Goal: Task Accomplishment & Management: Manage account settings

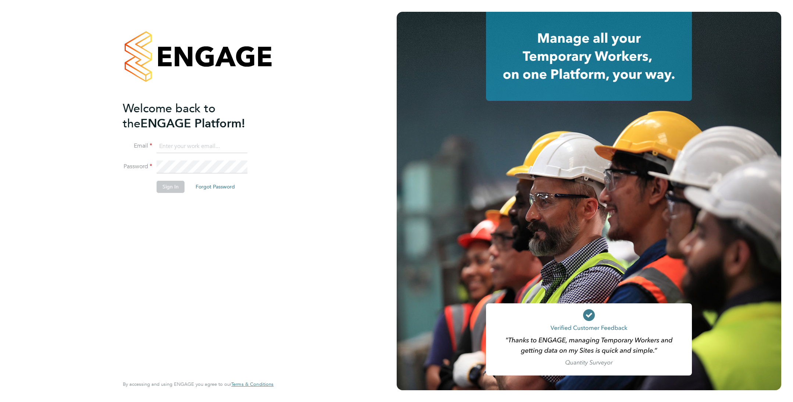
type input "[EMAIL_ADDRESS][DOMAIN_NAME]"
click at [166, 189] on button "Sign In" at bounding box center [171, 187] width 28 height 12
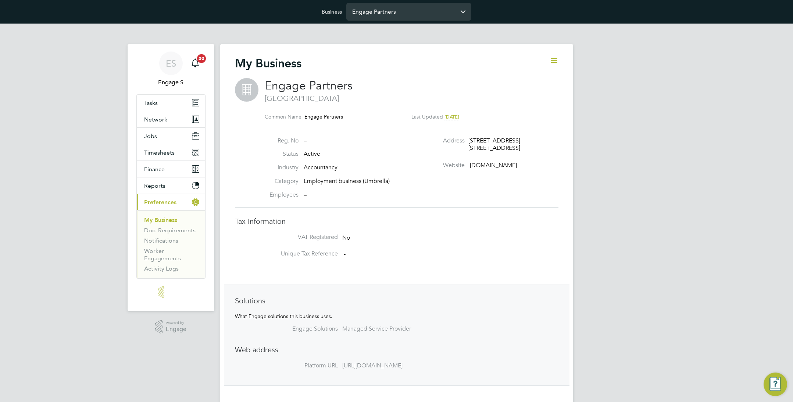
click at [410, 15] on input "Engage Partners" at bounding box center [408, 11] width 125 height 17
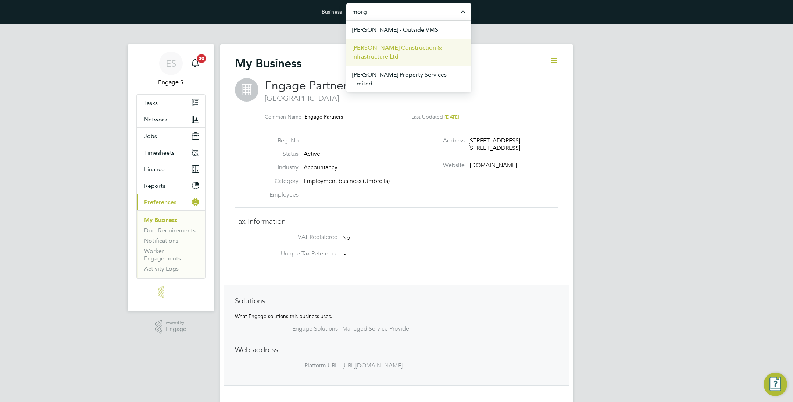
click at [400, 51] on span "Morgan Sindall Construction & Infrastructure Ltd" at bounding box center [408, 52] width 113 height 18
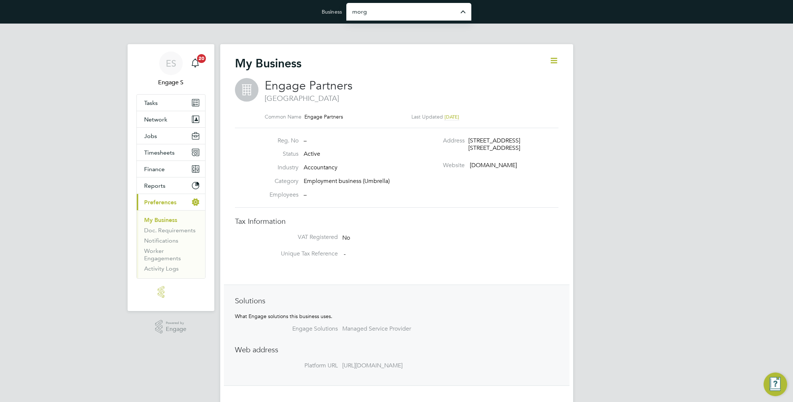
type input "Morgan Sindall Construction & Infrastructure Ltd"
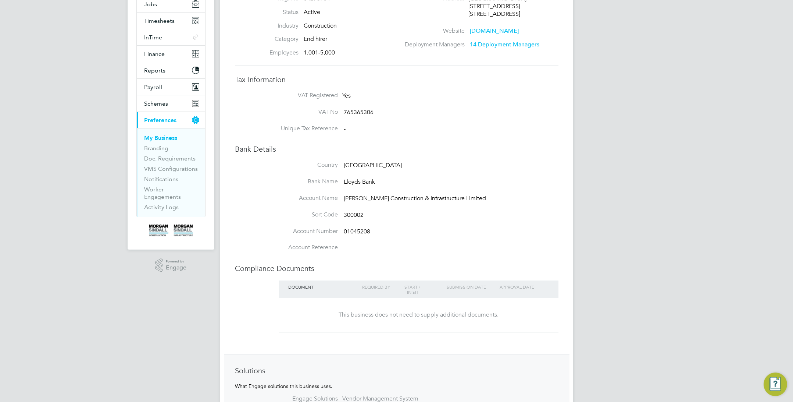
scroll to position [243, 0]
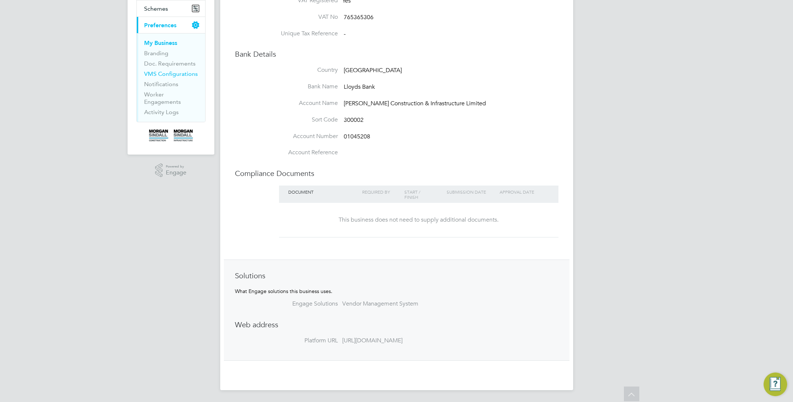
click at [177, 73] on link "VMS Configurations" at bounding box center [171, 73] width 54 height 7
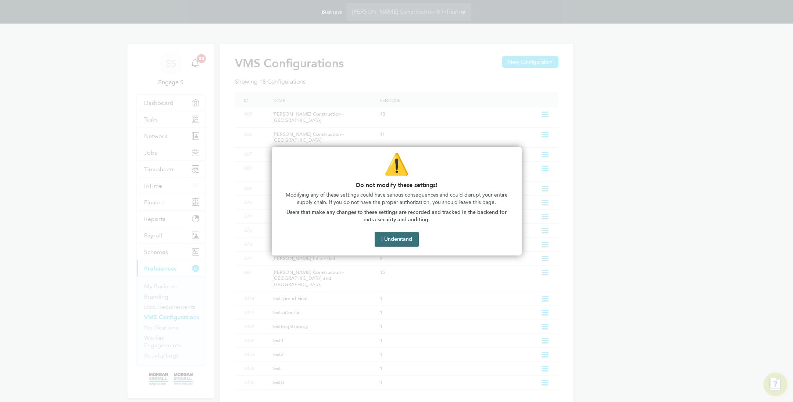
click at [400, 243] on button "I Understand" at bounding box center [397, 239] width 44 height 15
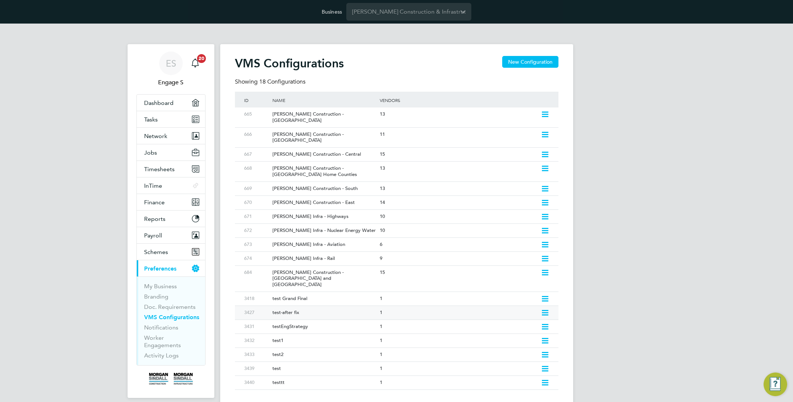
click at [545, 310] on icon at bounding box center [545, 313] width 9 height 6
click at [502, 311] on li "Edit VMS Configuration" at bounding box center [513, 310] width 71 height 10
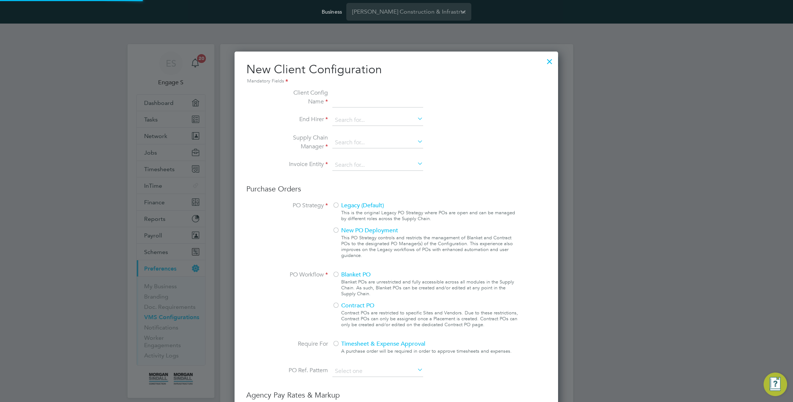
scroll to position [668, 324]
type input "test-after fix"
type input "O'Neill And Brennan Construction Limited"
type input "Letters & Digits"
type input "Automatically"
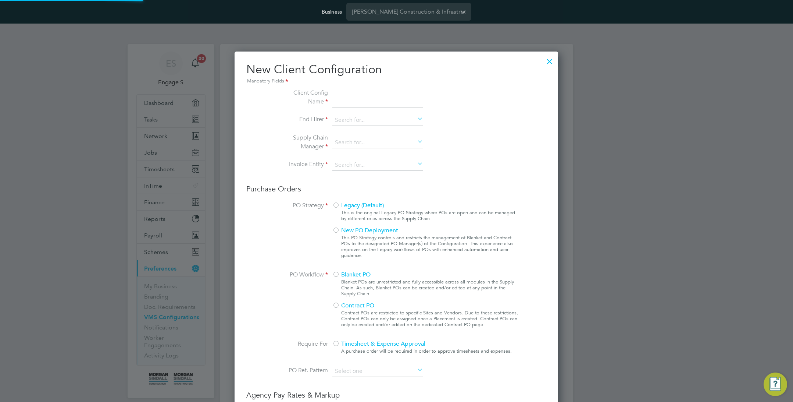
type input "No Limits"
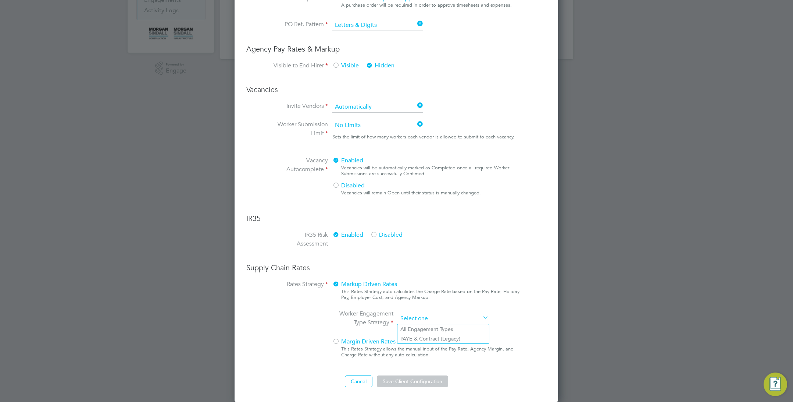
scroll to position [345, 0]
click at [451, 192] on ng-form "Client Config Name test-after fix End Hirer Morgan Sindall Construction & Infra…" at bounding box center [396, 65] width 300 height 644
click at [429, 337] on li "PAYE & Contract (Legacy)" at bounding box center [444, 339] width 92 height 10
type input "PAYE & Contract (Legacy)"
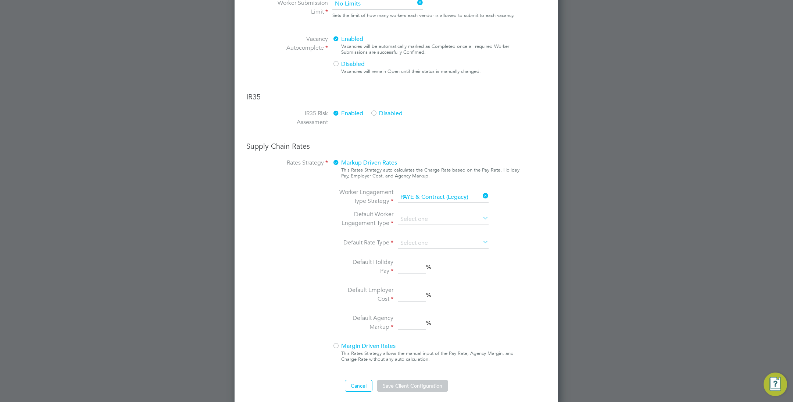
scroll to position [467, 0]
click at [438, 220] on input at bounding box center [443, 218] width 91 height 11
click at [434, 238] on li "PAYE" at bounding box center [444, 239] width 92 height 10
type input "PAYE"
click at [442, 242] on input at bounding box center [443, 242] width 91 height 11
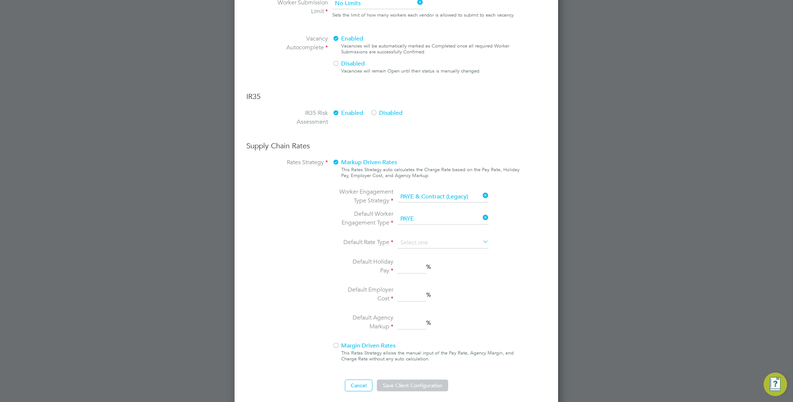
click at [435, 257] on li "Hourly" at bounding box center [444, 253] width 92 height 10
type input "Hourly"
click at [414, 268] on input at bounding box center [412, 266] width 28 height 13
type input "3"
click at [406, 292] on input at bounding box center [412, 294] width 28 height 13
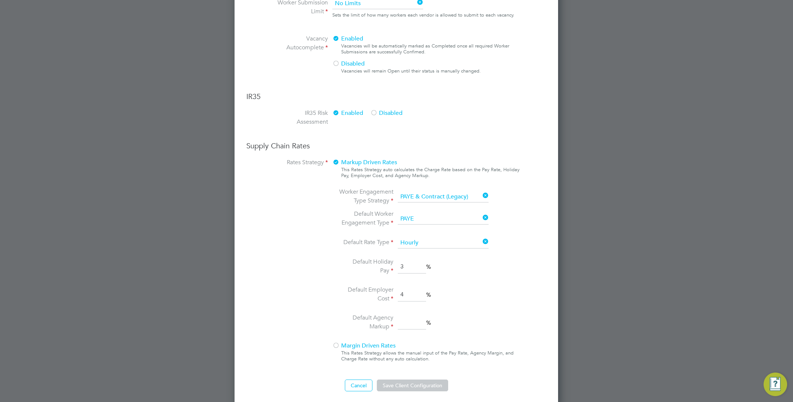
type input "4"
click at [412, 323] on input "4" at bounding box center [412, 322] width 28 height 13
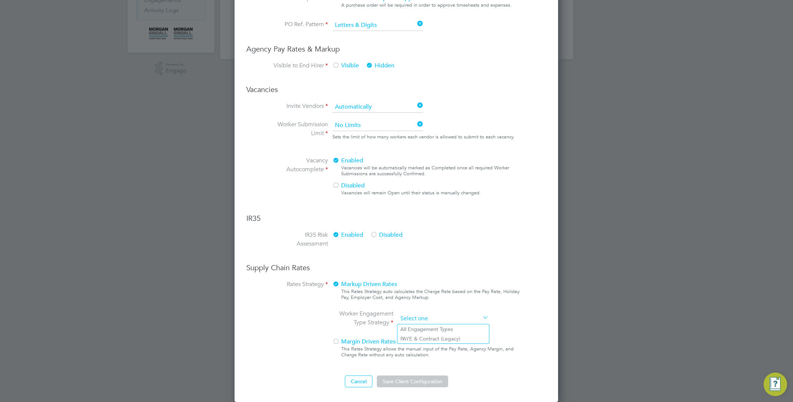
scroll to position [345, 0]
click at [444, 195] on ng-form "Client Config Name test-after fix End Hirer Morgan Sindall Construction & Infra…" at bounding box center [396, 65] width 300 height 644
click at [440, 325] on li "All Engagement Types" at bounding box center [444, 329] width 92 height 10
type input "All Engagement Types"
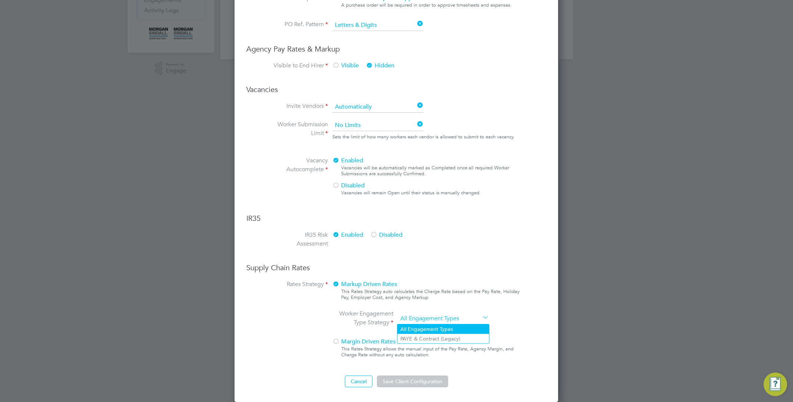
scroll to position [821, 324]
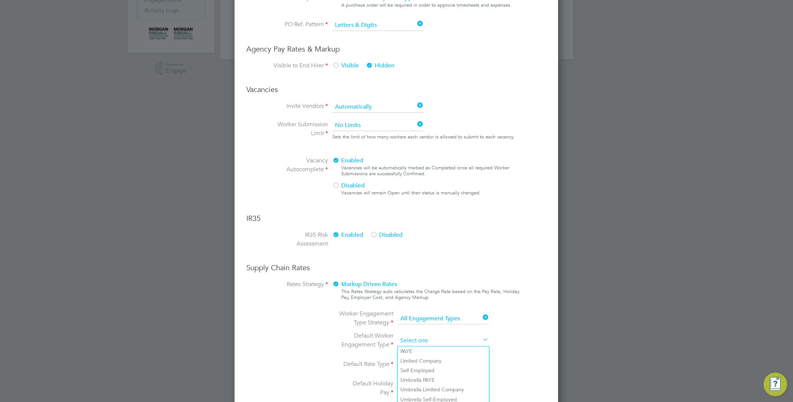
click at [439, 341] on input at bounding box center [443, 340] width 91 height 11
click at [432, 381] on li "Umbrella PAYE" at bounding box center [444, 380] width 92 height 10
type input "Umbrella PAYE"
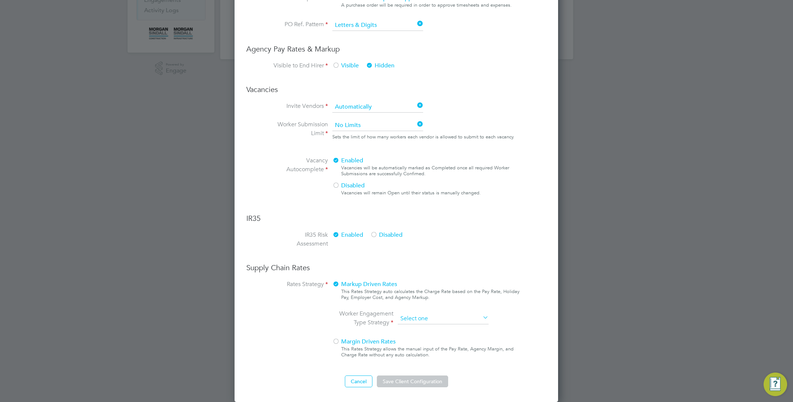
click at [467, 198] on ng-form "Client Config Name test-after fix End Hirer Morgan Sindall Construction & Infra…" at bounding box center [396, 65] width 300 height 644
click at [442, 328] on li "All Engagement Types" at bounding box center [444, 329] width 92 height 10
type input "All Engagement Types"
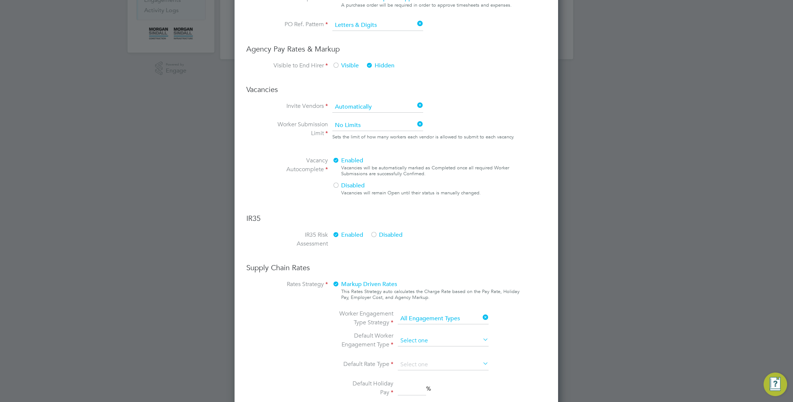
click at [470, 343] on input at bounding box center [443, 340] width 91 height 11
click at [449, 396] on li "Umbrella Self-Employed" at bounding box center [444, 399] width 92 height 10
type input "Umbrella Self-Employed"
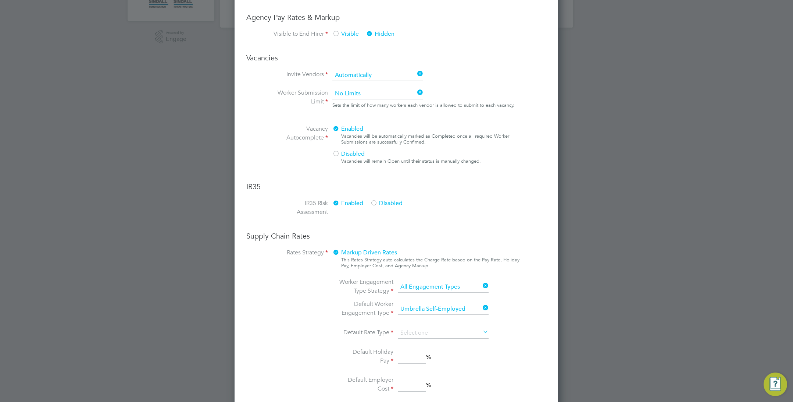
scroll to position [461, 0]
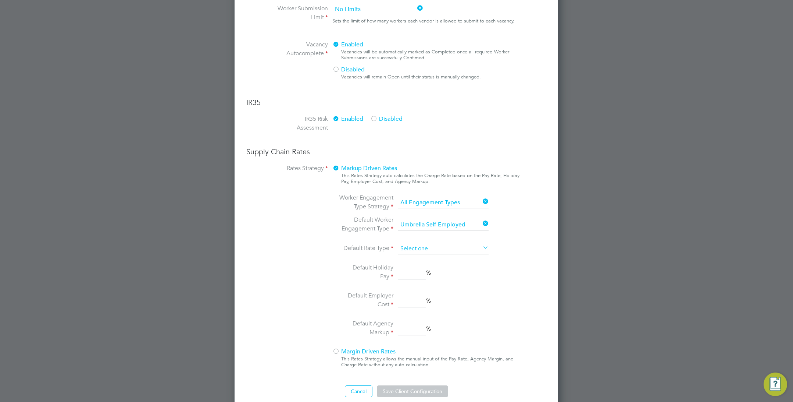
click at [477, 249] on input at bounding box center [443, 248] width 91 height 11
click at [460, 270] on li "Daily" at bounding box center [444, 269] width 92 height 10
type input "Daily"
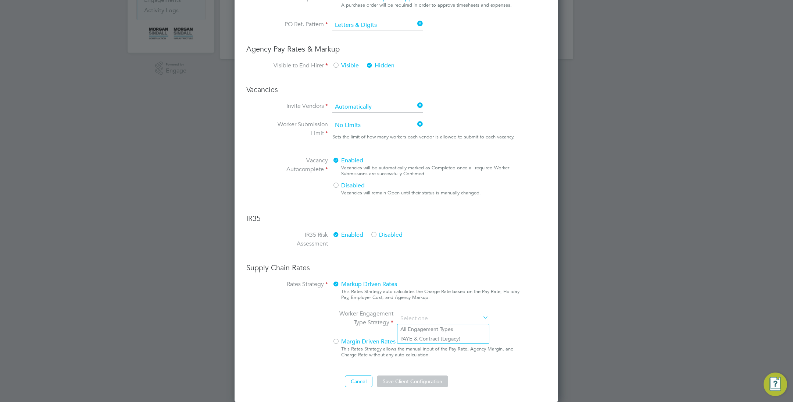
scroll to position [695, 324]
click at [463, 201] on ng-form "Client Config Name test-after fix End Hirer Morgan Sindall Construction & Infra…" at bounding box center [396, 65] width 300 height 644
click at [446, 328] on li "All Engagement Types" at bounding box center [444, 329] width 92 height 10
type input "All Engagement Types"
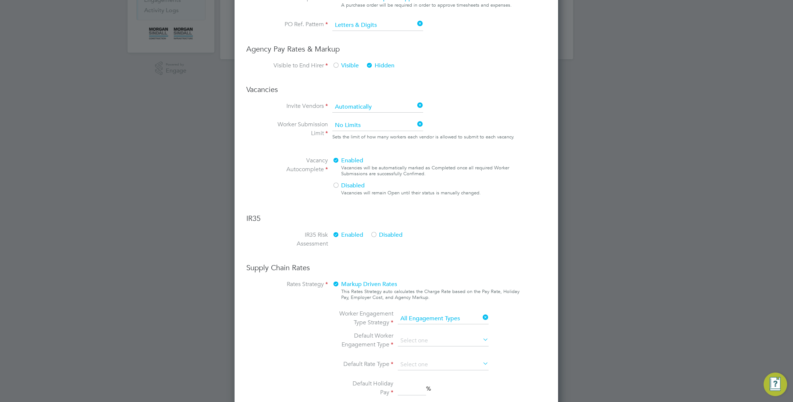
scroll to position [821, 324]
click at [454, 344] on input at bounding box center [443, 340] width 91 height 11
click at [448, 361] on li "Limited Company" at bounding box center [444, 361] width 92 height 10
type input "Limited Company"
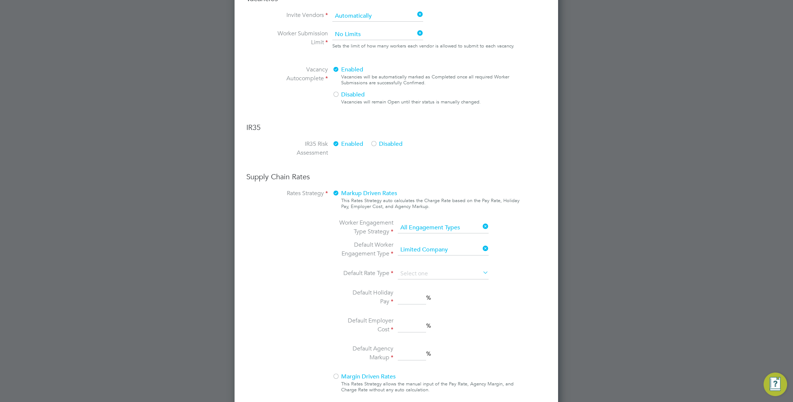
scroll to position [0, 0]
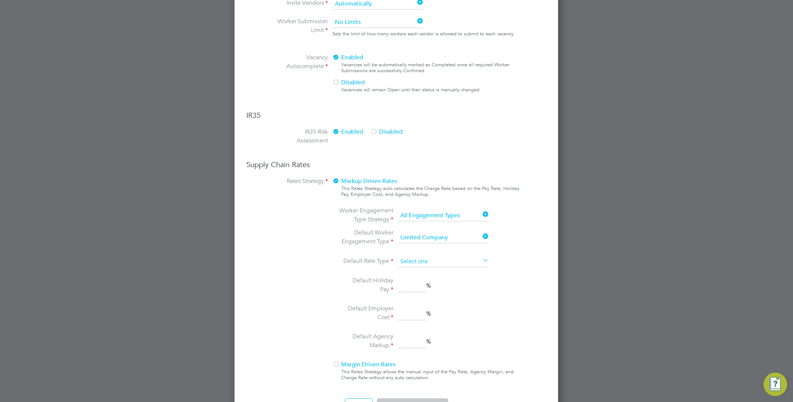
click at [456, 258] on input at bounding box center [443, 261] width 91 height 11
click at [453, 285] on li "Daily" at bounding box center [444, 282] width 92 height 10
type input "Daily"
click at [464, 235] on input at bounding box center [443, 237] width 91 height 11
click at [455, 294] on li "Umbrella Self-Employed" at bounding box center [444, 296] width 92 height 10
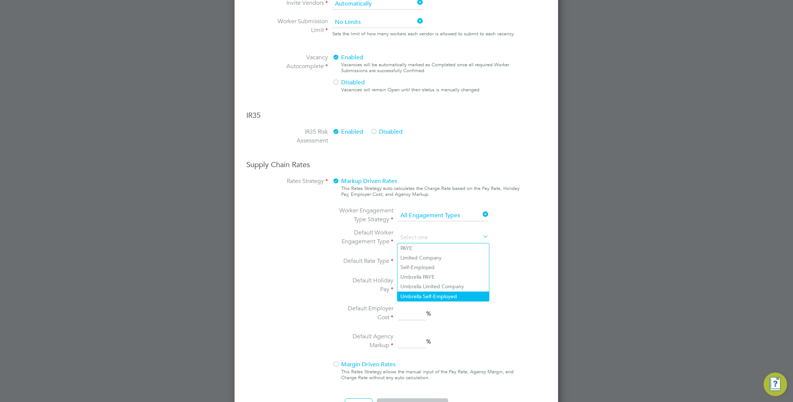
type input "Umbrella Self-Employed"
click at [448, 259] on input at bounding box center [443, 261] width 91 height 11
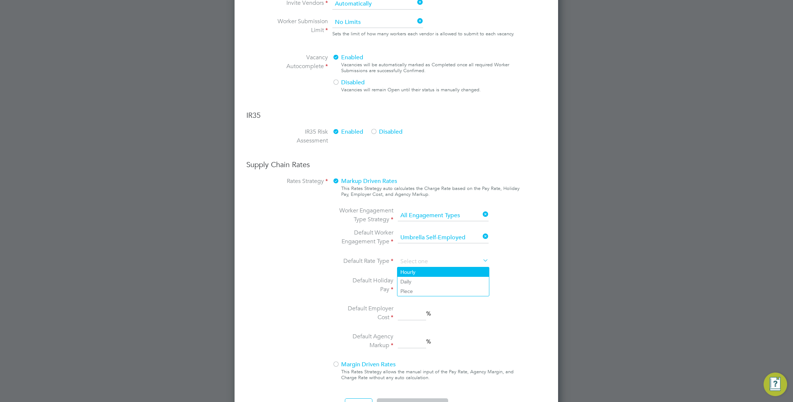
click at [439, 268] on li "Hourly" at bounding box center [444, 272] width 92 height 10
type input "Hourly"
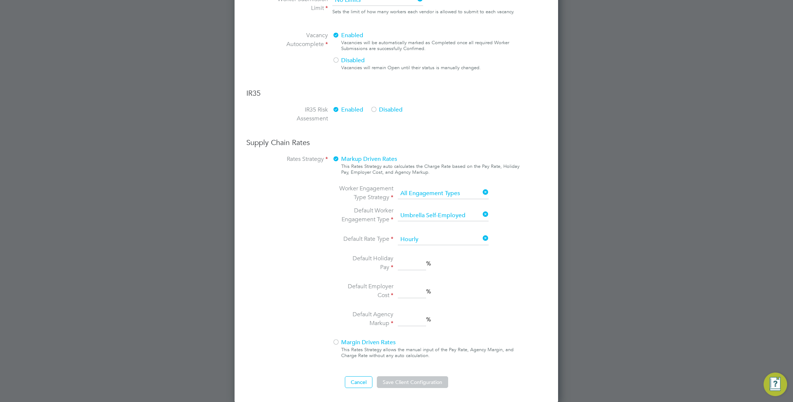
scroll to position [471, 0]
click at [415, 264] on input at bounding box center [412, 262] width 28 height 13
type input "3"
click at [410, 288] on input at bounding box center [412, 290] width 28 height 13
type input "3"
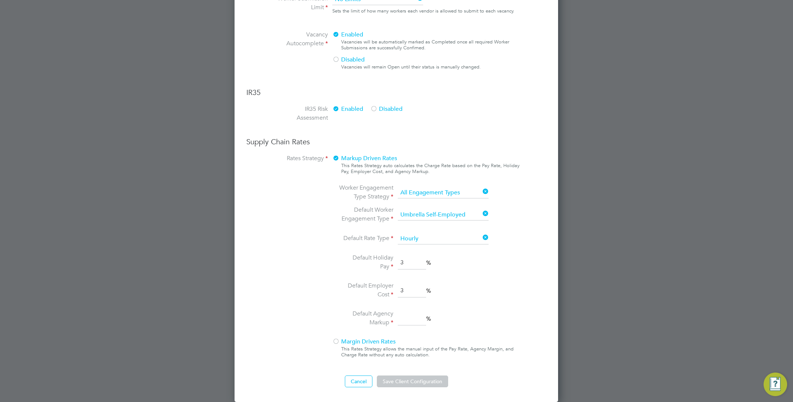
click at [410, 318] on input at bounding box center [412, 318] width 28 height 13
type input "3"
click at [517, 310] on div "Worker Engagement Type Strategy All Engagement Types Default Worker Engagement …" at bounding box center [426, 255] width 188 height 145
click at [335, 339] on div at bounding box center [335, 341] width 7 height 7
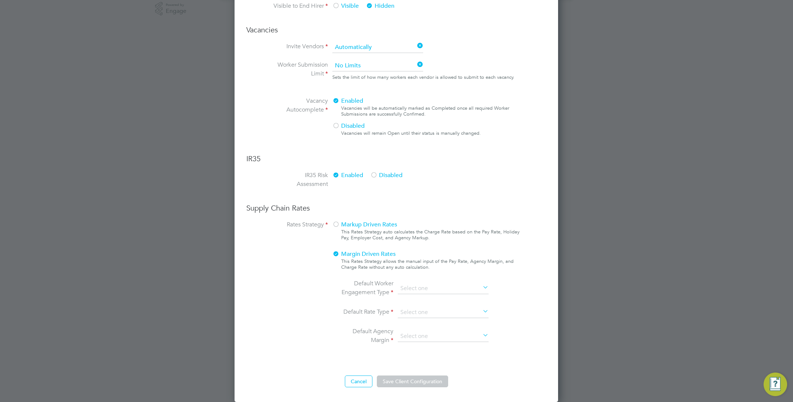
click at [340, 225] on span "Markup Driven Rates" at bounding box center [364, 224] width 65 height 7
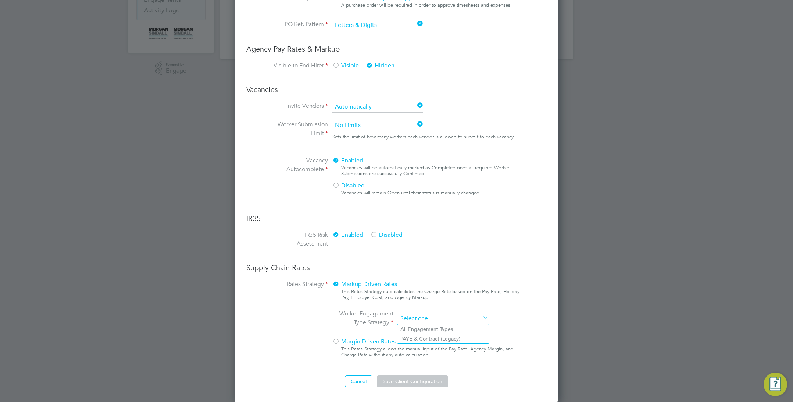
click at [422, 320] on input at bounding box center [443, 318] width 91 height 11
click at [425, 331] on li "All Engagement Types" at bounding box center [444, 329] width 92 height 10
type input "All Engagement Types"
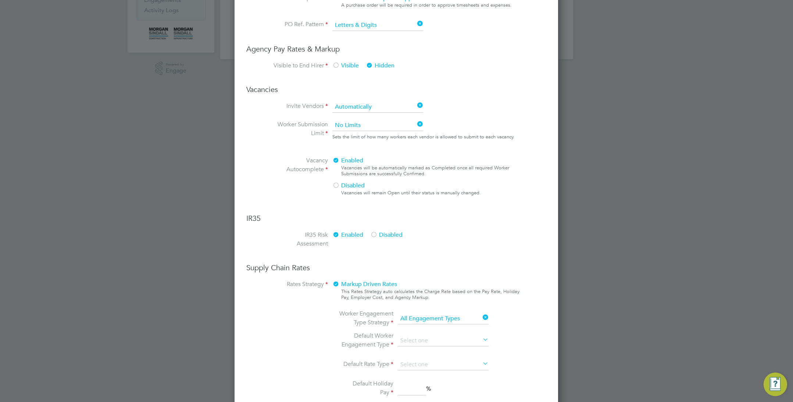
scroll to position [821, 324]
click at [435, 340] on input at bounding box center [443, 340] width 91 height 11
click at [435, 364] on li "Limited Company" at bounding box center [444, 361] width 92 height 10
type input "Limited Company"
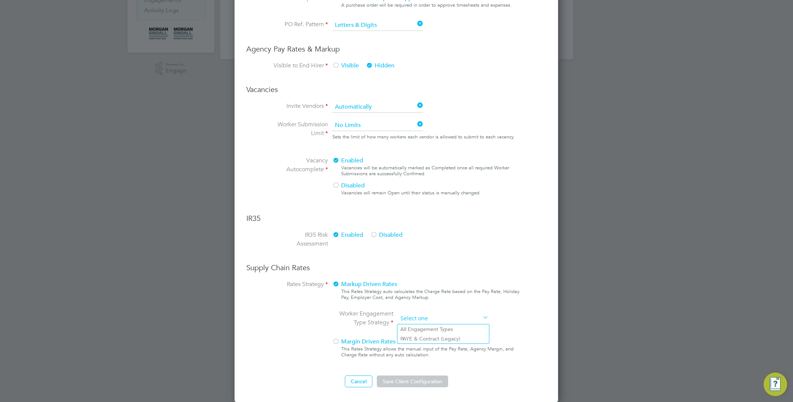
click at [453, 319] on input at bounding box center [443, 318] width 91 height 11
click at [454, 355] on div "This Rates Strategy allows the manual input of the Pay Rate, Agency Margin, and…" at bounding box center [430, 352] width 179 height 12
click at [436, 322] on input at bounding box center [443, 318] width 91 height 11
click at [433, 337] on li "PAYE & Contract (Legacy)" at bounding box center [444, 339] width 92 height 10
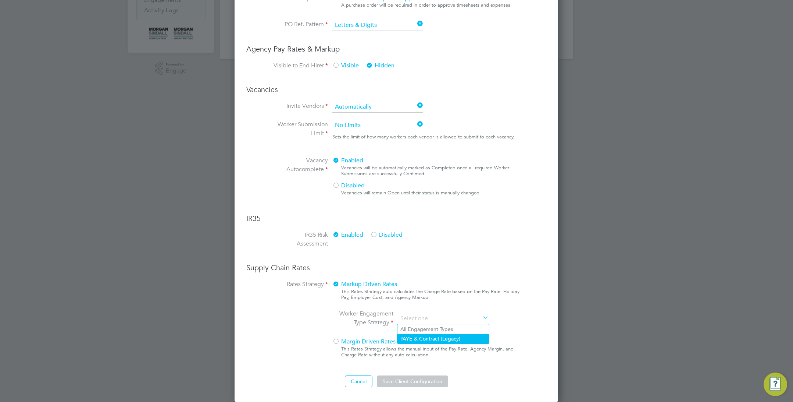
type input "PAYE & Contract (Legacy)"
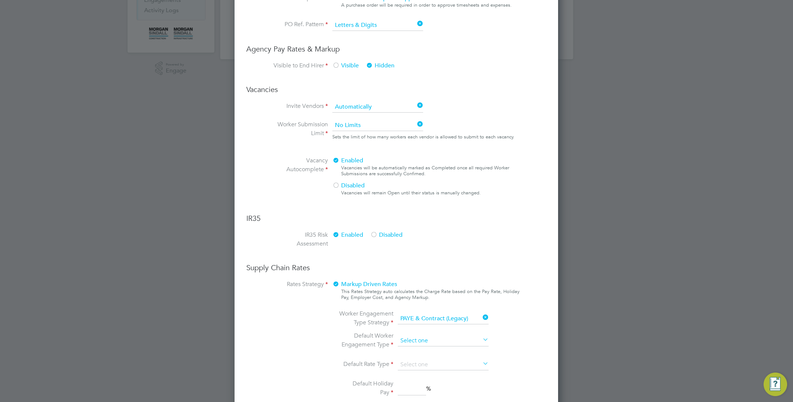
click at [432, 340] on input at bounding box center [443, 340] width 91 height 11
click at [427, 357] on li "PAYE" at bounding box center [444, 361] width 92 height 10
type input "PAYE"
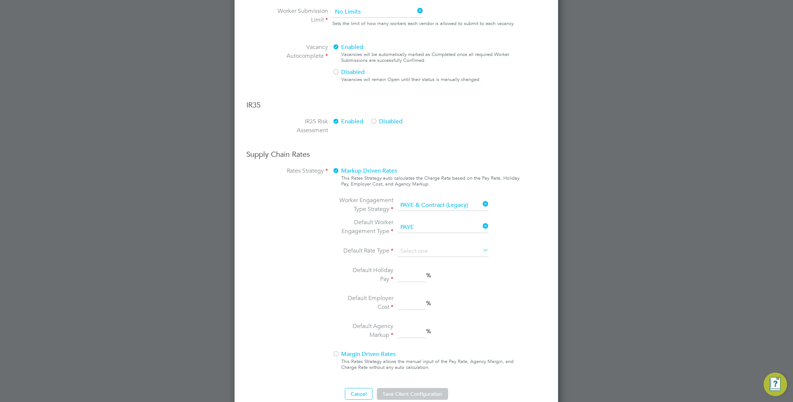
scroll to position [461, 0]
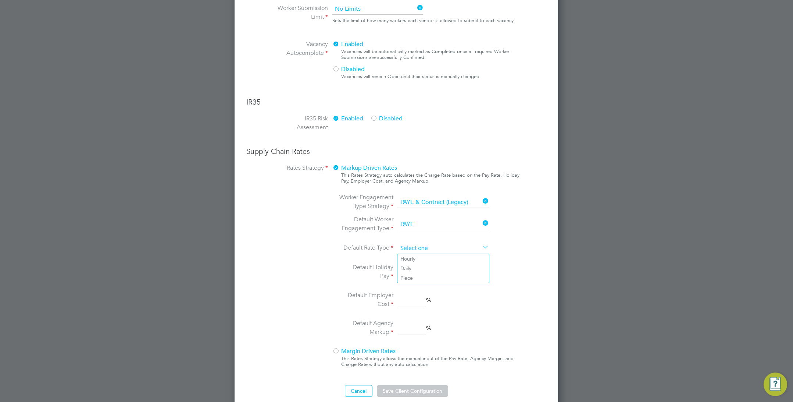
click at [424, 245] on input at bounding box center [443, 248] width 91 height 11
click at [419, 275] on li "Piece" at bounding box center [444, 278] width 92 height 10
type input "Piece"
click at [419, 275] on input at bounding box center [412, 272] width 28 height 13
type input "22"
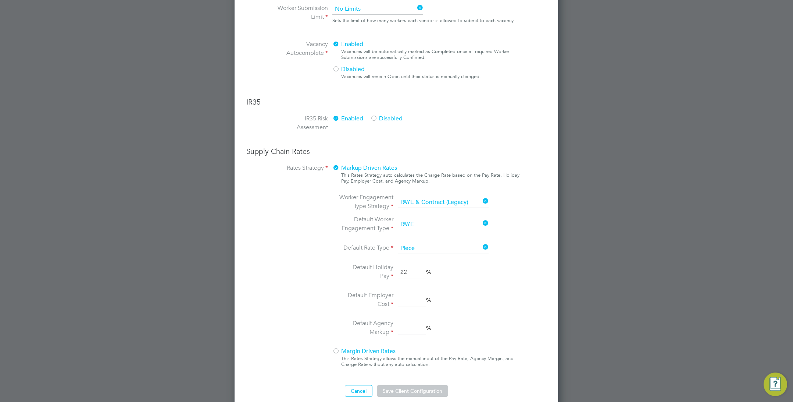
drag, startPoint x: 417, startPoint y: 290, endPoint x: 415, endPoint y: 304, distance: 14.1
click at [417, 292] on li "Default Employer Cost %" at bounding box center [415, 300] width 155 height 19
click at [414, 309] on li "Default Employer Cost %" at bounding box center [415, 300] width 155 height 19
click at [407, 298] on input "3" at bounding box center [412, 299] width 28 height 13
type input "3"
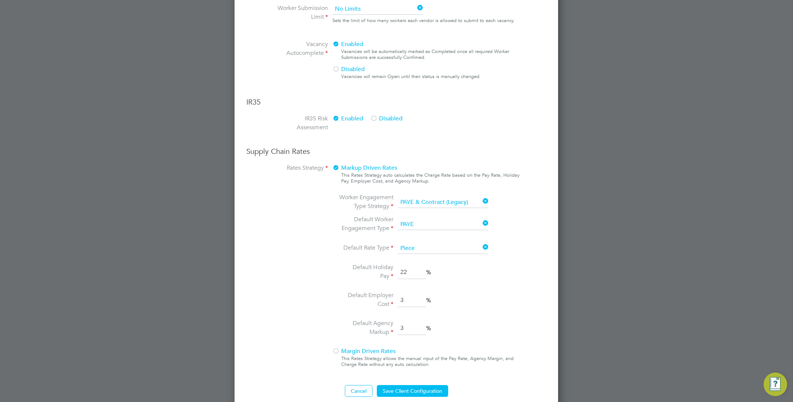
click at [417, 325] on input "3" at bounding box center [412, 327] width 28 height 13
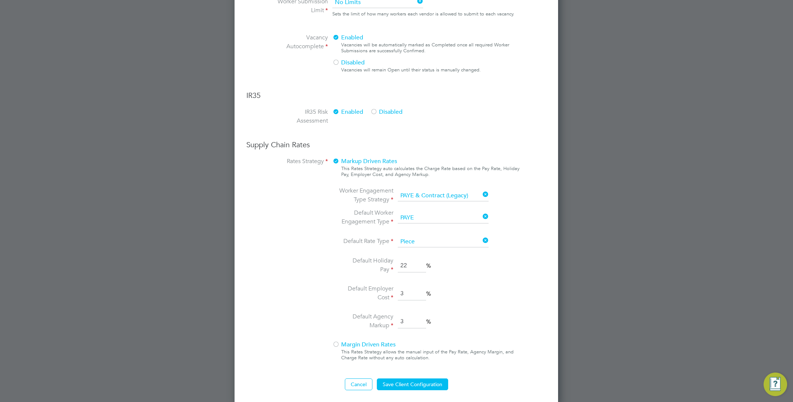
scroll to position [471, 0]
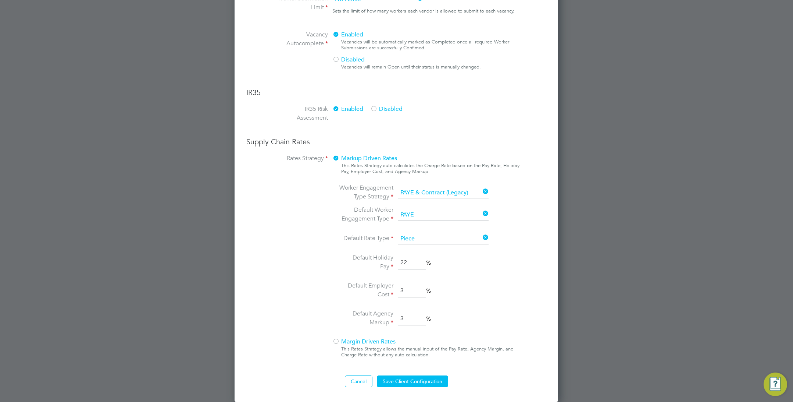
type input "3"
click at [348, 341] on span "Margin Driven Rates" at bounding box center [363, 341] width 63 height 7
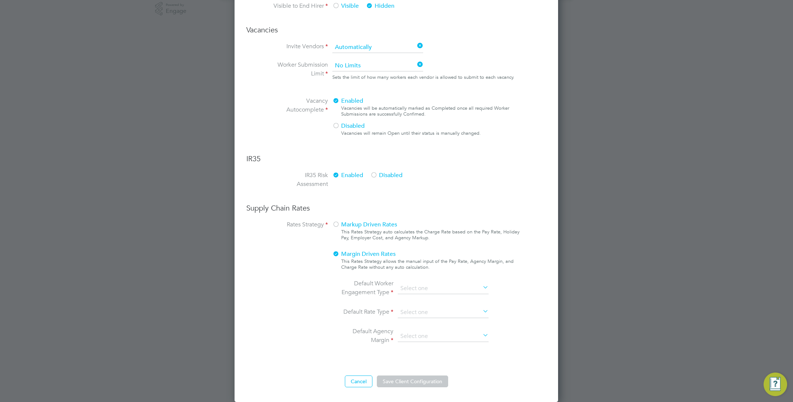
scroll to position [405, 0]
click at [417, 283] on input at bounding box center [443, 288] width 91 height 11
click at [424, 332] on li "Umbrella Limited Company" at bounding box center [444, 337] width 92 height 10
type input "Umbrella Limited Company"
click at [431, 309] on input at bounding box center [443, 312] width 91 height 11
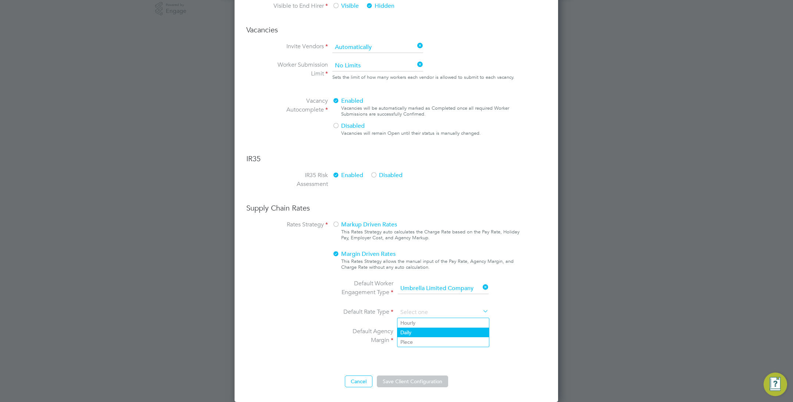
click at [422, 332] on li "Daily" at bounding box center [444, 332] width 92 height 10
type input "Daily"
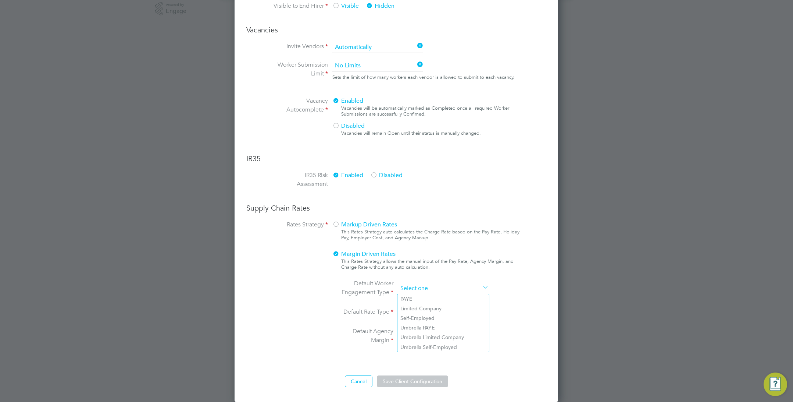
click at [429, 289] on input at bounding box center [443, 288] width 91 height 11
click at [427, 313] on li "Self-Employed" at bounding box center [444, 318] width 92 height 10
type input "Self-Employed"
click at [420, 333] on input at bounding box center [443, 336] width 91 height 11
click at [422, 357] on li "Percentage (%)" at bounding box center [444, 356] width 92 height 10
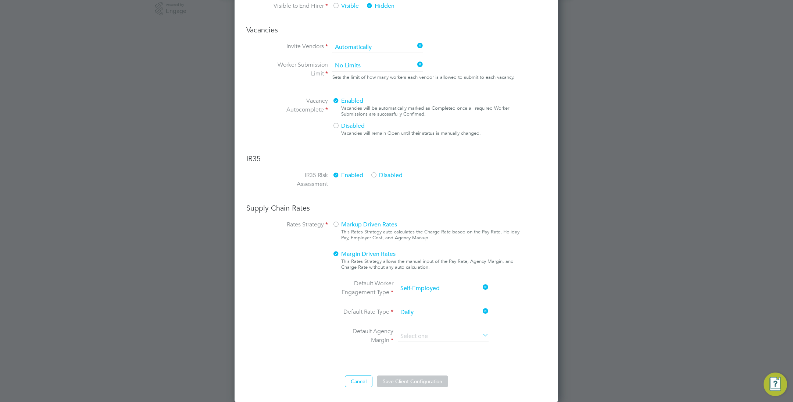
type input "Percentage (%)"
click at [429, 340] on li "Piece" at bounding box center [444, 342] width 92 height 10
type input "Piece"
click at [433, 313] on input at bounding box center [443, 312] width 91 height 11
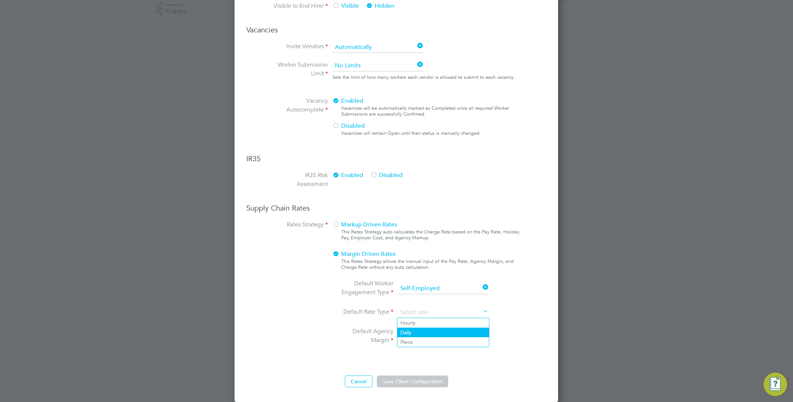
click at [431, 331] on li "Daily" at bounding box center [444, 332] width 92 height 10
type input "Daily"
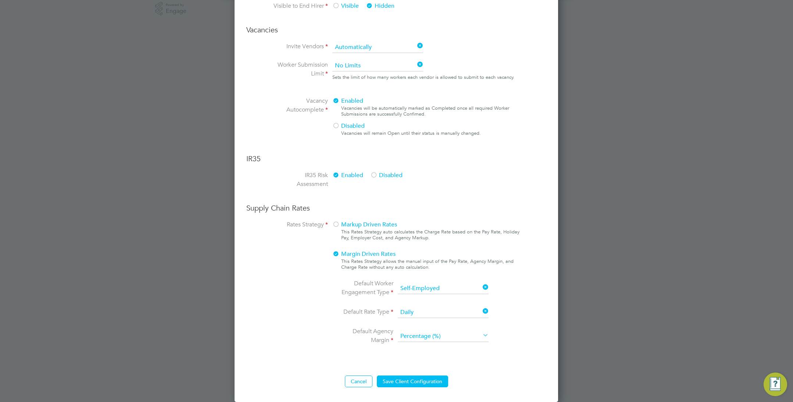
click at [431, 336] on input "Percentage (%)" at bounding box center [443, 336] width 91 height 11
click at [430, 347] on li "Currency (£)" at bounding box center [444, 347] width 92 height 10
type input "Currency (£)"
click at [431, 336] on input "Currency (£)" at bounding box center [443, 336] width 91 height 11
click at [443, 290] on input at bounding box center [443, 288] width 91 height 11
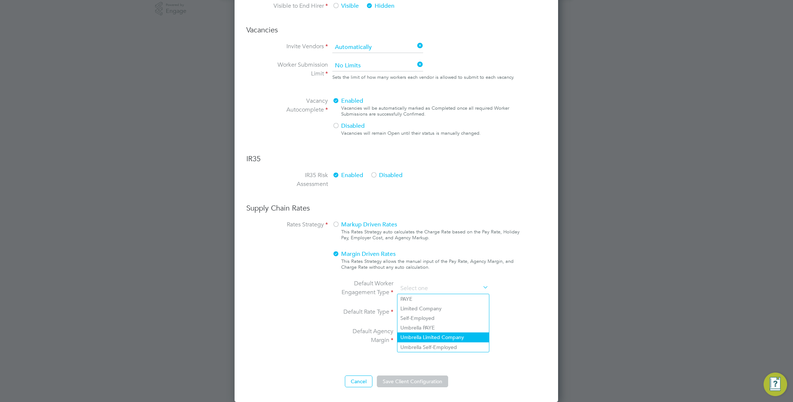
click at [440, 333] on li "Umbrella Limited Company" at bounding box center [444, 337] width 92 height 10
type input "Umbrella Limited Company"
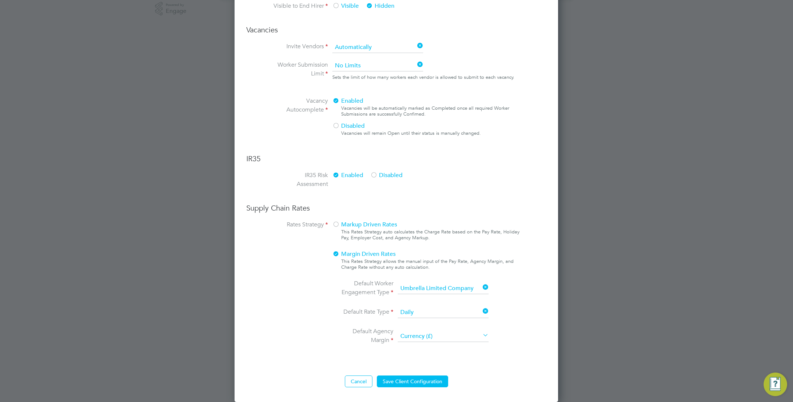
click at [481, 310] on icon at bounding box center [481, 311] width 0 height 10
click at [480, 310] on input at bounding box center [443, 312] width 91 height 11
click at [468, 339] on li "Piece" at bounding box center [444, 342] width 92 height 10
type input "Piece"
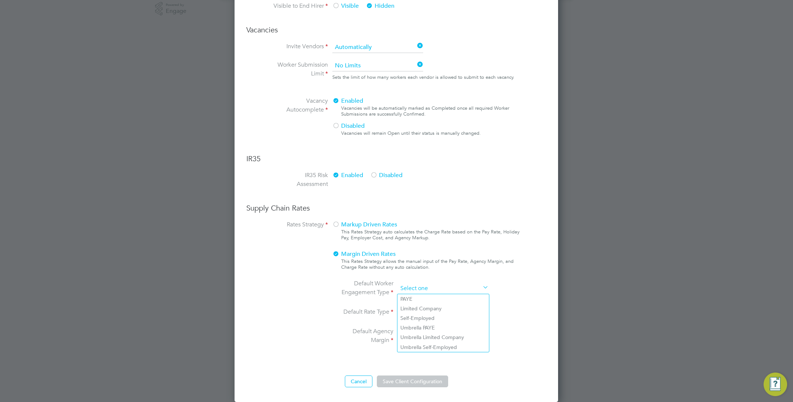
click at [473, 286] on input at bounding box center [443, 288] width 91 height 11
click at [452, 307] on li "Limited Company" at bounding box center [444, 308] width 92 height 10
type input "Limited Company"
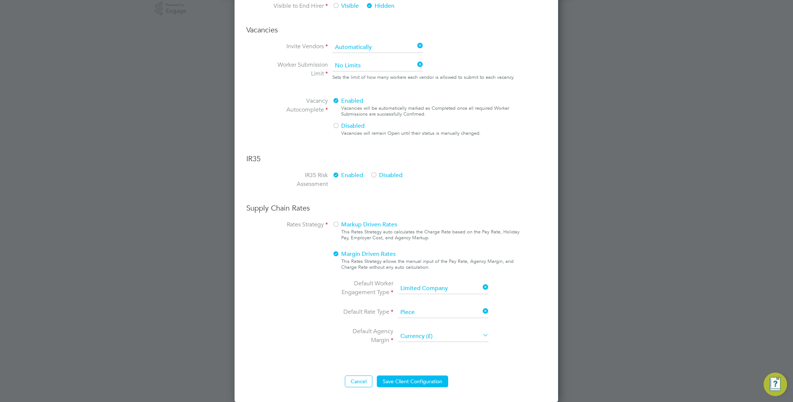
click at [433, 343] on li "Default Agency Margin Currency (£)" at bounding box center [415, 340] width 155 height 26
click at [436, 335] on input "Currency (£)" at bounding box center [443, 336] width 91 height 11
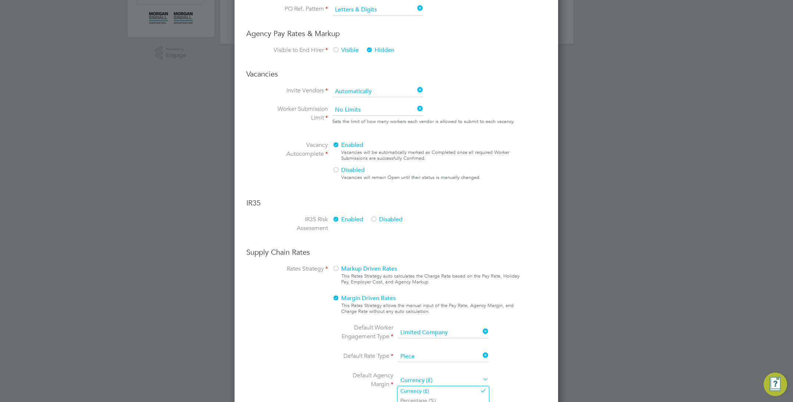
scroll to position [192, 0]
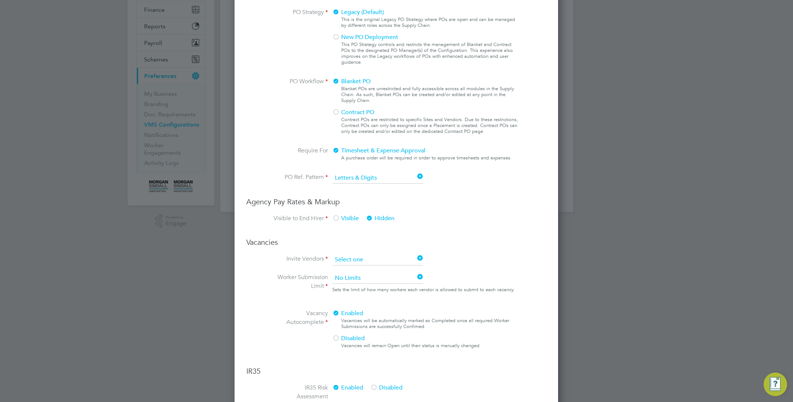
click at [389, 260] on input at bounding box center [377, 259] width 91 height 11
click at [385, 283] on li "Manually" at bounding box center [378, 280] width 92 height 10
type input "Manually"
click at [385, 212] on div "VMS Configurations New Configuration Showing 18 Configurations ID Name Vendors …" at bounding box center [396, 32] width 353 height 360
click at [383, 264] on input at bounding box center [377, 259] width 91 height 11
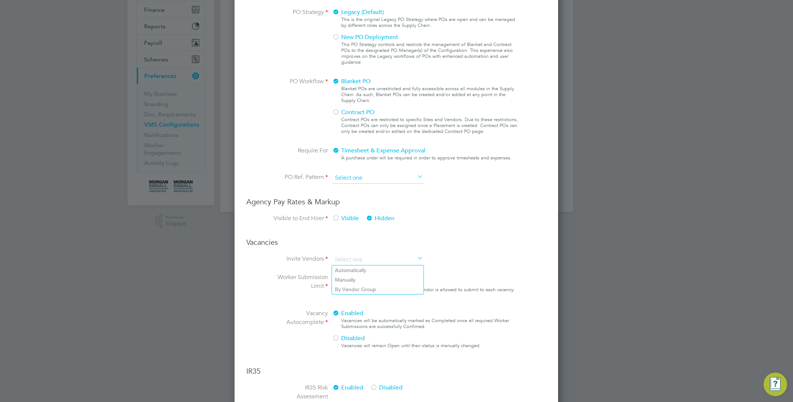
click at [388, 175] on input at bounding box center [377, 177] width 91 height 11
click at [386, 259] on input at bounding box center [377, 259] width 91 height 11
click at [383, 286] on li "By Vendor Group" at bounding box center [378, 289] width 92 height 10
type input "By Vendor Group"
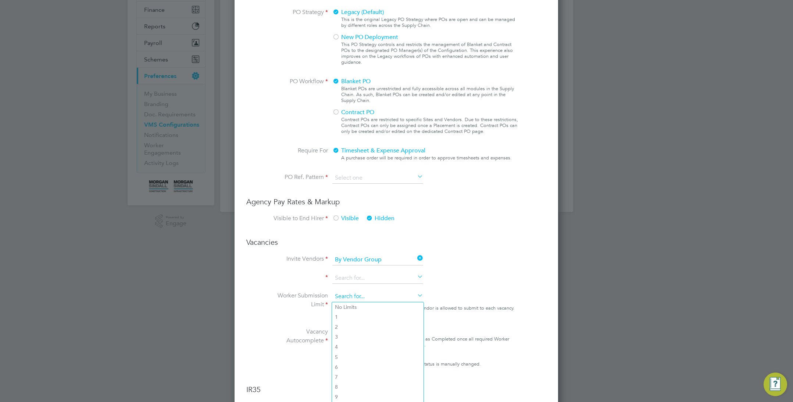
click at [387, 300] on input at bounding box center [377, 296] width 91 height 11
drag, startPoint x: 369, startPoint y: 353, endPoint x: 376, endPoint y: 317, distance: 36.1
click at [370, 352] on li "5" at bounding box center [378, 357] width 92 height 10
type input "5"
click at [385, 280] on input at bounding box center [377, 278] width 91 height 11
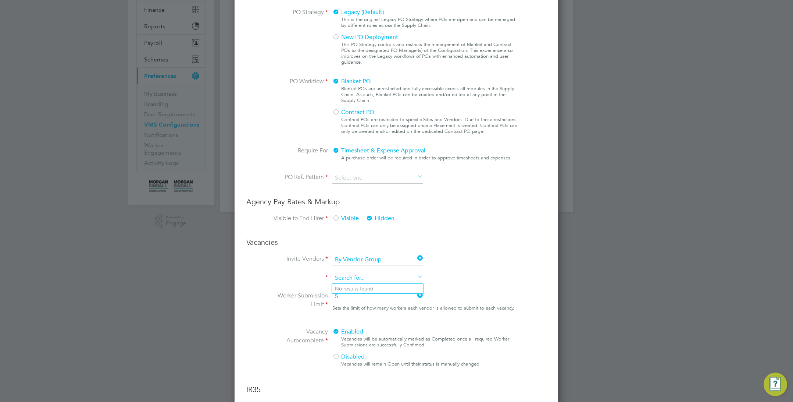
type input "w"
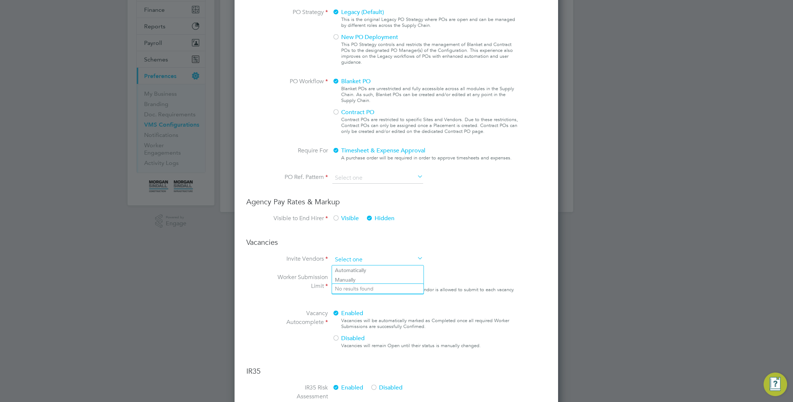
click at [389, 257] on input at bounding box center [377, 259] width 91 height 11
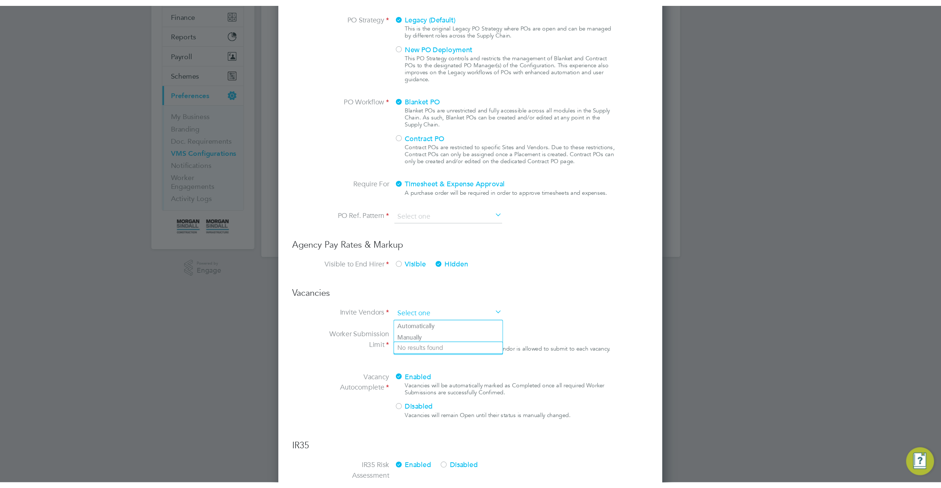
scroll to position [755, 324]
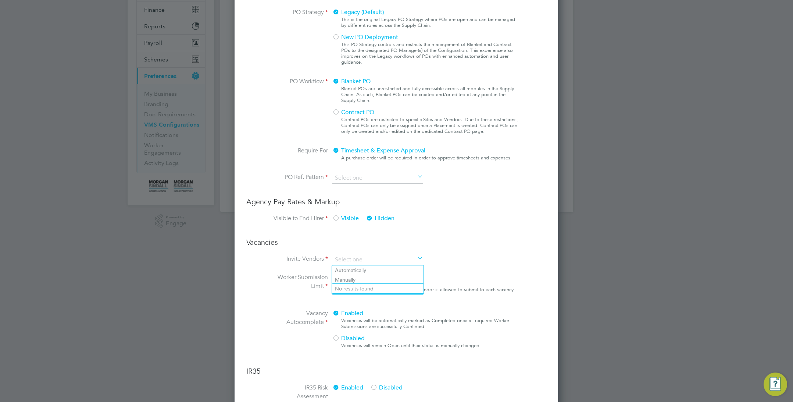
click at [478, 307] on li "Worker Submission Limit 5 Sets the limit of how many workers each vendor is all…" at bounding box center [396, 291] width 247 height 36
click at [416, 275] on icon at bounding box center [416, 277] width 0 height 10
click at [450, 268] on li "Invite Vendors" at bounding box center [396, 263] width 247 height 18
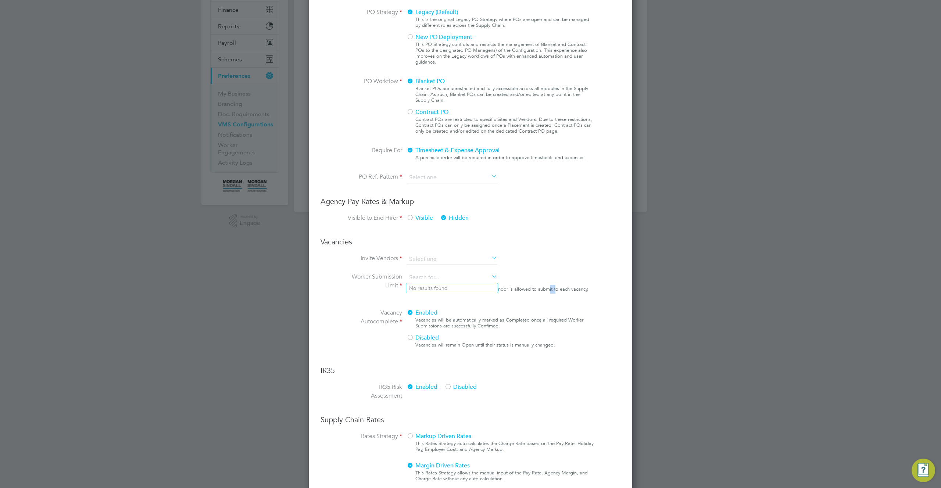
click at [549, 289] on div "Sets the limit of how many workers each vendor is allowed to submit to each vac…" at bounding box center [498, 289] width 182 height 9
click at [548, 288] on div "Sets the limit of how many workers each vendor is allowed to submit to each vac…" at bounding box center [498, 289] width 182 height 9
click at [334, 241] on h3 "Vacancies" at bounding box center [471, 242] width 300 height 10
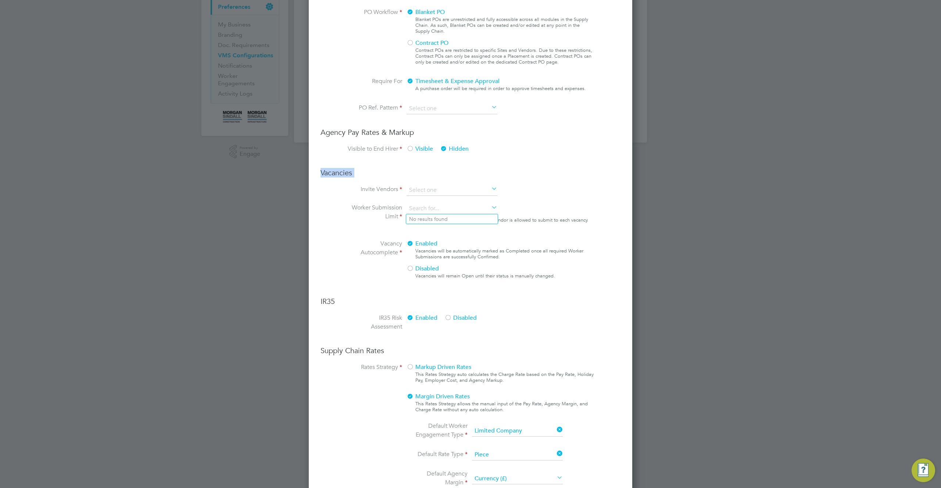
scroll to position [300, 0]
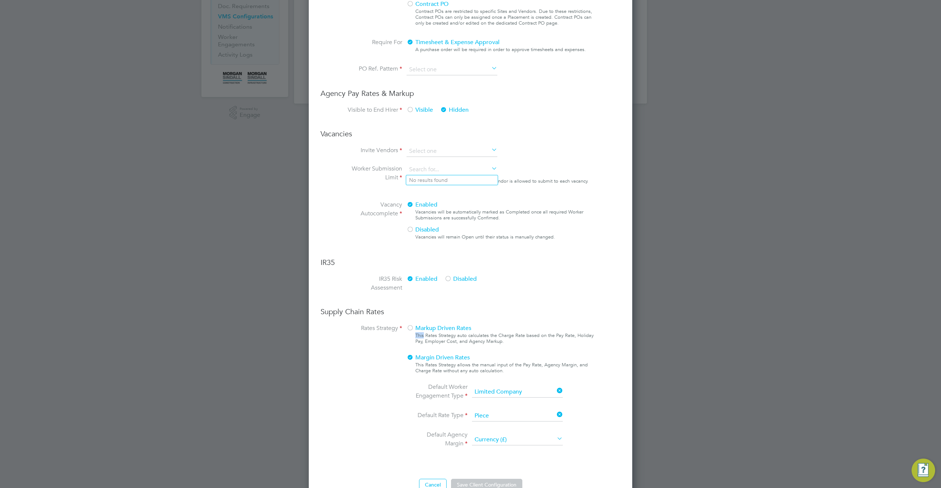
click at [530, 320] on ng-form "Client Config Name test-after fix End Hirer Morgan Sindall Construction & Infra…" at bounding box center [471, 139] width 300 height 703
click at [538, 216] on div "Vacancies will be automatically marked as Completed once all required Worker Su…" at bounding box center [505, 215] width 179 height 12
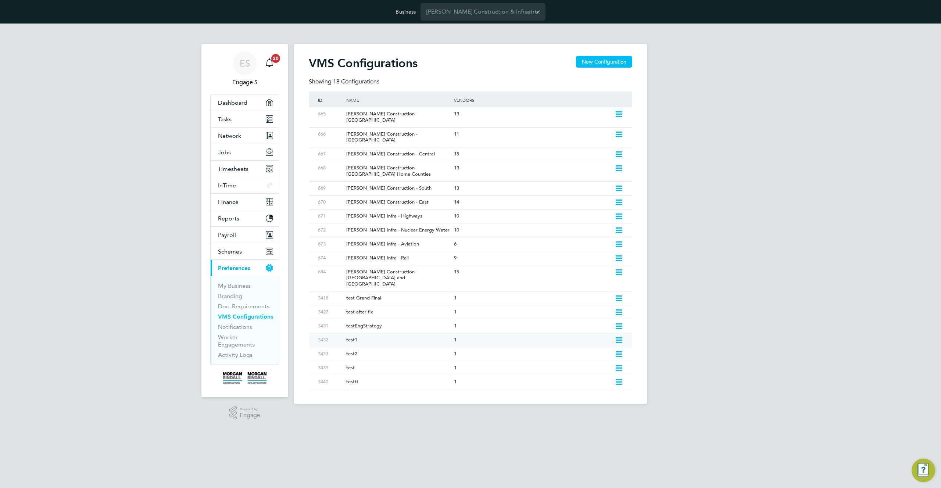
click at [619, 338] on icon at bounding box center [619, 341] width 9 height 6
click at [585, 335] on li "Edit VMS Configuration" at bounding box center [587, 337] width 71 height 10
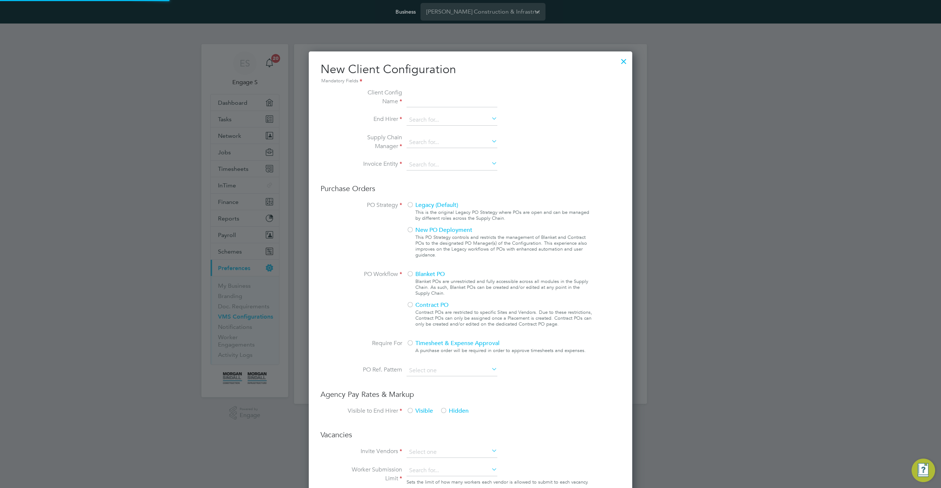
scroll to position [668, 324]
type input "test1"
type input "Danny Sullivan & Sons Ltd."
type input "Letters & Digits"
type input "Automatically"
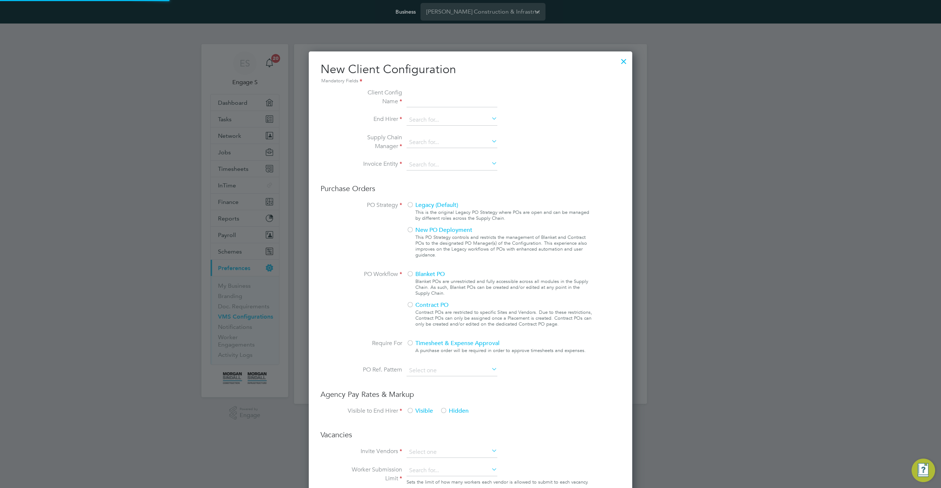
type input "No Limits"
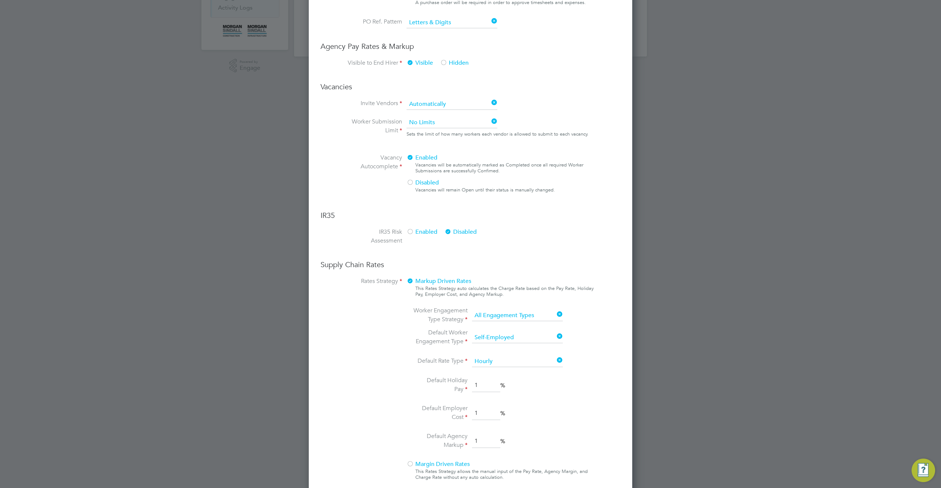
scroll to position [349, 0]
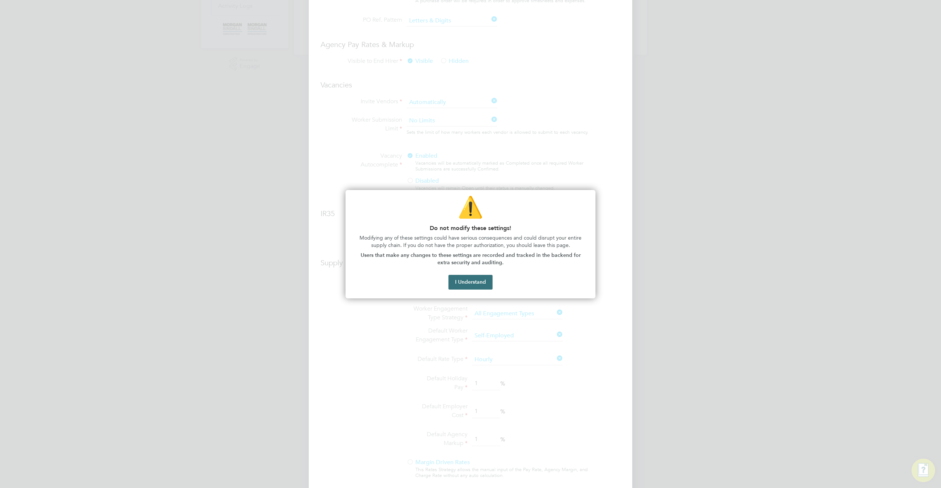
click at [479, 284] on button "I Understand" at bounding box center [471, 282] width 44 height 15
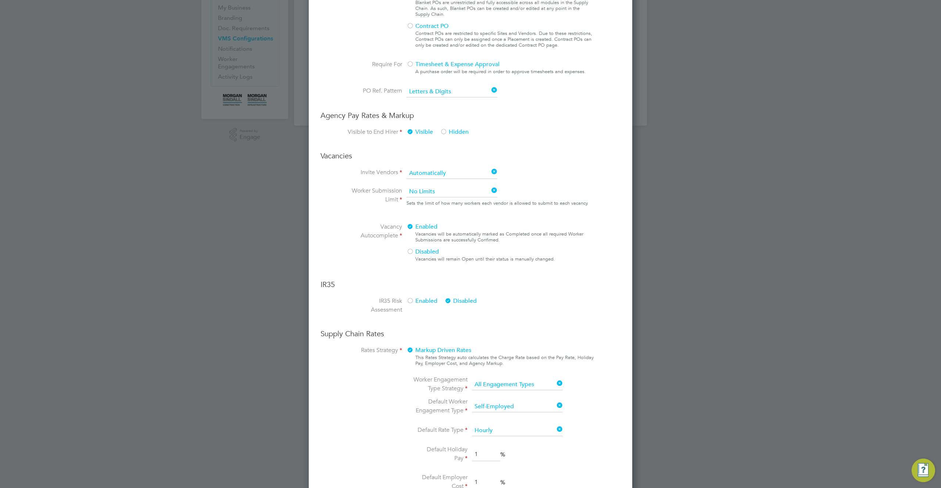
scroll to position [199, 0]
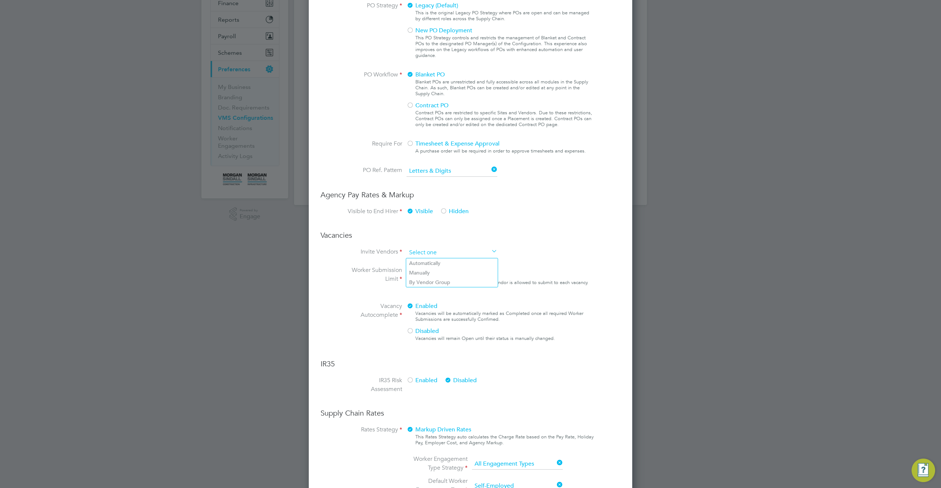
click at [476, 256] on input at bounding box center [452, 253] width 91 height 11
click at [513, 239] on h3 "Vacancies" at bounding box center [471, 236] width 300 height 10
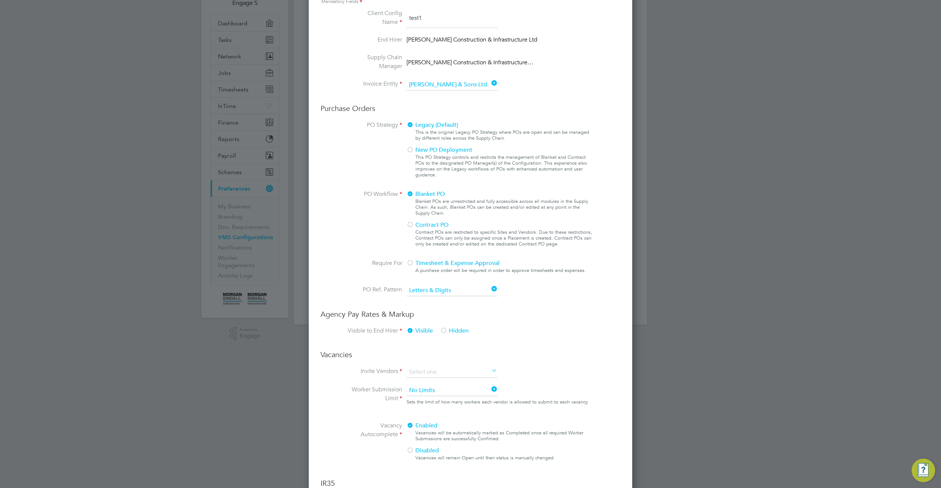
scroll to position [80, 0]
click at [461, 289] on input at bounding box center [452, 290] width 91 height 11
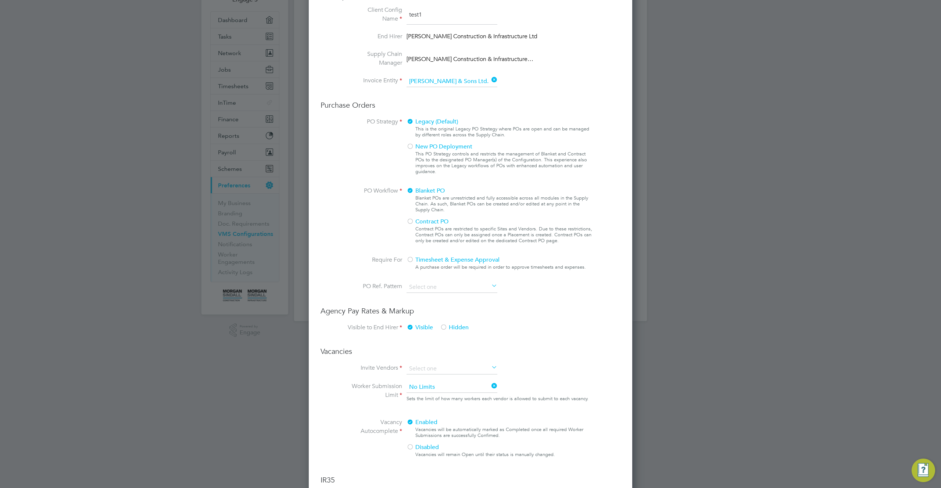
click at [441, 300] on li "Custom" at bounding box center [452, 298] width 92 height 10
type input "Custom"
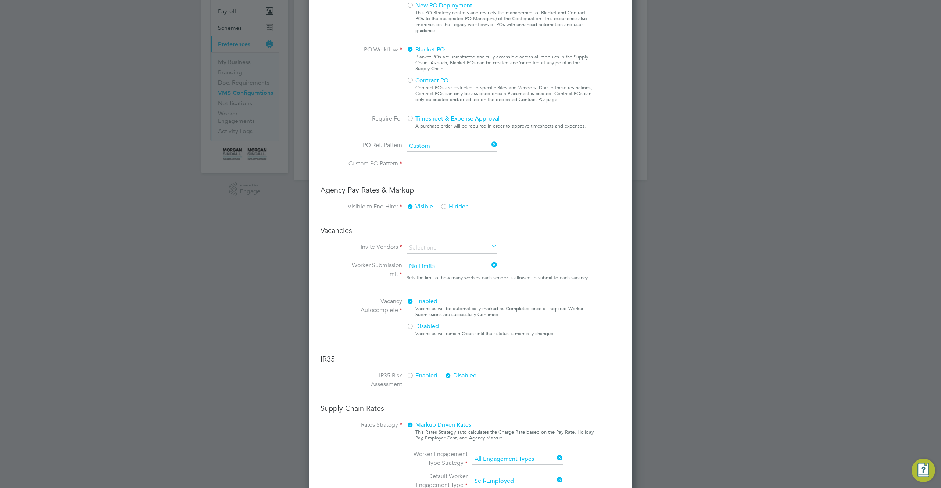
scroll to position [227, 0]
click at [447, 243] on input at bounding box center [452, 245] width 91 height 11
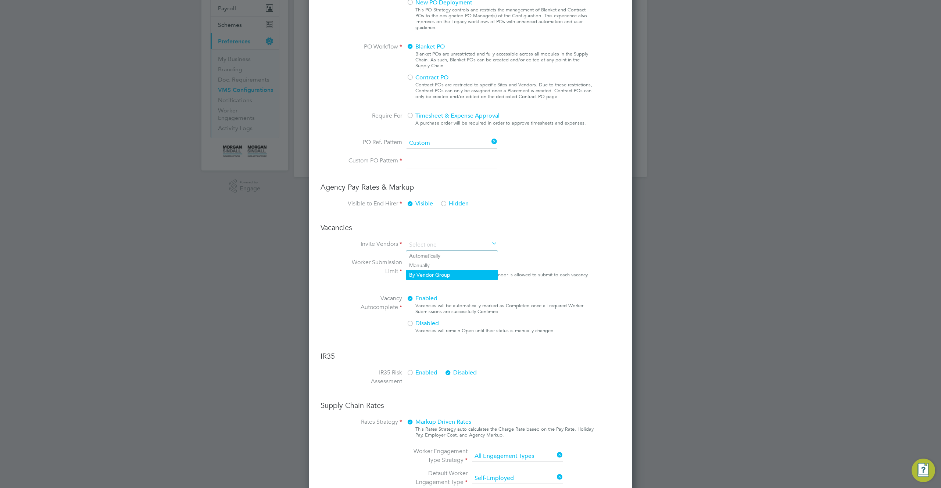
click at [435, 273] on li "By Vendor Group" at bounding box center [452, 275] width 92 height 10
type input "By Vendor Group"
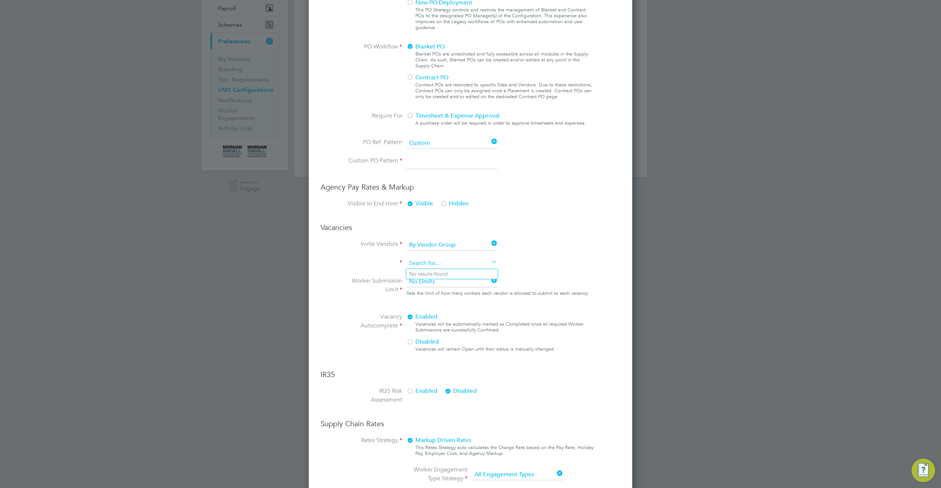
click at [437, 264] on input at bounding box center [452, 263] width 91 height 11
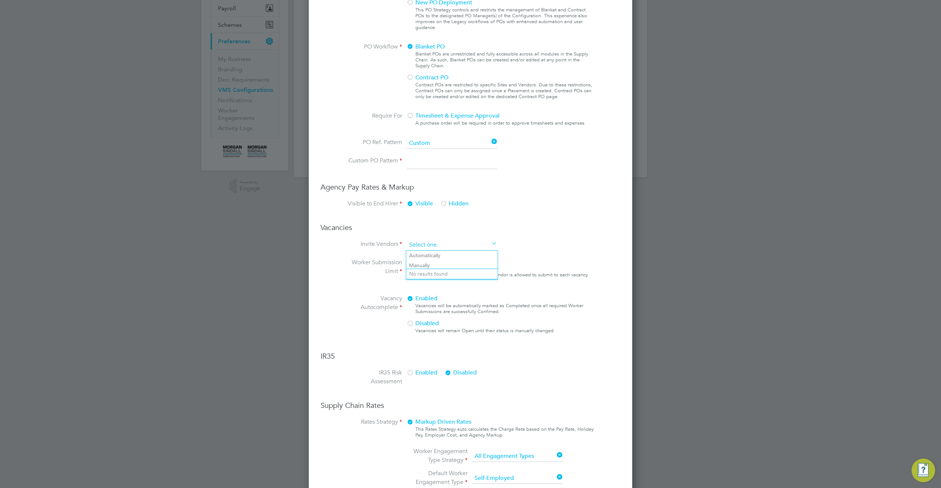
click at [453, 246] on input at bounding box center [452, 245] width 91 height 11
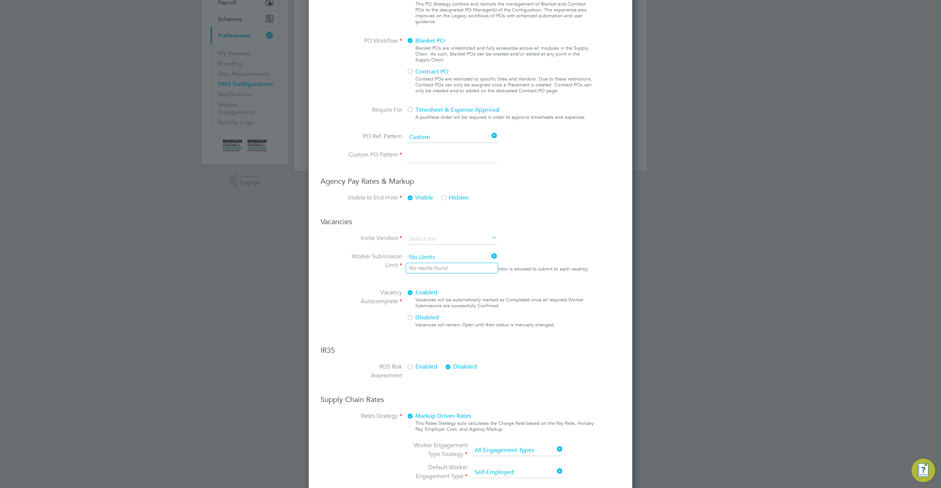
click at [506, 237] on li "Invite Vendors" at bounding box center [470, 243] width 247 height 18
click at [442, 267] on li "No results found" at bounding box center [452, 268] width 92 height 10
click at [432, 296] on span "Enabled" at bounding box center [422, 292] width 31 height 7
click at [428, 321] on span "Disabled" at bounding box center [423, 317] width 32 height 7
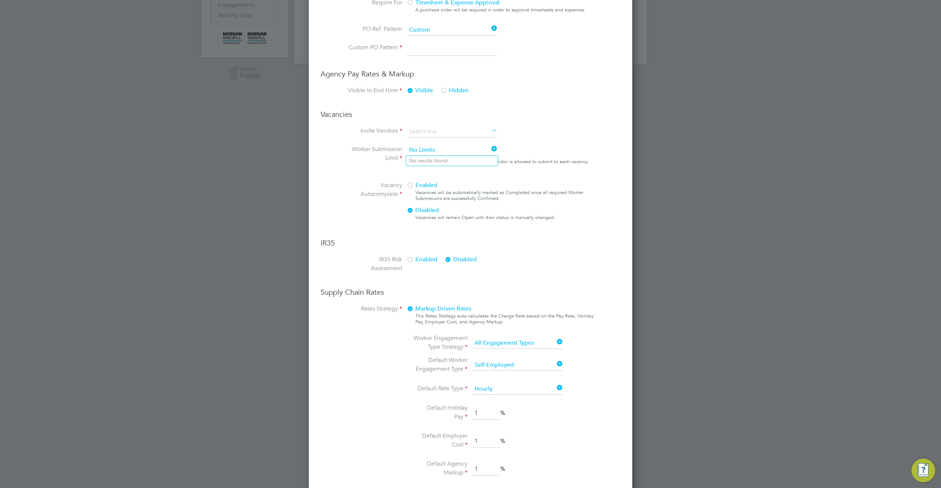
scroll to position [337, 0]
click at [376, 131] on label "Invite Vendors" at bounding box center [374, 135] width 55 height 10
drag, startPoint x: 357, startPoint y: 119, endPoint x: 314, endPoint y: 115, distance: 43.6
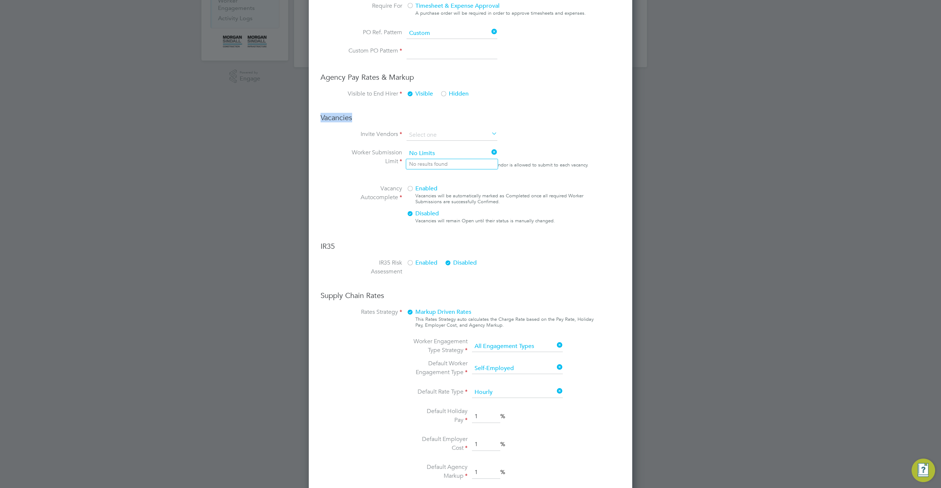
click at [314, 115] on div "Edit VMS Configuration Mandatory Fields Client Config Name test1 End Hirer Morg…" at bounding box center [471, 135] width 324 height 841
copy h3 "Vacancies"
click at [453, 136] on input at bounding box center [452, 135] width 91 height 11
click at [384, 138] on label "Invite Vendors" at bounding box center [374, 135] width 55 height 10
click at [442, 159] on li "No results found" at bounding box center [452, 164] width 92 height 10
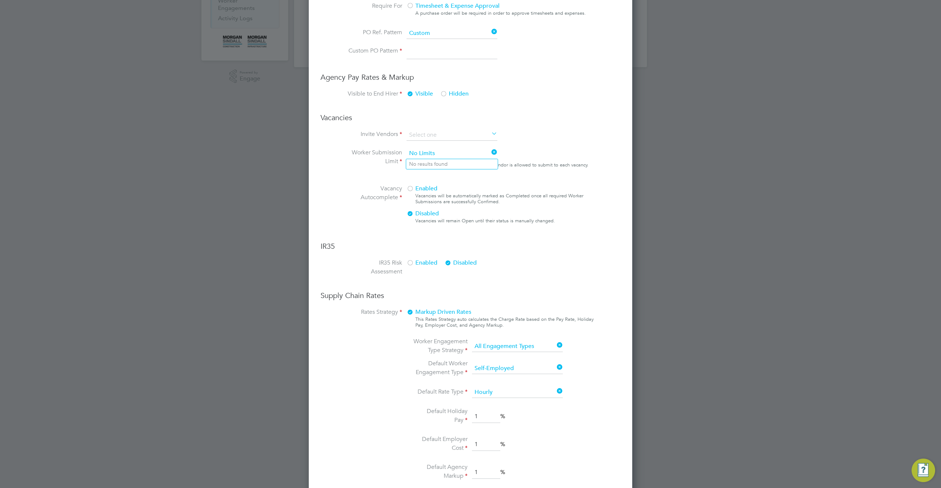
click at [490, 150] on icon at bounding box center [490, 153] width 0 height 10
click at [463, 136] on input at bounding box center [452, 135] width 91 height 11
click at [453, 146] on li "Automatically" at bounding box center [452, 146] width 92 height 10
type input "Automatically"
click at [449, 156] on input at bounding box center [452, 153] width 91 height 11
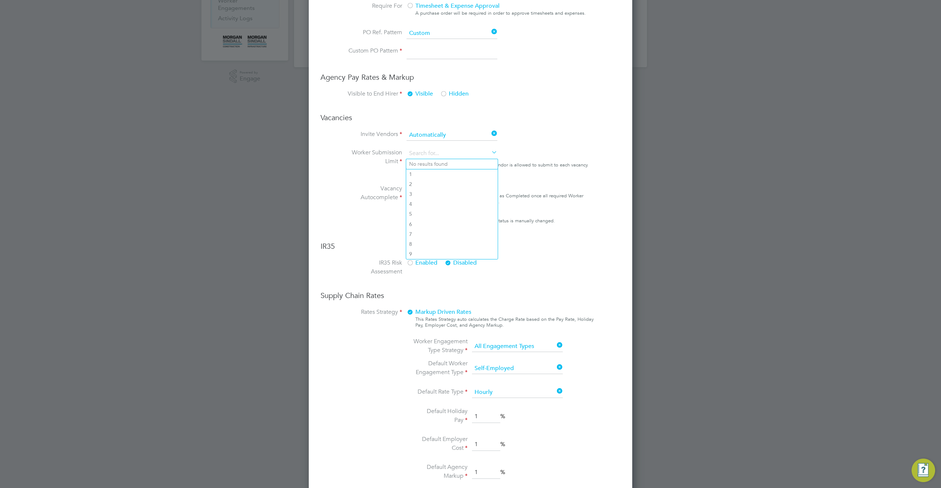
click at [360, 215] on label "Vacancy Autocomplete" at bounding box center [374, 205] width 55 height 43
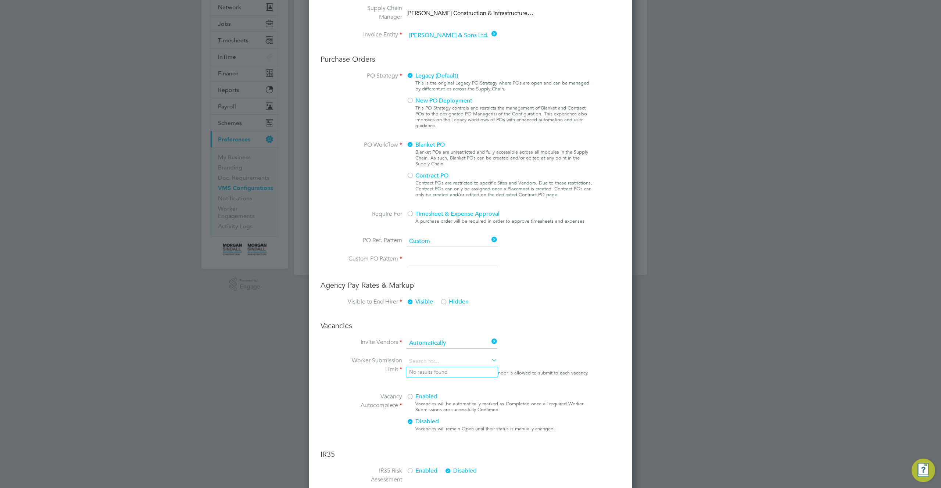
scroll to position [0, 0]
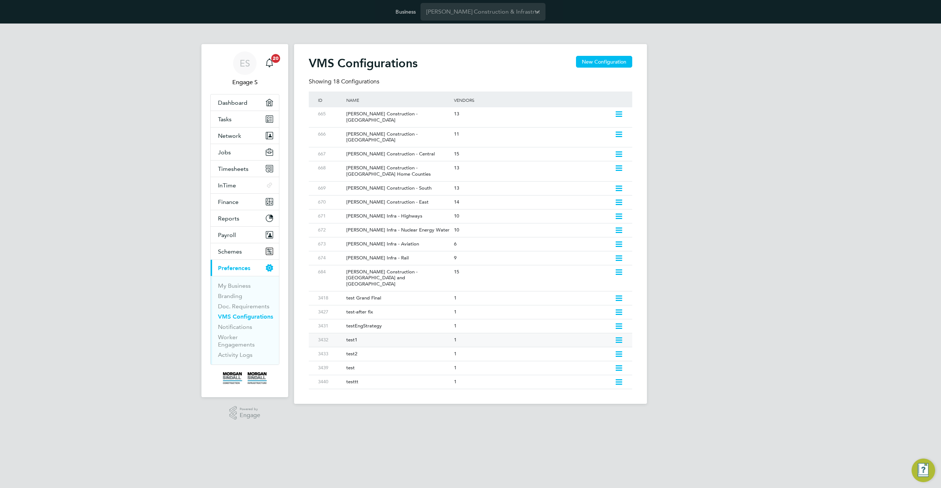
click at [622, 338] on icon at bounding box center [619, 341] width 9 height 6
click at [585, 339] on li "Edit VMS Configuration" at bounding box center [587, 337] width 71 height 10
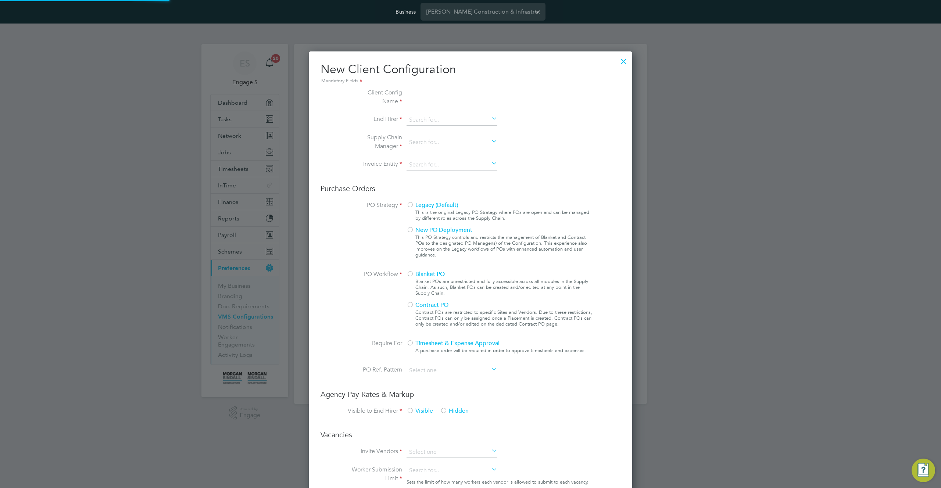
scroll to position [668, 324]
type input "test1"
type input "Danny Sullivan & Sons Ltd."
type input "Letters & Digits"
type input "Automatically"
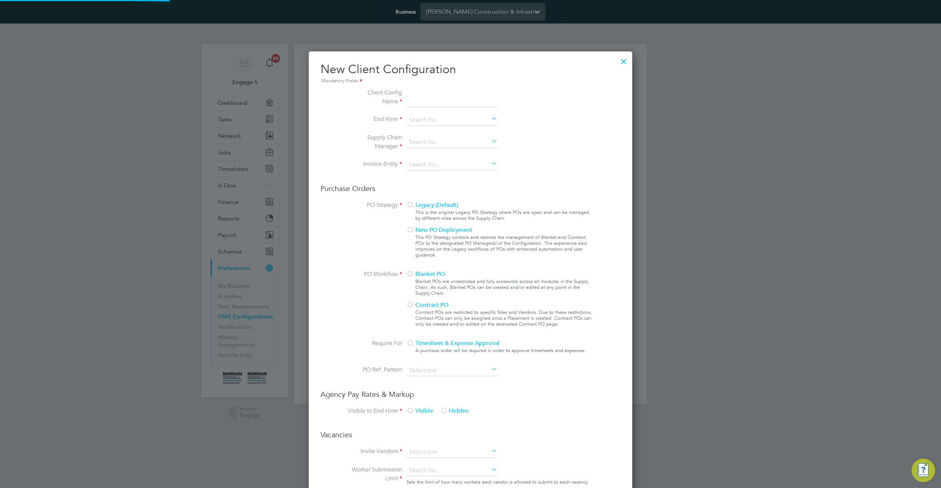
type input "No Limits"
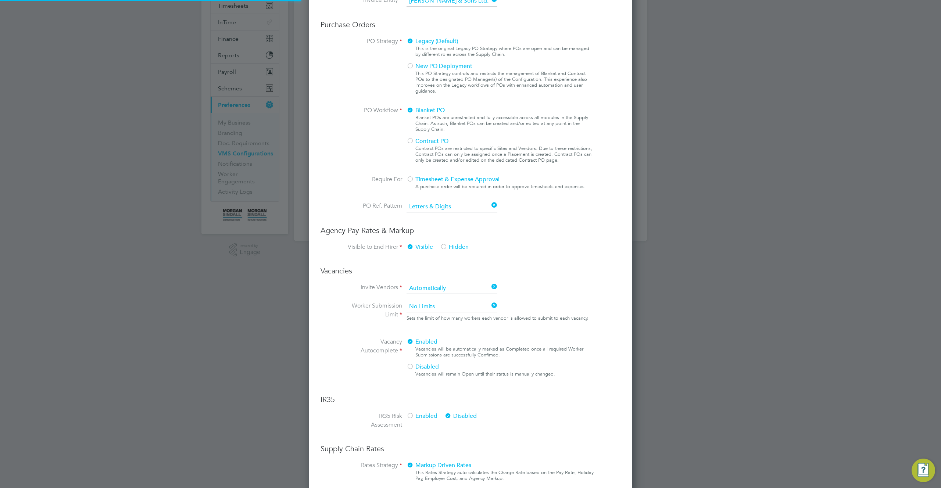
scroll to position [199, 0]
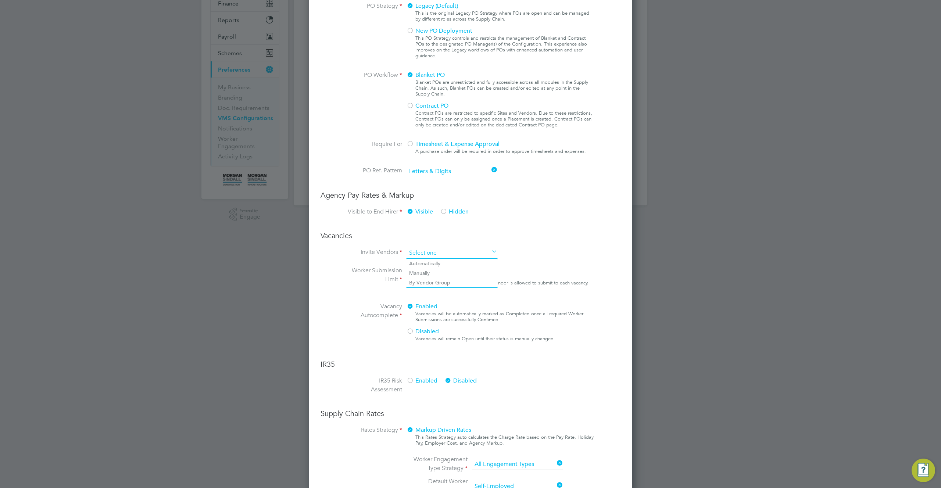
click at [450, 252] on input at bounding box center [452, 253] width 91 height 11
drag, startPoint x: 356, startPoint y: 235, endPoint x: 315, endPoint y: 236, distance: 40.8
click at [315, 236] on div "Edit VMS Configuration Mandatory Fields Client Config Name test1 End Hirer Morg…" at bounding box center [471, 263] width 324 height 821
copy h3 "Vacancies"
click at [439, 252] on input at bounding box center [452, 253] width 91 height 11
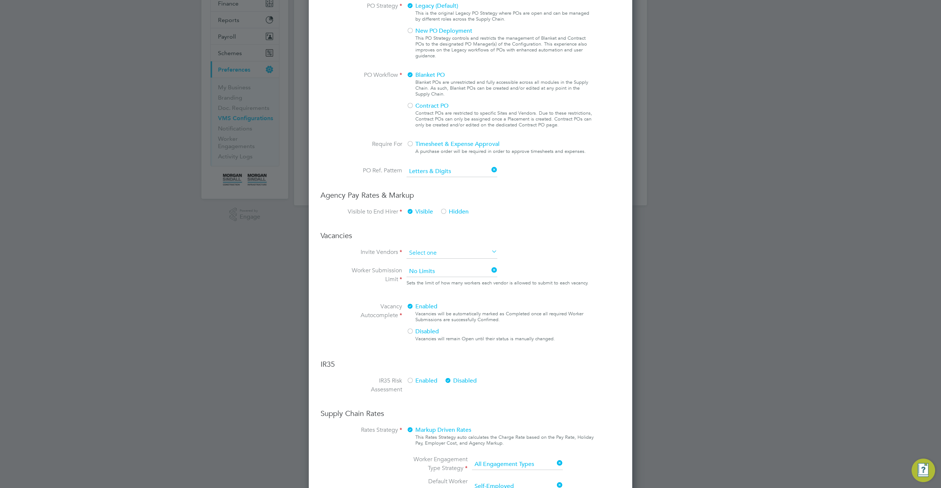
click at [434, 250] on input at bounding box center [452, 253] width 91 height 11
click at [435, 251] on input at bounding box center [452, 253] width 91 height 11
click at [437, 256] on input at bounding box center [452, 253] width 91 height 11
click at [468, 253] on input at bounding box center [452, 253] width 91 height 11
click at [487, 254] on input at bounding box center [452, 253] width 91 height 11
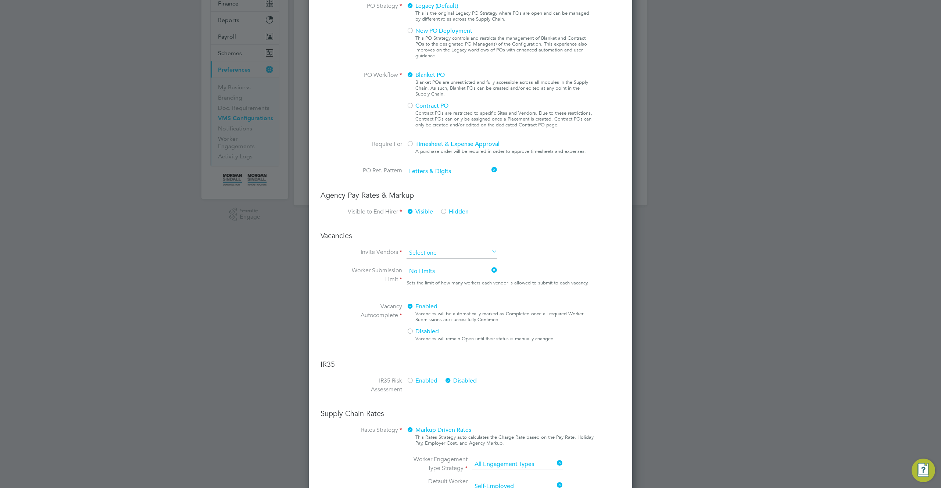
drag, startPoint x: 493, startPoint y: 249, endPoint x: 464, endPoint y: 250, distance: 28.7
click at [490, 250] on icon at bounding box center [490, 252] width 0 height 10
click at [452, 249] on input at bounding box center [452, 253] width 91 height 11
click at [442, 283] on li "By Vendor Group" at bounding box center [452, 283] width 92 height 10
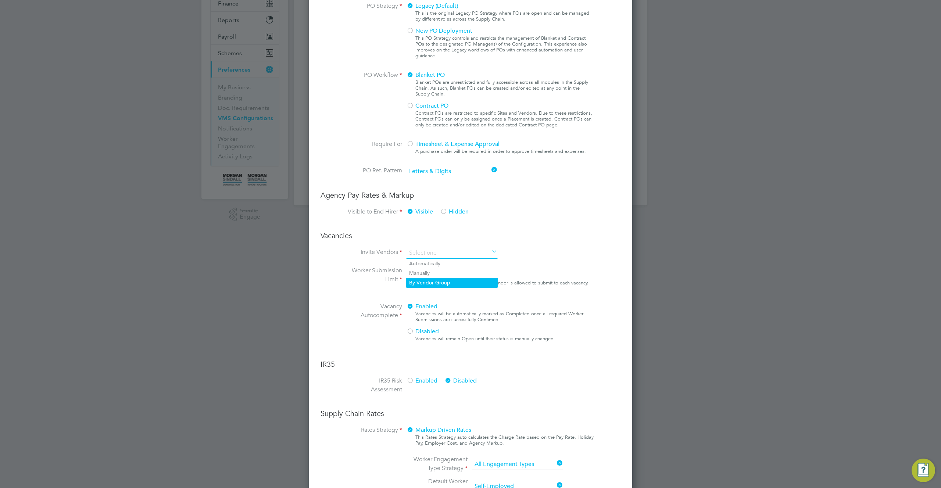
type input "By Vendor Group"
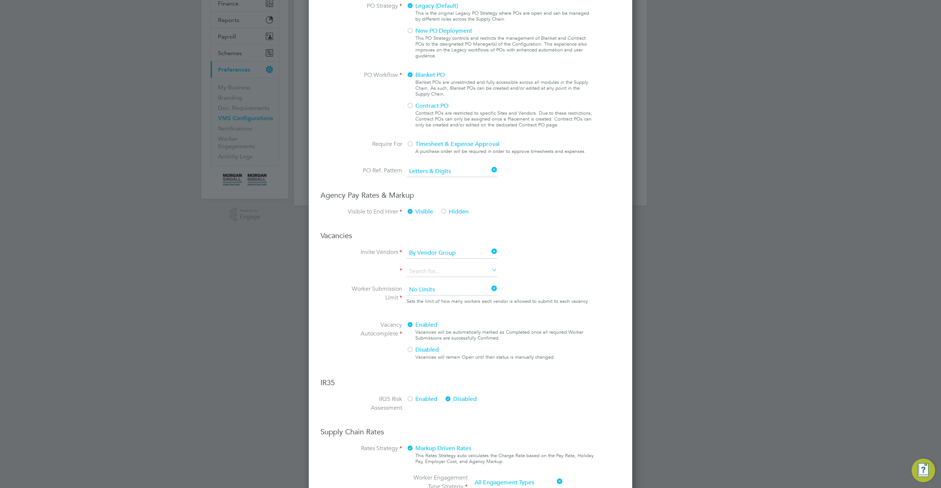
scroll to position [840, 324]
click at [445, 275] on input at bounding box center [452, 271] width 91 height 11
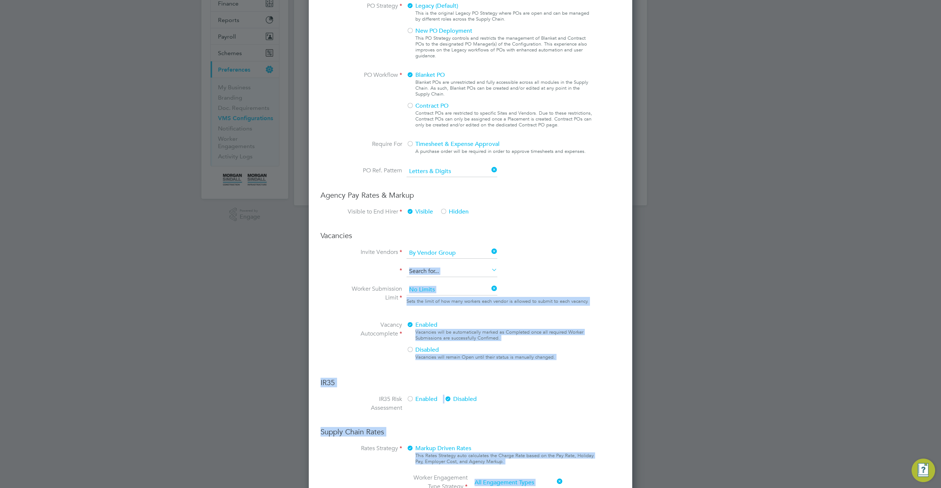
drag, startPoint x: 443, startPoint y: 282, endPoint x: 405, endPoint y: 279, distance: 38.4
click at [405, 206] on div "VMS Configurations New Configuration Showing 18 Configurations ID Name Vendors …" at bounding box center [470, 26] width 353 height 360
click at [444, 271] on input at bounding box center [452, 271] width 91 height 11
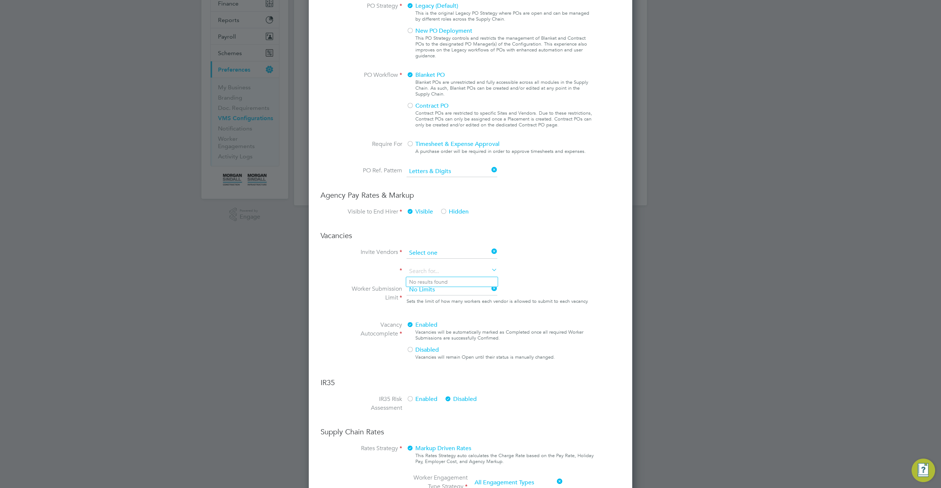
scroll to position [821, 324]
click at [458, 256] on input at bounding box center [452, 253] width 91 height 11
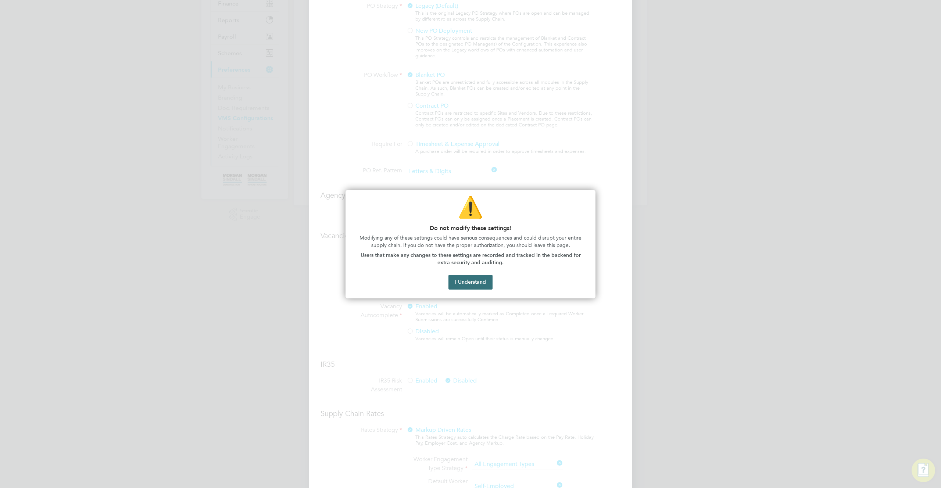
click at [476, 279] on button "I Understand" at bounding box center [471, 282] width 44 height 15
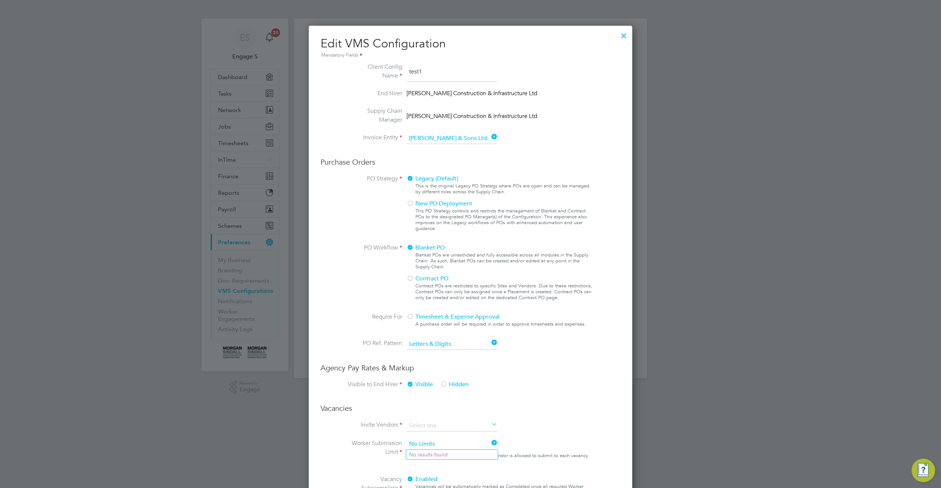
scroll to position [24, 0]
click at [466, 345] on input at bounding box center [452, 346] width 91 height 11
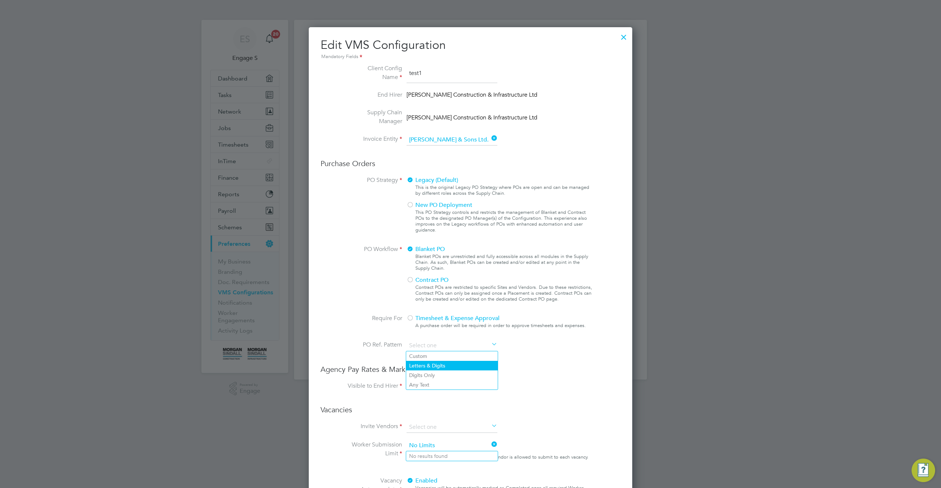
click at [438, 368] on li "Letters & Digits" at bounding box center [452, 366] width 92 height 10
type input "Letters & Digits"
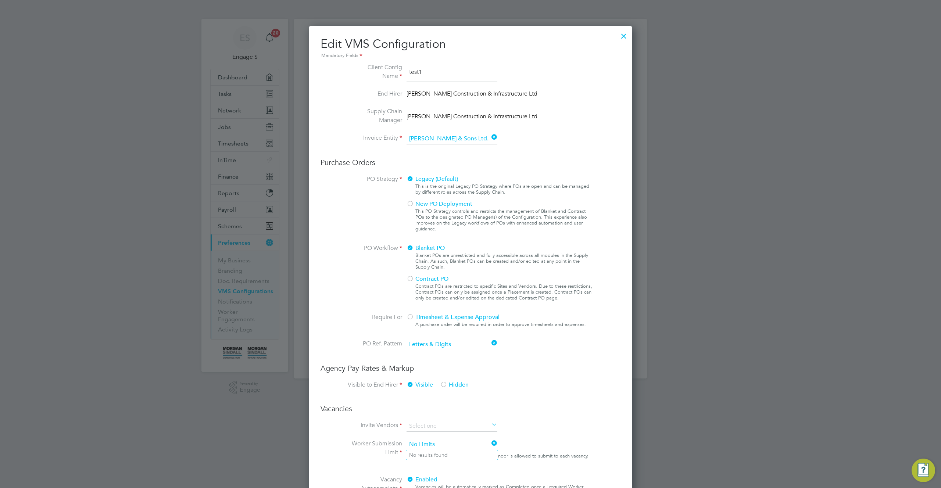
scroll to position [26, 0]
click at [443, 142] on input at bounding box center [452, 138] width 91 height 11
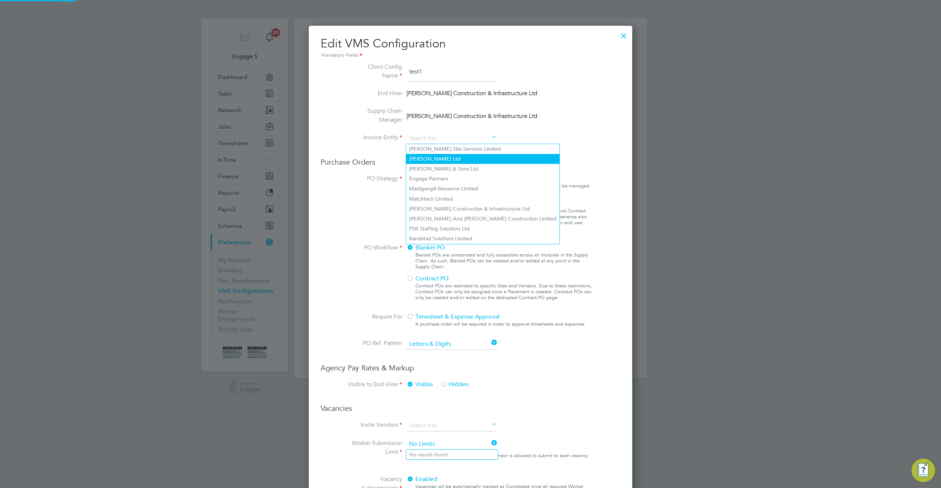
click at [445, 161] on li "Daniel Owen Ltd" at bounding box center [482, 159] width 153 height 10
type input "Daniel Owen Ltd"
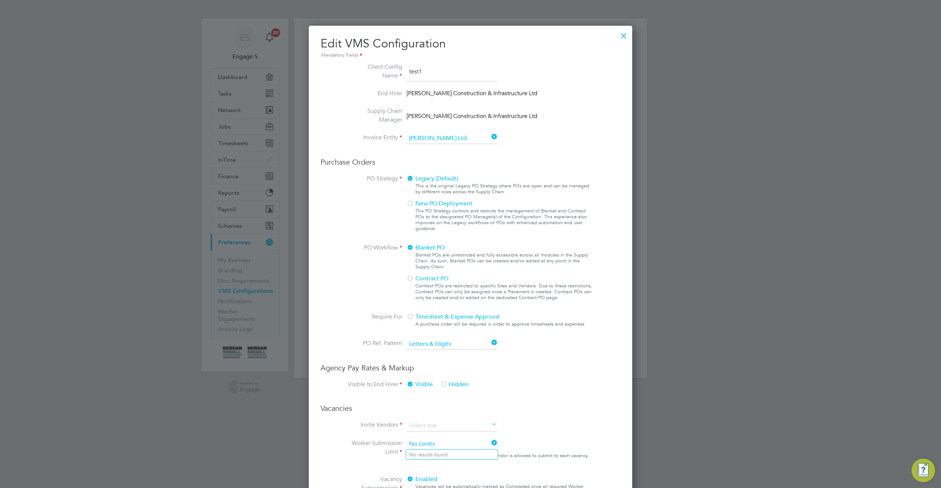
click at [627, 34] on div at bounding box center [623, 33] width 13 height 13
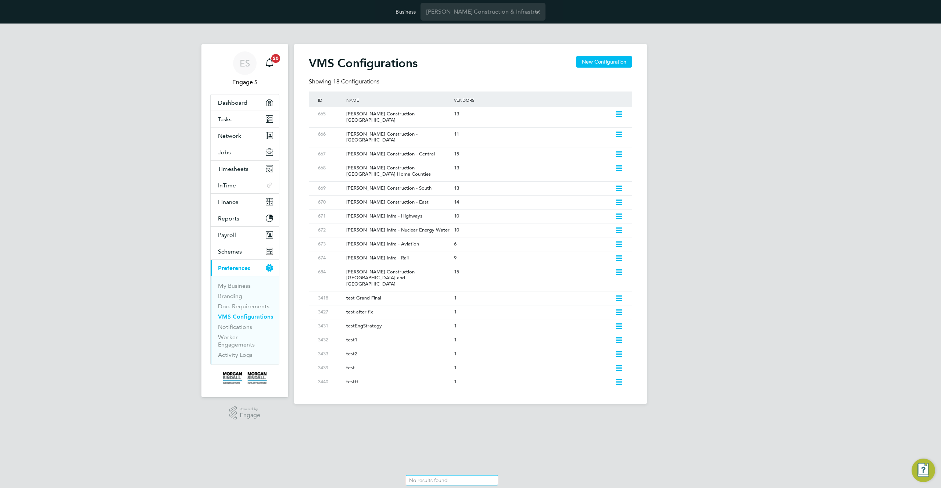
scroll to position [0, 0]
drag, startPoint x: 501, startPoint y: 82, endPoint x: 318, endPoint y: 91, distance: 183.7
click at [318, 91] on div "Showing 18 Configurations" at bounding box center [471, 85] width 324 height 14
drag, startPoint x: 348, startPoint y: 100, endPoint x: 548, endPoint y: 95, distance: 199.7
click at [544, 94] on div "ID Name Vendors" at bounding box center [471, 100] width 324 height 16
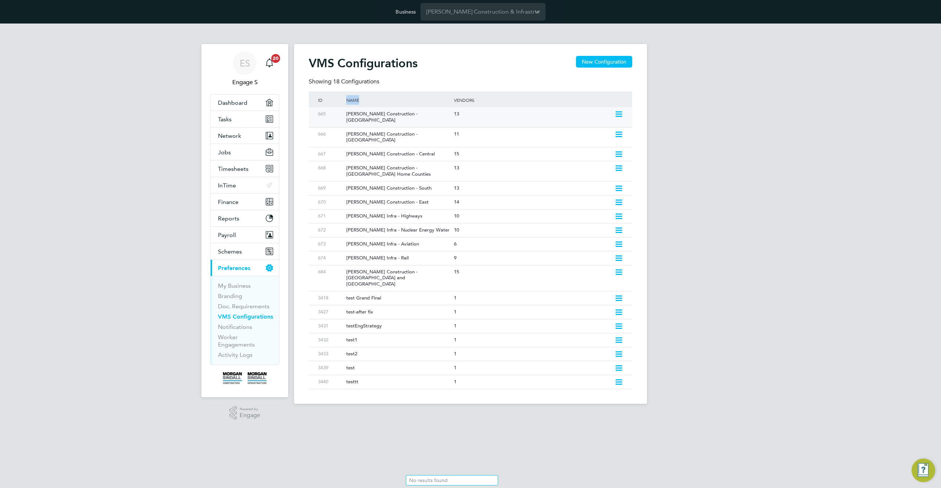
click at [619, 114] on icon at bounding box center [619, 114] width 9 height 6
click at [601, 61] on button "New Configuration" at bounding box center [604, 62] width 56 height 12
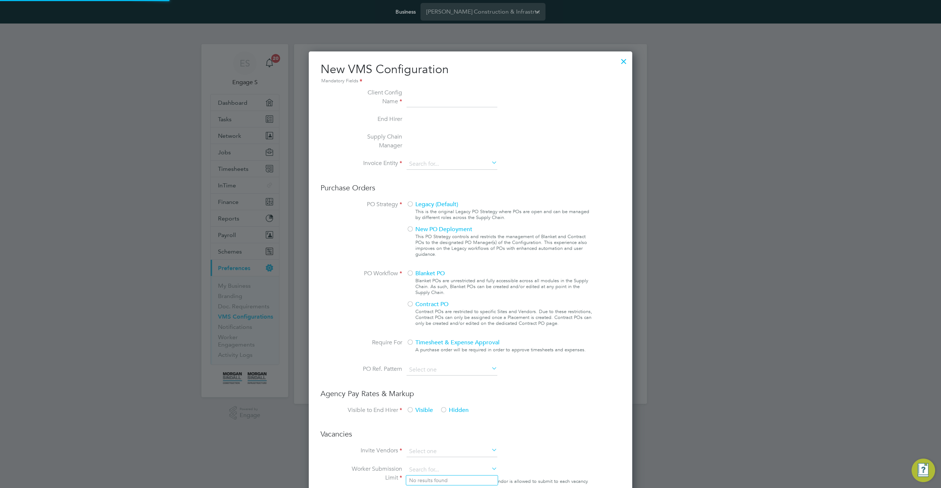
type input "Letters & Digits"
type input "Automatically"
type input "No Limits"
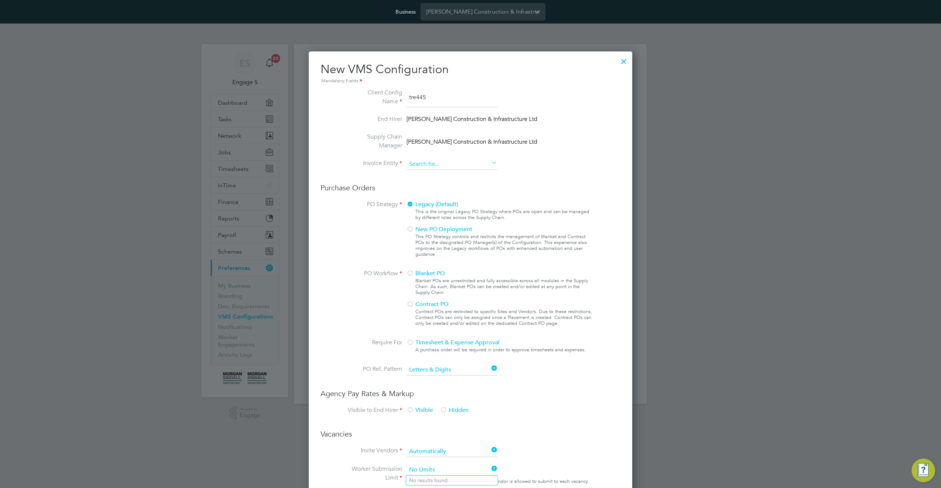
type input "tre445"
click at [445, 164] on input at bounding box center [452, 164] width 91 height 11
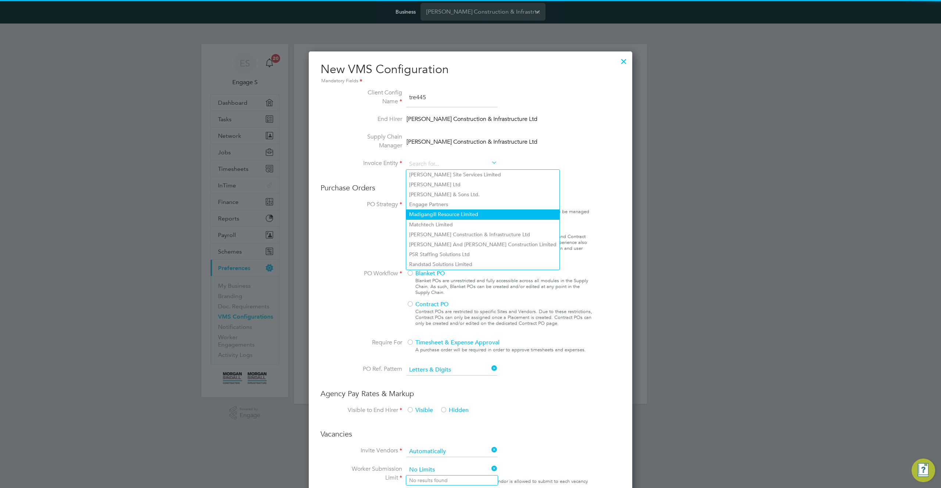
click at [453, 210] on li "Madigangill Resource Limited" at bounding box center [482, 215] width 153 height 10
type input "Madigangill Resource Limited"
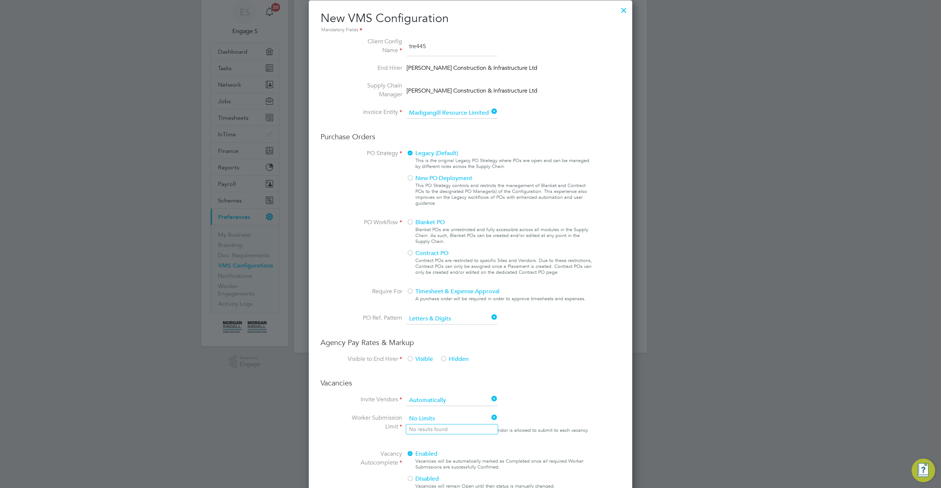
scroll to position [52, 0]
click at [429, 180] on span "New PO Deployment" at bounding box center [440, 177] width 66 height 7
drag, startPoint x: 420, startPoint y: 219, endPoint x: 419, endPoint y: 223, distance: 4.5
click at [420, 220] on span "Blanket PO" at bounding box center [426, 221] width 38 height 7
click at [416, 252] on span "Contract PO" at bounding box center [428, 252] width 42 height 7
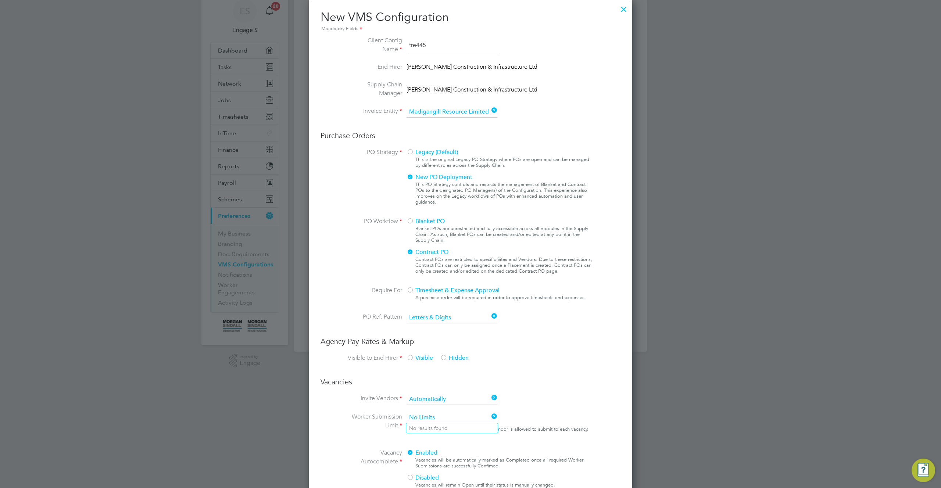
drag, startPoint x: 425, startPoint y: 290, endPoint x: 427, endPoint y: 299, distance: 9.0
click at [425, 292] on span "Timesheet & Expense Approval" at bounding box center [453, 290] width 93 height 7
click at [435, 318] on input at bounding box center [452, 318] width 91 height 11
click at [438, 345] on li "Digits Only" at bounding box center [452, 348] width 92 height 10
type input "Digits Only"
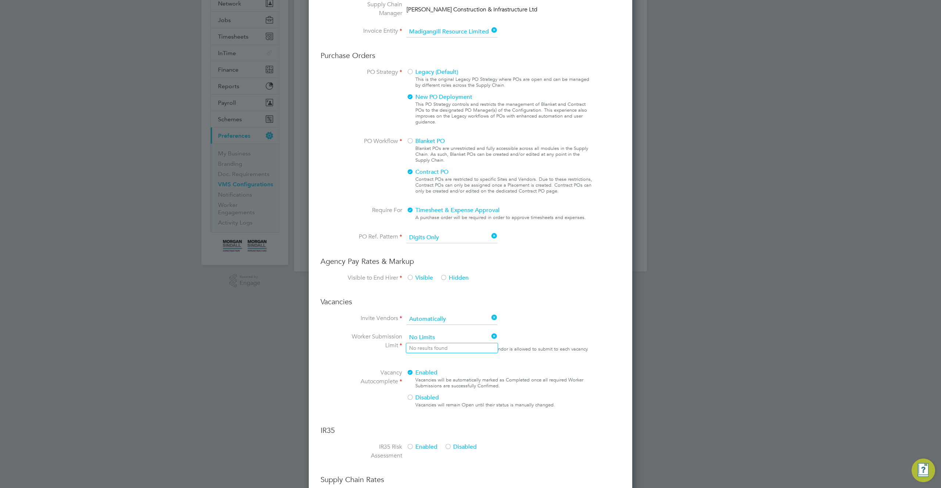
scroll to position [152, 0]
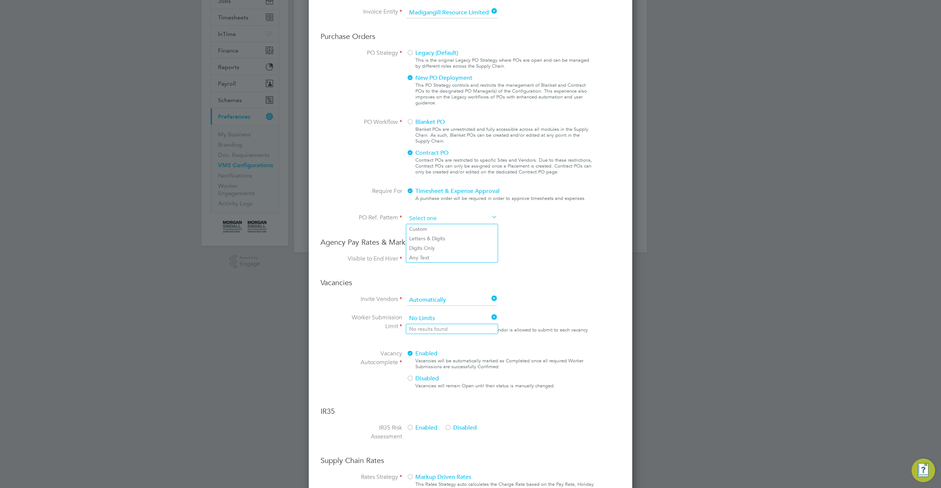
click at [424, 221] on input at bounding box center [452, 218] width 91 height 11
click at [430, 256] on li "Any Text" at bounding box center [452, 258] width 92 height 10
type input "Any Text"
click at [437, 218] on input at bounding box center [452, 218] width 91 height 11
click at [435, 228] on li "Custom" at bounding box center [452, 229] width 92 height 10
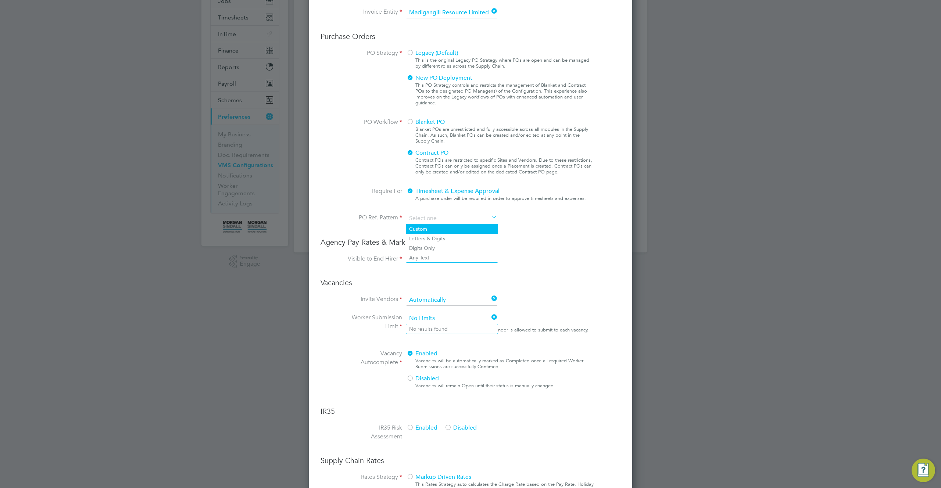
type input "Custom"
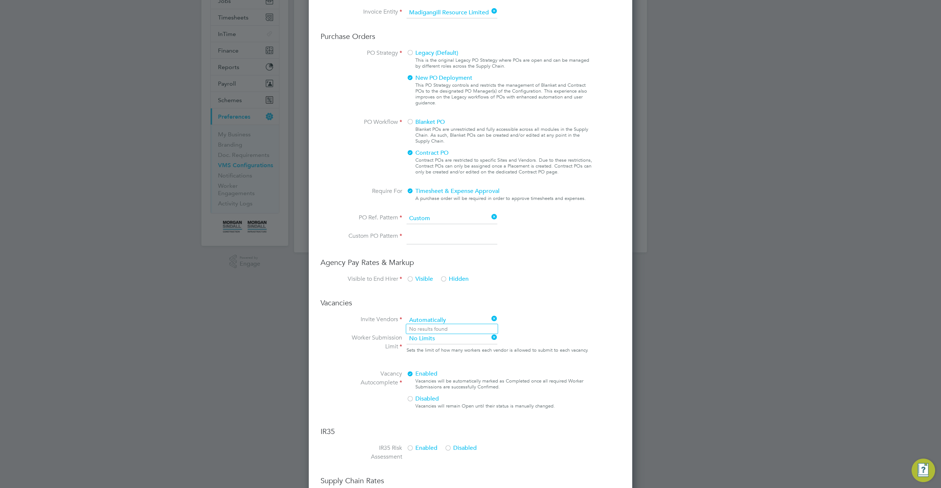
click at [431, 241] on input at bounding box center [452, 238] width 91 height 13
type input "e"
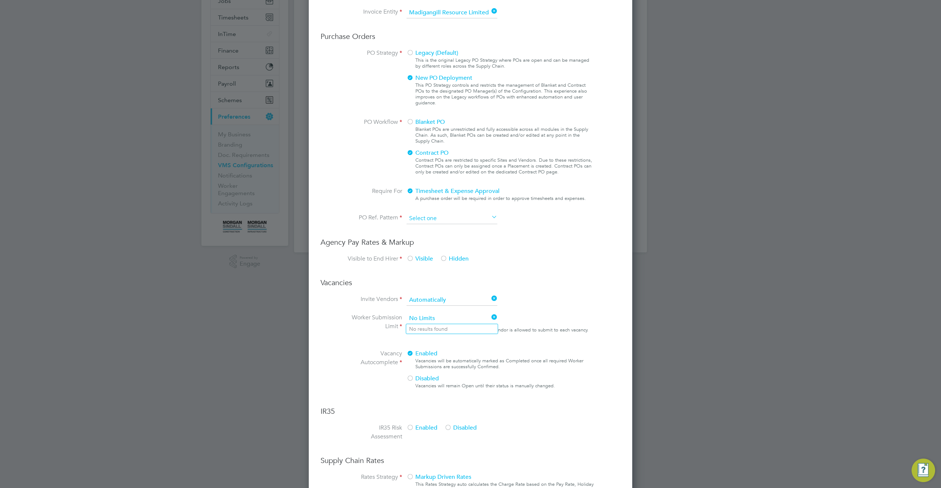
scroll to position [667, 324]
click at [438, 221] on input at bounding box center [452, 218] width 91 height 11
click at [478, 257] on li "Any Text" at bounding box center [452, 258] width 92 height 10
type input "Any Text"
click at [514, 253] on ng-form "Client Config Name tre445 End Hirer Morgan Sindall Construction & Infrastructur…" at bounding box center [471, 245] width 300 height 616
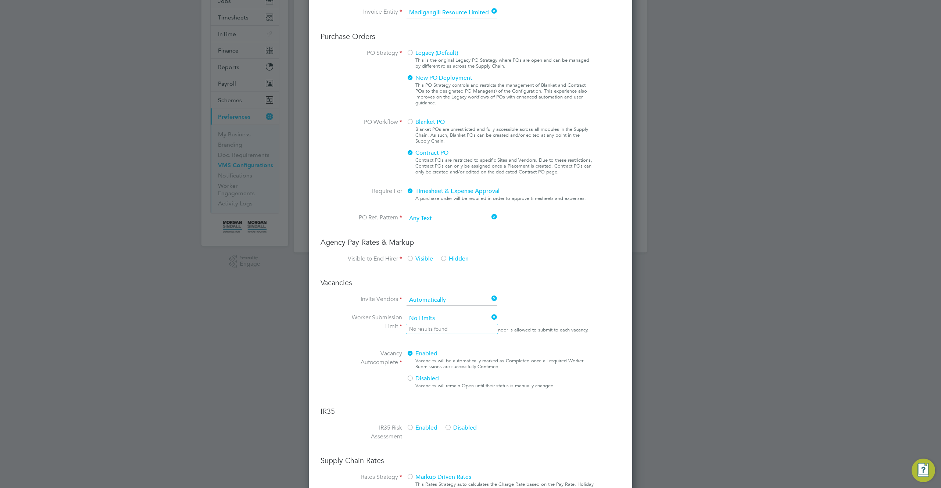
click at [455, 261] on span "Hidden" at bounding box center [454, 258] width 29 height 7
click at [452, 302] on input at bounding box center [452, 300] width 91 height 11
drag, startPoint x: 434, startPoint y: 321, endPoint x: 478, endPoint y: 297, distance: 49.7
click at [436, 319] on li "Manually" at bounding box center [452, 321] width 92 height 10
type input "Manually"
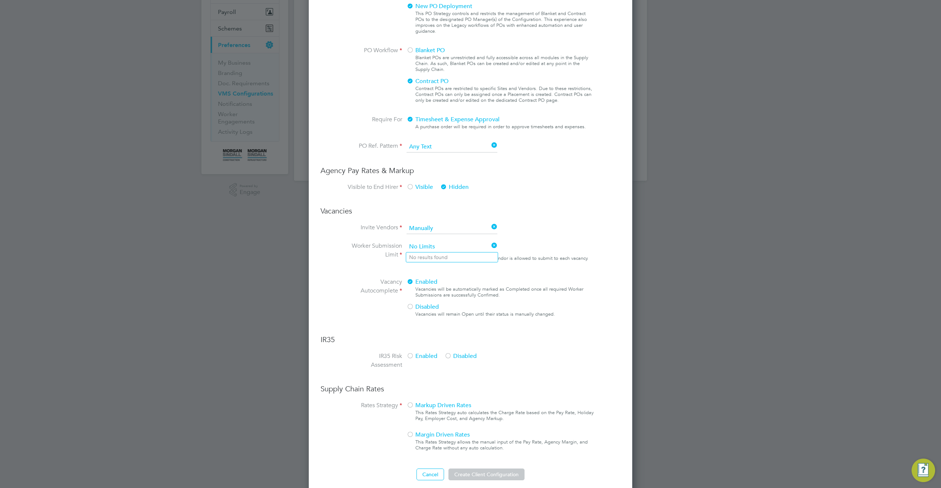
scroll to position [230, 0]
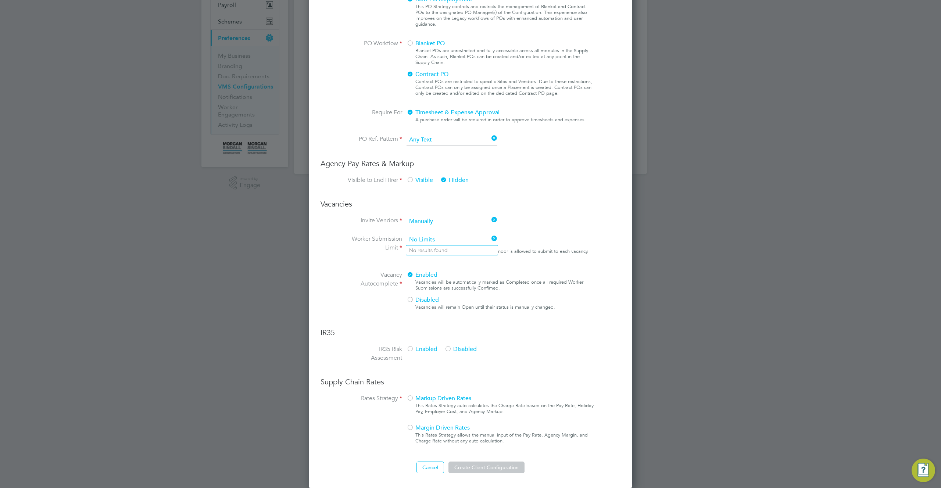
click at [525, 252] on div "Sets the limit of how many workers each vendor is allowed to submit to each vac…" at bounding box center [498, 251] width 182 height 9
click at [462, 349] on span "Disabled" at bounding box center [461, 349] width 32 height 7
click at [460, 345] on div "Enabled Disabled" at bounding box center [462, 354] width 110 height 19
click at [412, 304] on div at bounding box center [410, 300] width 7 height 7
click at [420, 428] on span "Margin Driven Rates" at bounding box center [438, 427] width 63 height 7
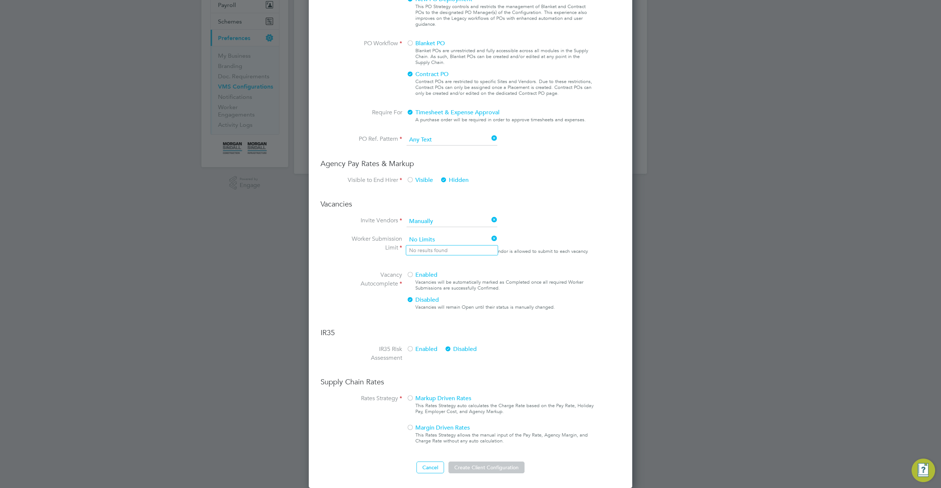
scroll to position [755, 324]
click at [490, 464] on input at bounding box center [517, 462] width 91 height 11
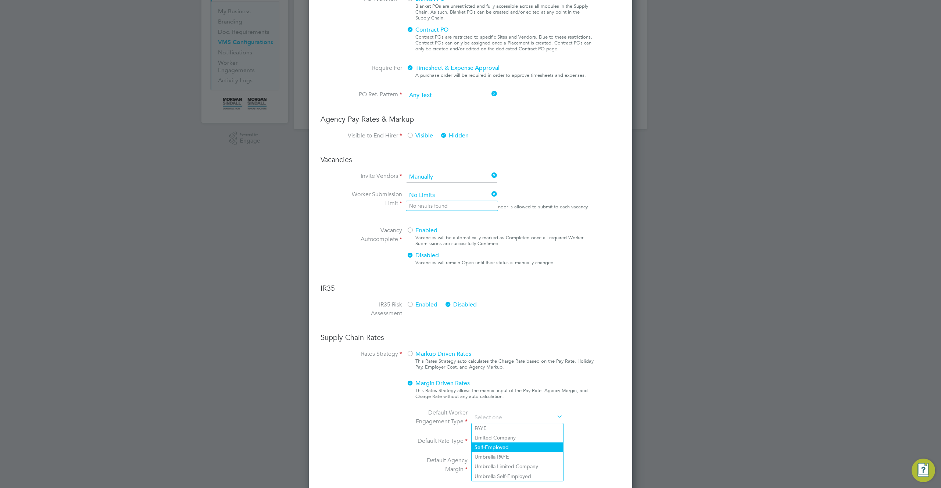
scroll to position [318, 0]
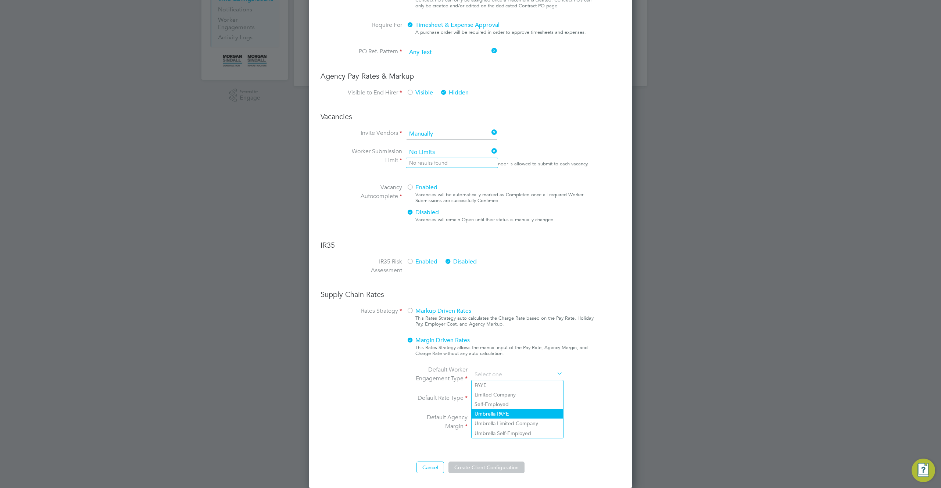
click at [509, 416] on li "Umbrella PAYE" at bounding box center [518, 414] width 92 height 10
type input "Umbrella PAYE"
click at [511, 400] on input at bounding box center [517, 399] width 91 height 11
click at [505, 416] on li "Daily" at bounding box center [518, 419] width 92 height 10
type input "Daily"
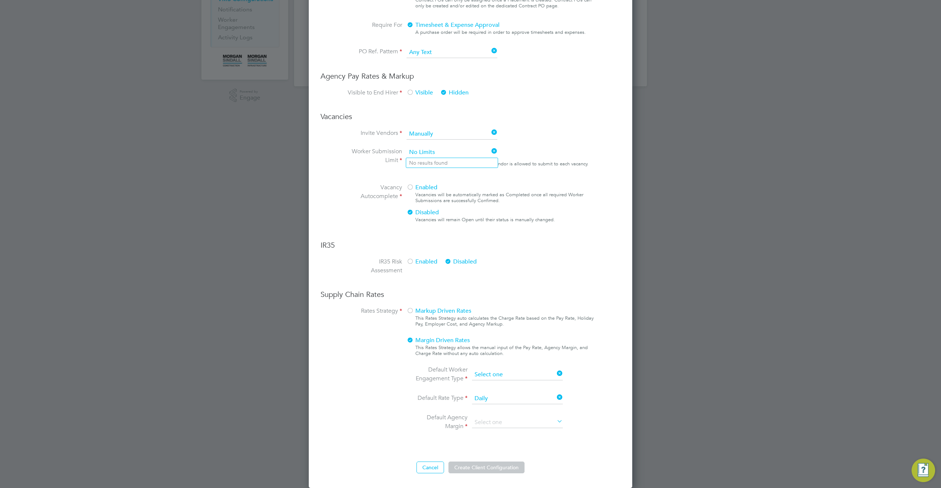
click at [518, 374] on input at bounding box center [517, 375] width 91 height 11
click at [468, 313] on span "Markup Driven Rates" at bounding box center [439, 310] width 65 height 7
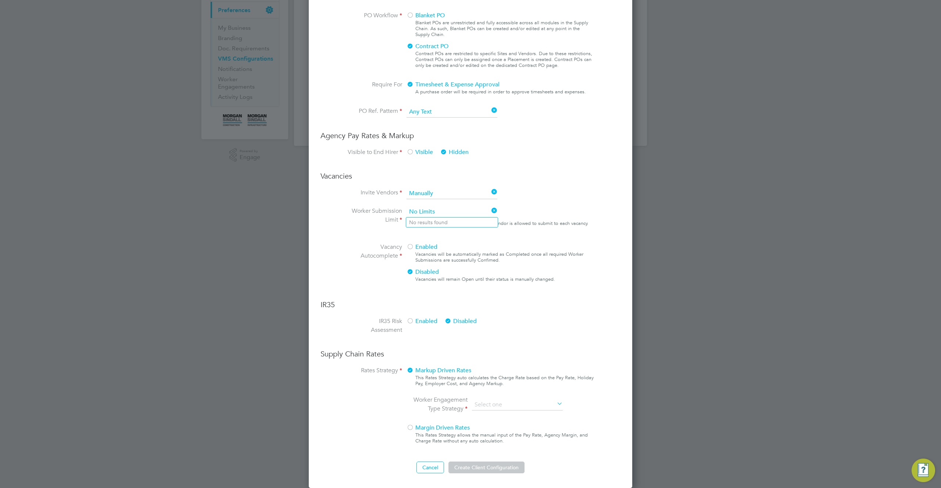
click at [531, 399] on li "Worker Engagement Type Strategy" at bounding box center [490, 405] width 155 height 19
click at [529, 405] on input at bounding box center [517, 405] width 91 height 11
click at [525, 423] on li "PAYE & Contract (Legacy)" at bounding box center [518, 425] width 92 height 10
type input "PAYE & Contract (Legacy)"
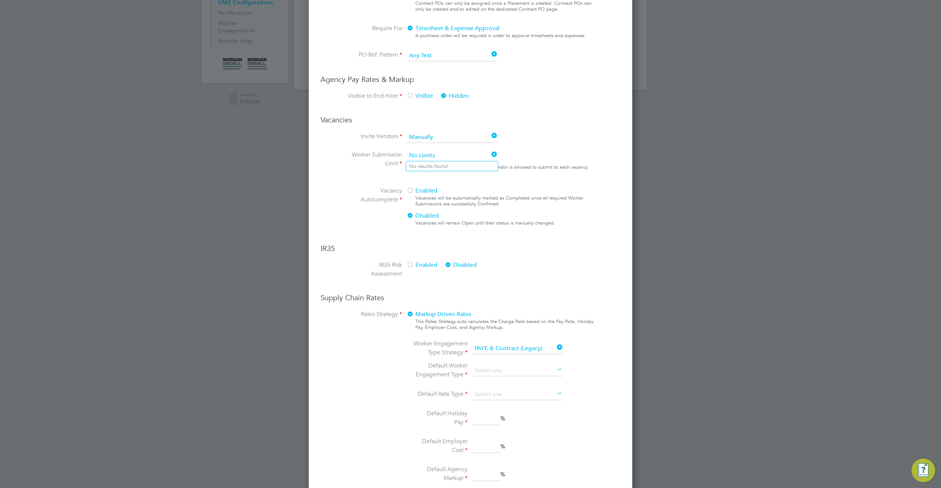
scroll to position [384, 0]
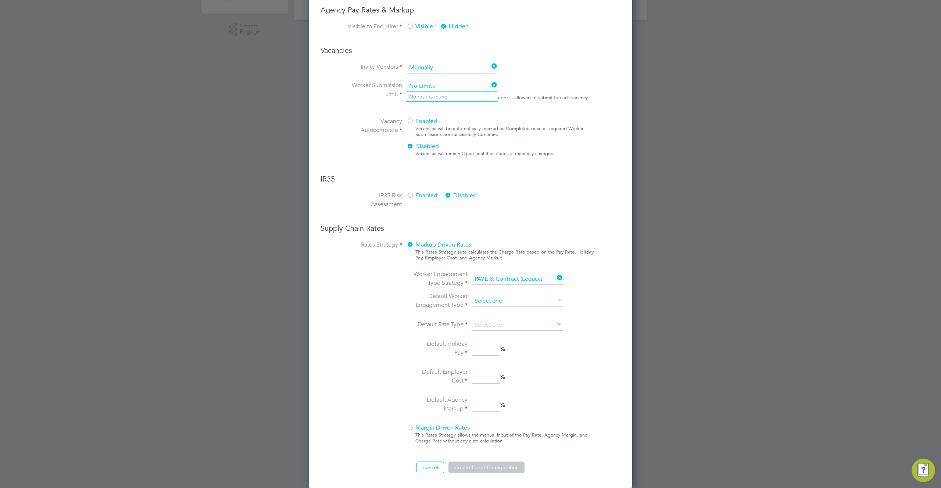
click at [506, 299] on input at bounding box center [517, 301] width 91 height 11
click at [507, 321] on li "PAYE" at bounding box center [518, 322] width 92 height 10
type input "PAYE"
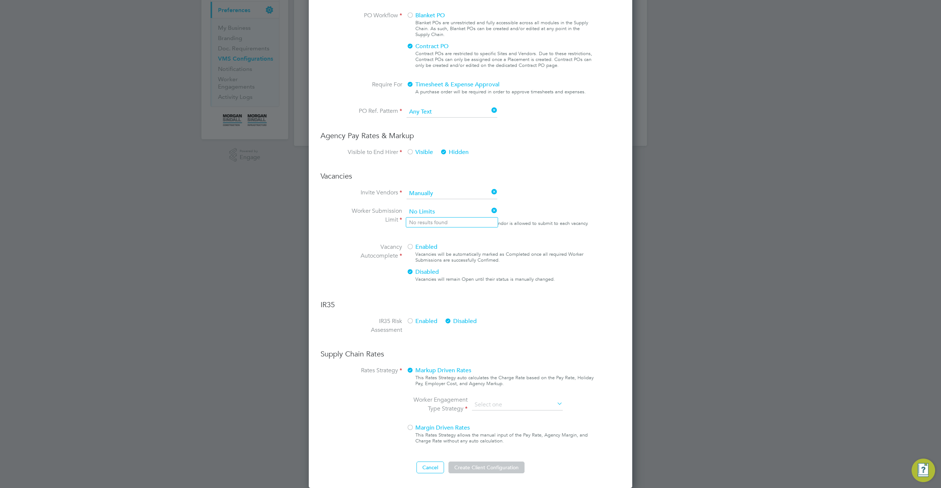
scroll to position [258, 0]
click at [509, 280] on ng-form "Client Config Name tre445 End Hirer Morgan Sindall Construction & Infrastructur…" at bounding box center [471, 152] width 300 height 644
click at [537, 385] on div "This Rates Strategy auto calculates the Charge Rate based on the Pay Rate, Holi…" at bounding box center [505, 381] width 179 height 12
click at [518, 403] on input at bounding box center [517, 405] width 91 height 11
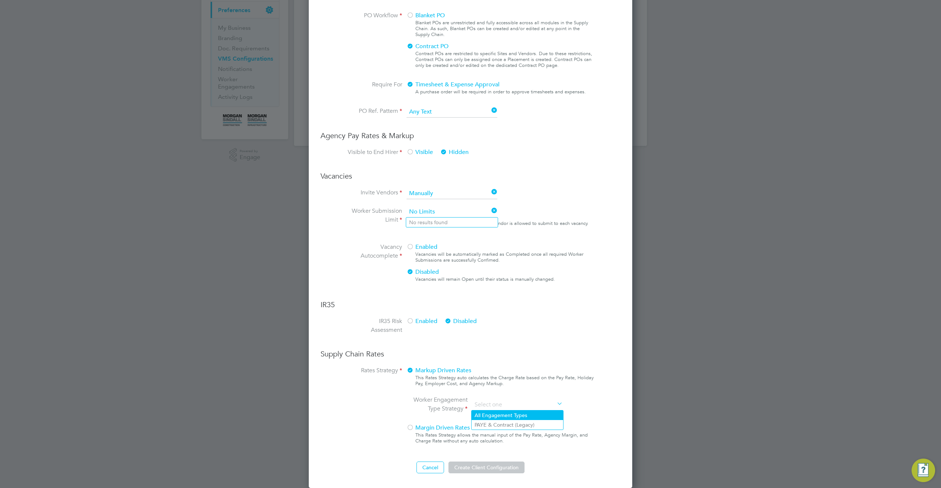
click at [517, 417] on li "All Engagement Types" at bounding box center [518, 416] width 92 height 10
type input "All Engagement Types"
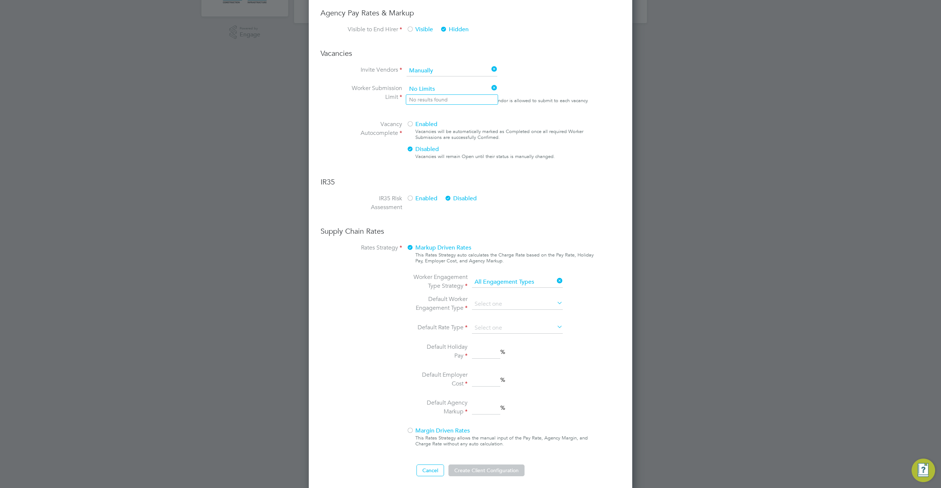
scroll to position [384, 0]
click at [508, 325] on input at bounding box center [517, 325] width 91 height 11
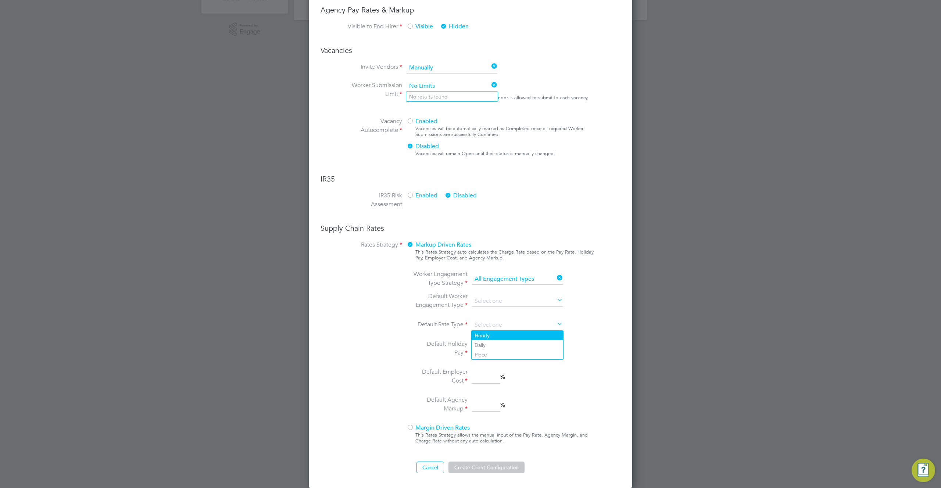
click at [505, 338] on li "Hourly" at bounding box center [518, 336] width 92 height 10
type input "Hourly"
click at [506, 302] on input at bounding box center [517, 301] width 91 height 11
click at [510, 328] on li "Self-Employed" at bounding box center [518, 331] width 92 height 10
type input "Self-Employed"
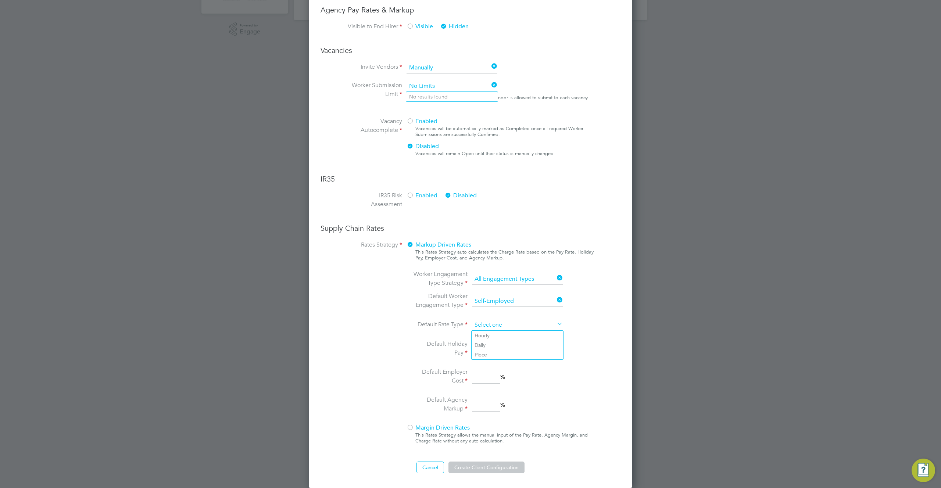
click at [515, 328] on input at bounding box center [517, 325] width 91 height 11
click at [509, 298] on input at bounding box center [517, 301] width 91 height 11
click at [512, 353] on li "Umbrella Limited Company" at bounding box center [518, 350] width 92 height 10
type input "Umbrella Limited Company"
click at [513, 325] on input at bounding box center [517, 325] width 91 height 11
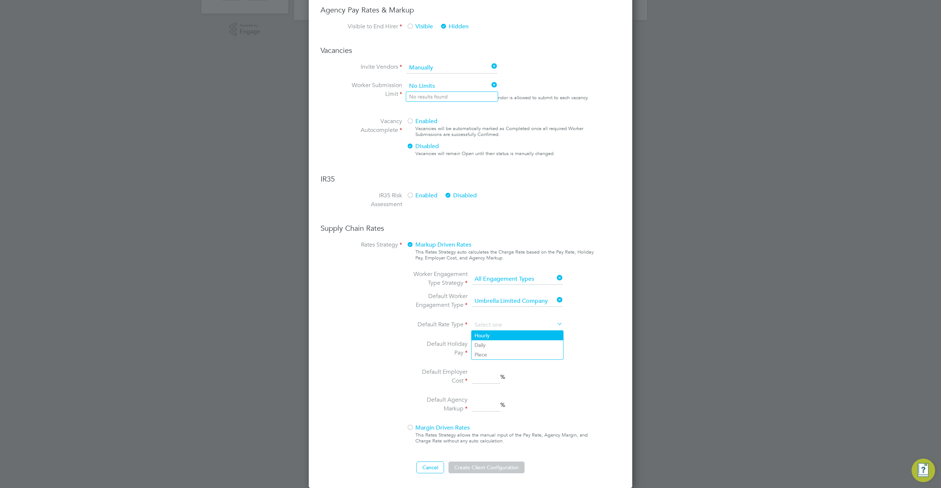
click at [507, 339] on li "Hourly" at bounding box center [518, 336] width 92 height 10
type input "Hourly"
click at [488, 353] on input at bounding box center [486, 349] width 28 height 13
type input "4"
drag, startPoint x: 489, startPoint y: 359, endPoint x: 488, endPoint y: 378, distance: 19.6
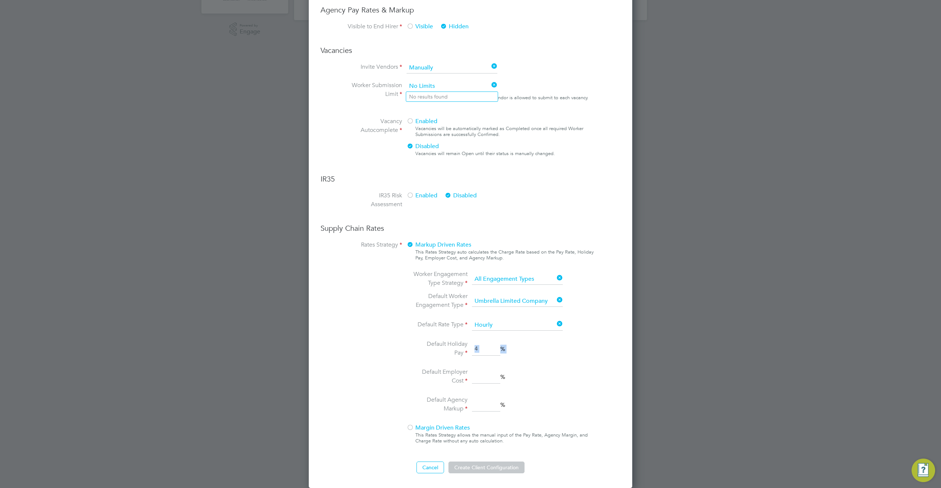
click at [488, 364] on ng-container "Default Worker Engagement Type Umbrella Limited Company Default Rate Type Hourl…" at bounding box center [490, 353] width 155 height 123
click at [487, 380] on input at bounding box center [486, 377] width 28 height 13
type input "3"
click at [491, 402] on input "3" at bounding box center [486, 405] width 28 height 13
type input "3"
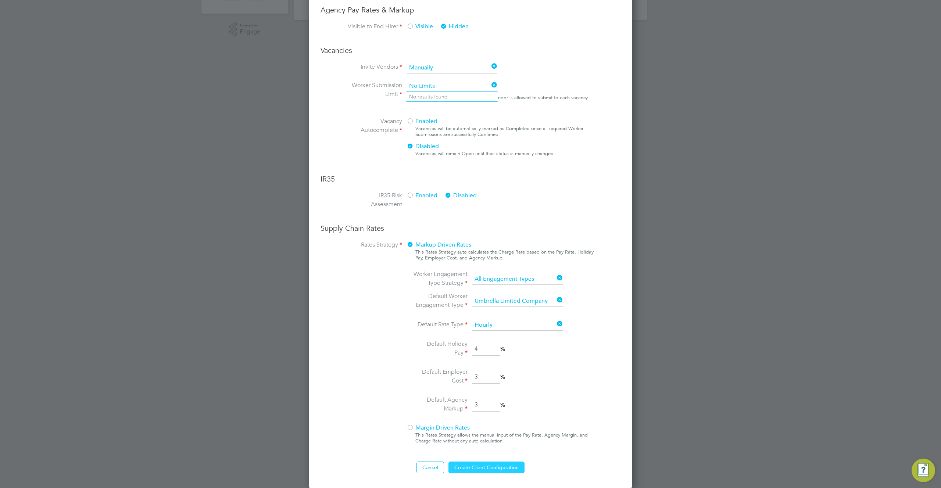
click at [499, 468] on button "Create Client Configuration" at bounding box center [487, 468] width 76 height 12
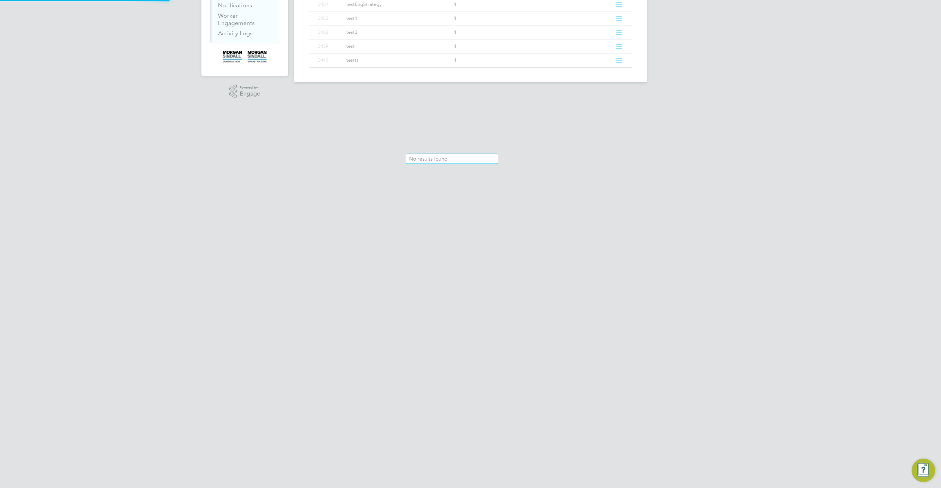
scroll to position [0, 0]
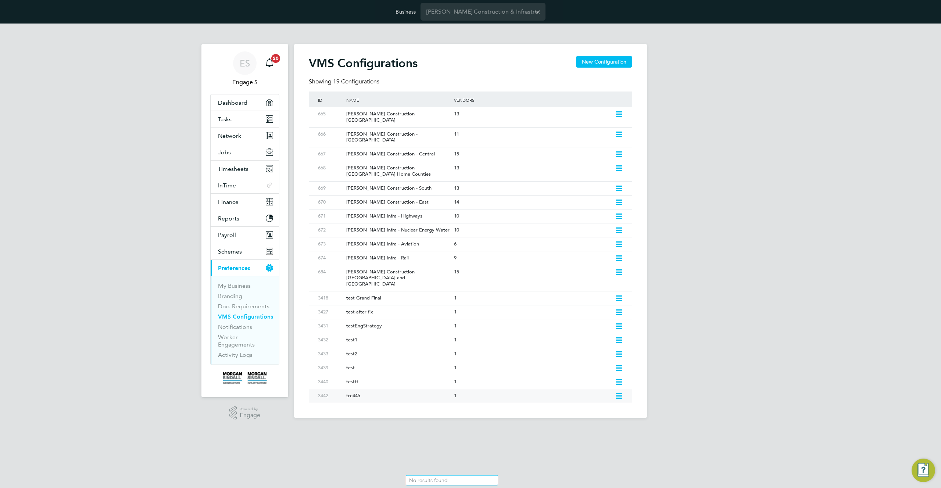
click at [619, 394] on icon at bounding box center [619, 397] width 9 height 6
click at [580, 424] on li "Delete VMS Configuration" at bounding box center [587, 425] width 71 height 10
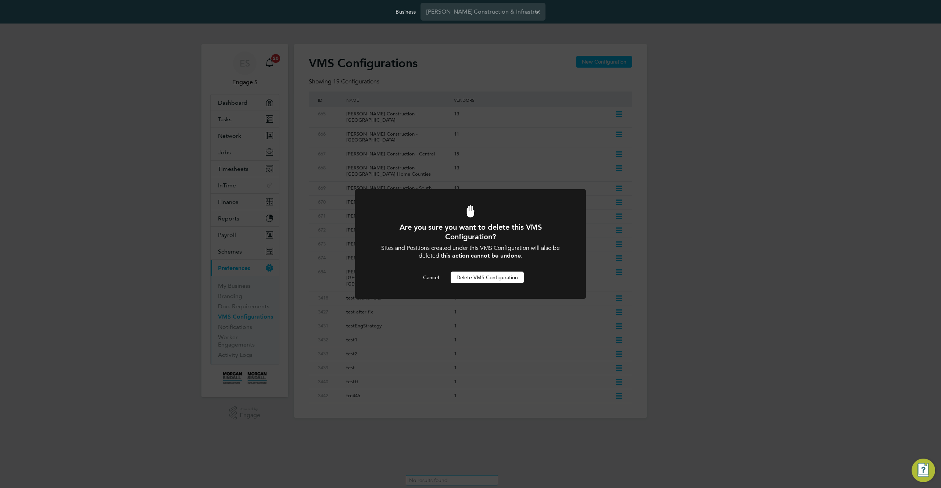
click at [499, 278] on button "Delete VMS Configuration" at bounding box center [487, 278] width 73 height 12
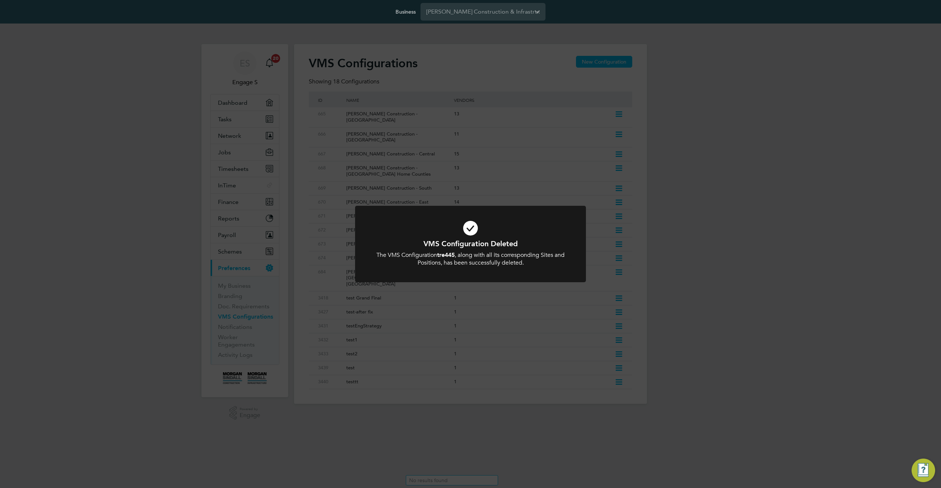
click at [712, 352] on div "VMS Configuration Deleted The VMS Configuration tre445 , along with all its cor…" at bounding box center [470, 244] width 941 height 488
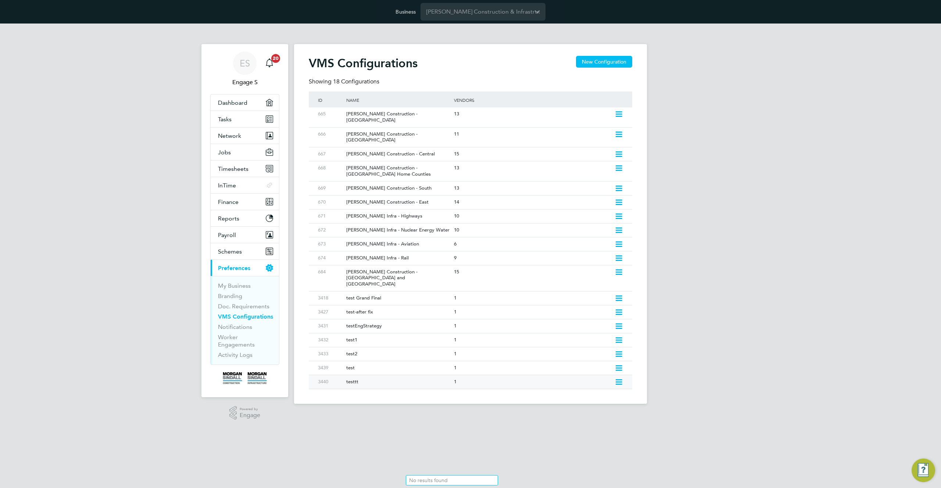
click at [620, 380] on icon at bounding box center [619, 383] width 9 height 6
click at [597, 399] on li "Edit Vacancy Approvers" at bounding box center [587, 400] width 71 height 10
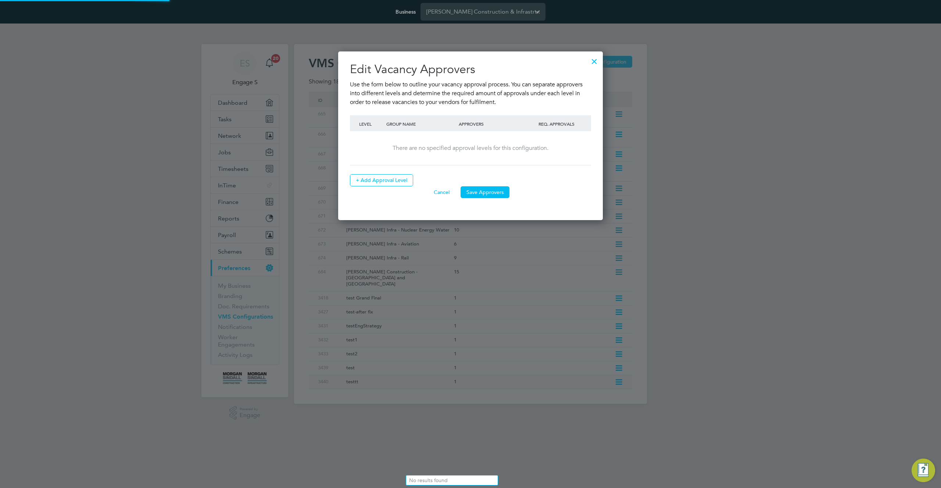
scroll to position [169, 265]
click at [401, 179] on button "+ Add Approval Level" at bounding box center [381, 180] width 63 height 12
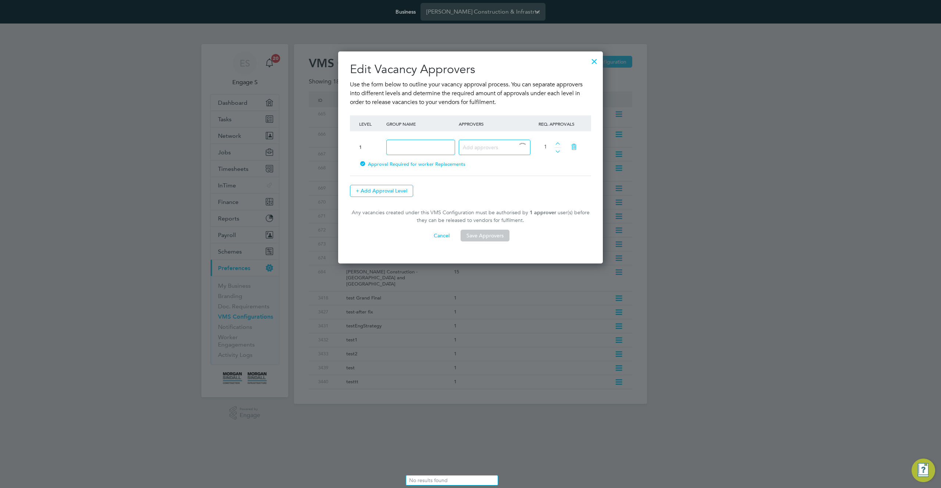
click at [505, 150] on input at bounding box center [492, 147] width 58 height 10
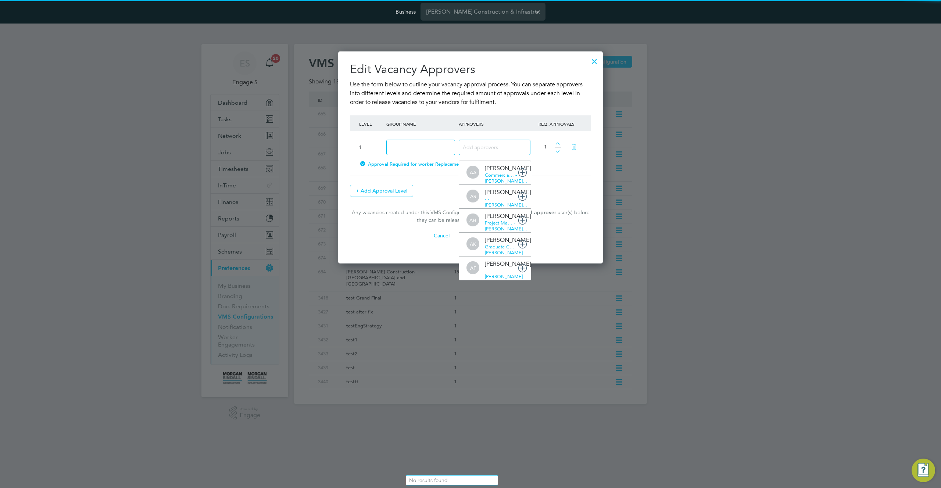
scroll to position [4, 4]
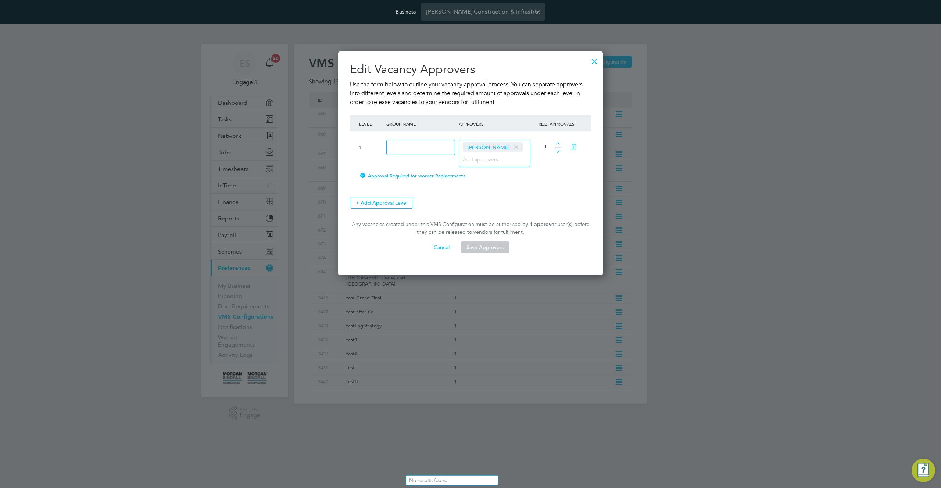
click at [503, 157] on input at bounding box center [492, 159] width 58 height 10
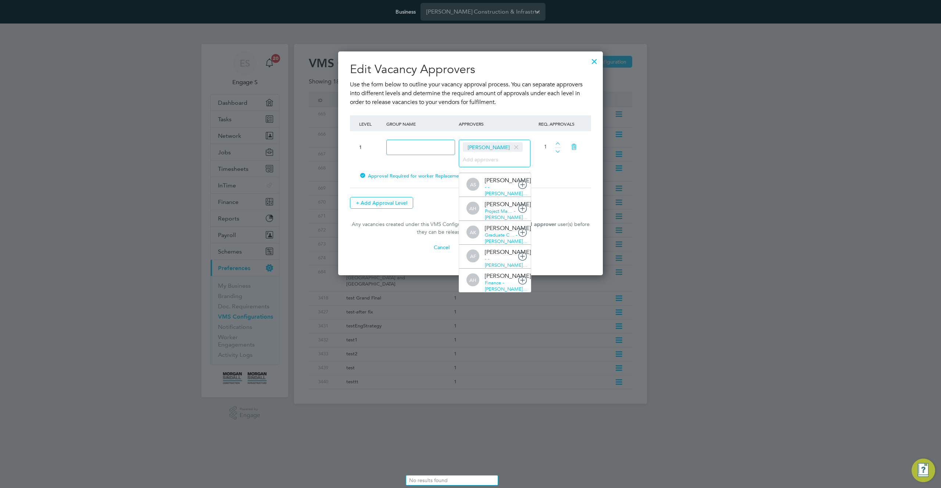
click at [426, 151] on input at bounding box center [421, 148] width 69 height 16
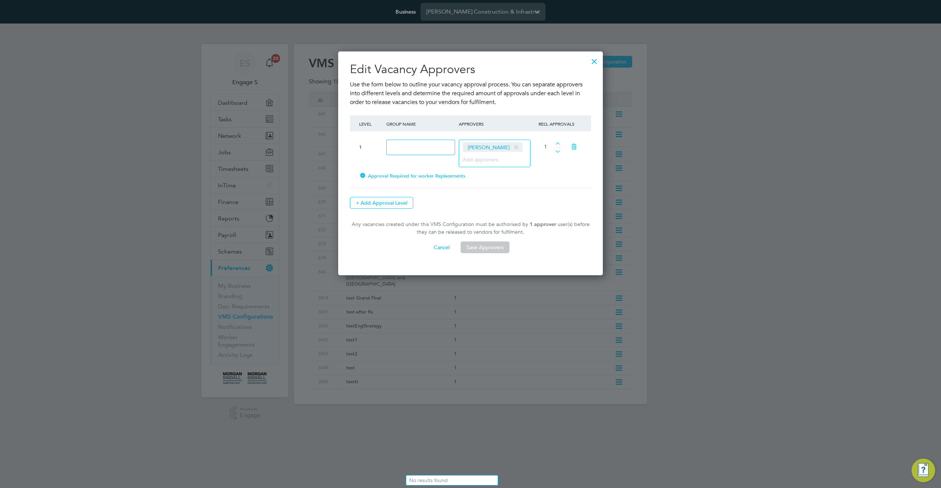
click at [575, 147] on icon at bounding box center [574, 147] width 13 height 17
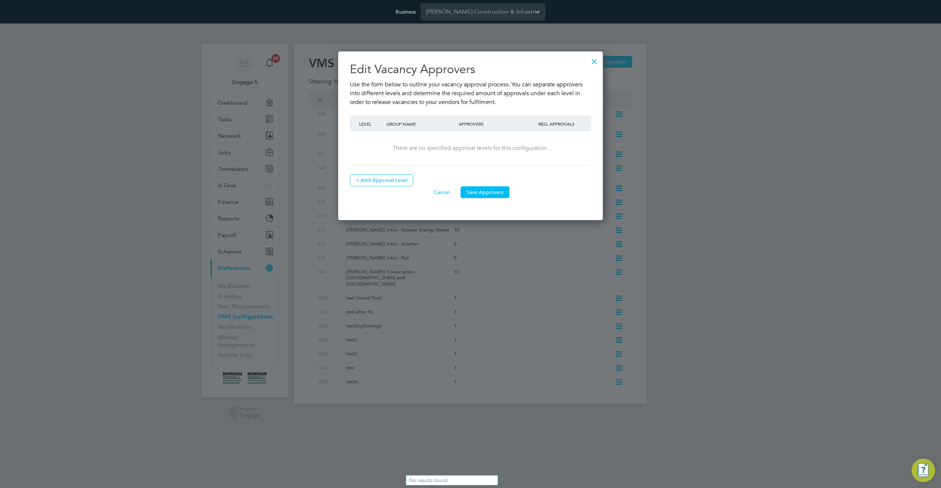
click at [594, 58] on div at bounding box center [594, 59] width 13 height 13
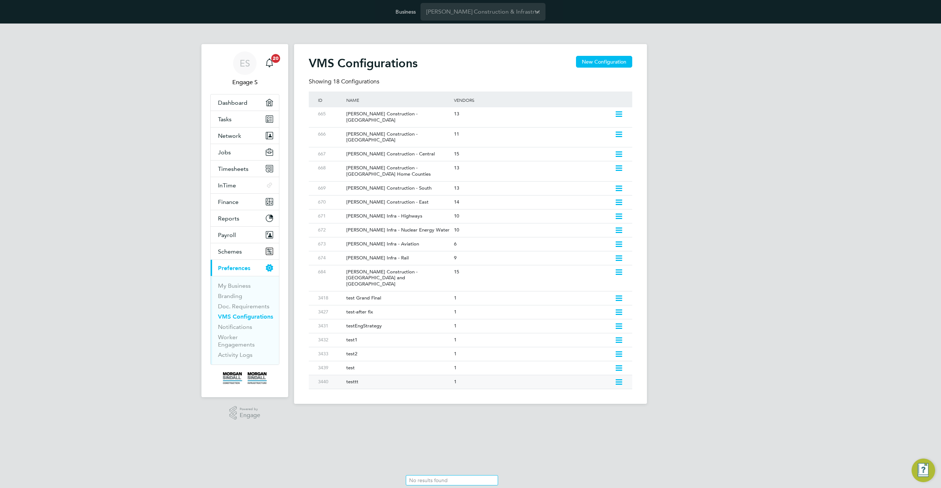
click at [619, 380] on icon at bounding box center [619, 383] width 9 height 6
click at [584, 412] on li "Delete VMS Configuration" at bounding box center [587, 411] width 71 height 10
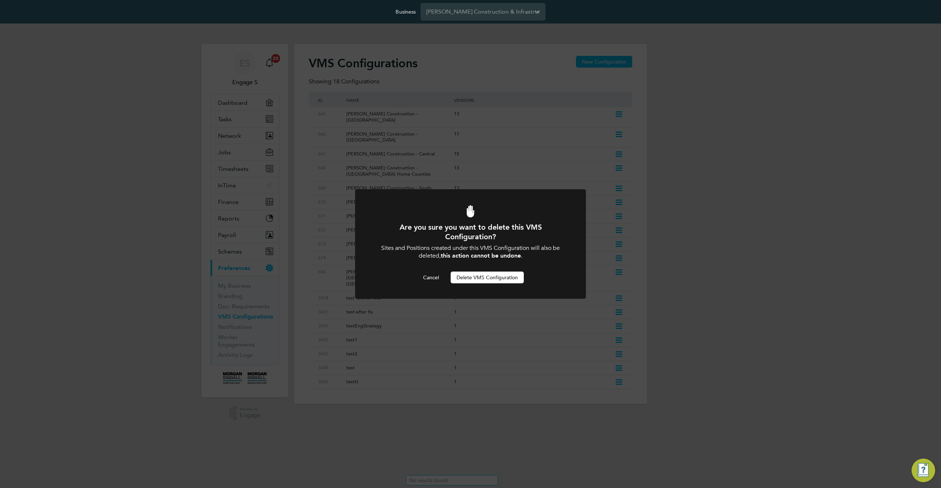
click at [493, 280] on button "Delete VMS Configuration" at bounding box center [487, 278] width 73 height 12
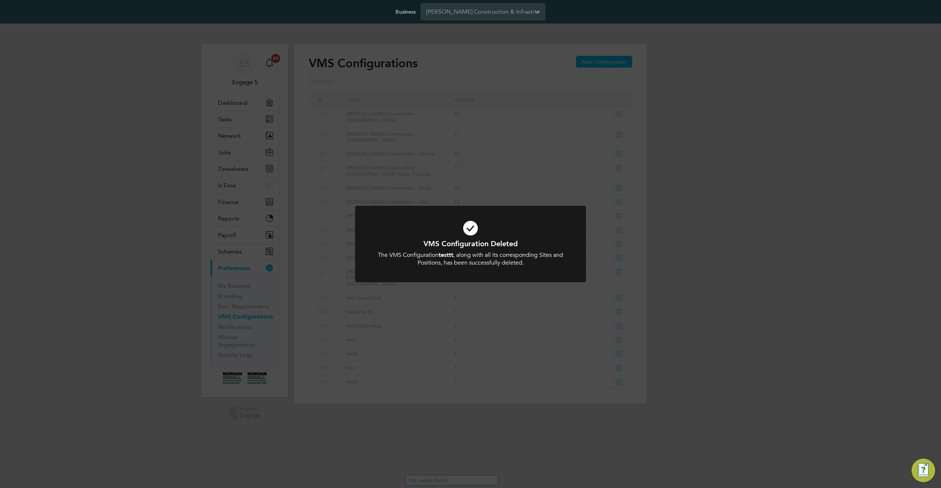
click at [649, 336] on div "VMS Configuration Deleted The VMS Configuration testtt , along with all its cor…" at bounding box center [470, 244] width 941 height 488
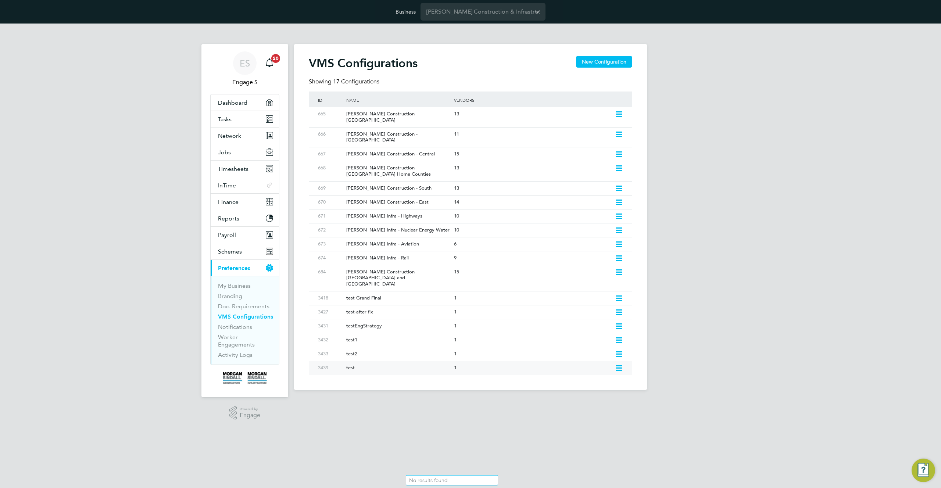
click at [618, 366] on icon at bounding box center [619, 369] width 9 height 6
click at [567, 398] on li "Delete VMS Configuration" at bounding box center [587, 397] width 71 height 10
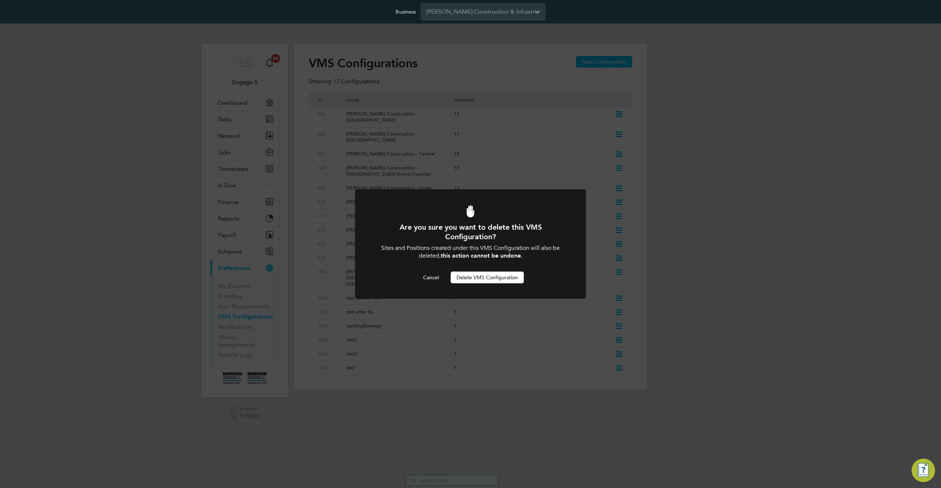
click at [504, 280] on button "Delete VMS Configuration" at bounding box center [487, 278] width 73 height 12
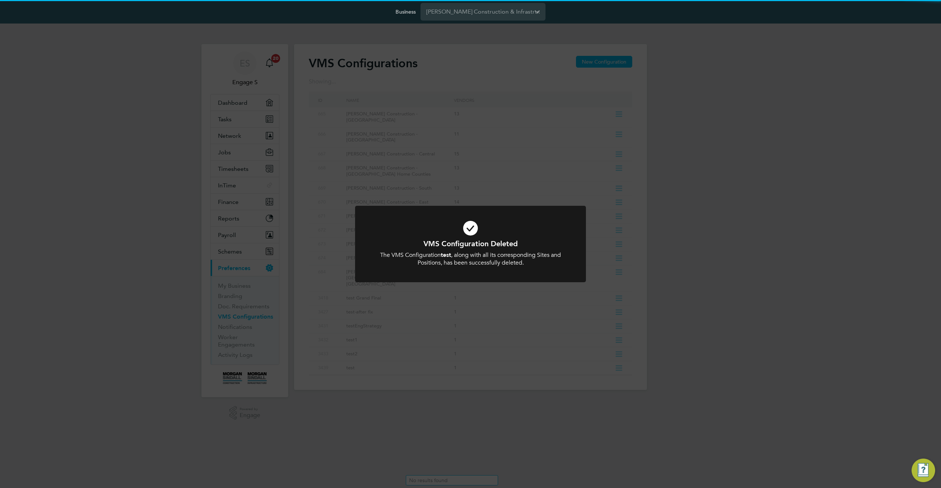
click at [685, 338] on div "VMS Configuration Deleted The VMS Configuration test , along with all its corre…" at bounding box center [470, 244] width 941 height 488
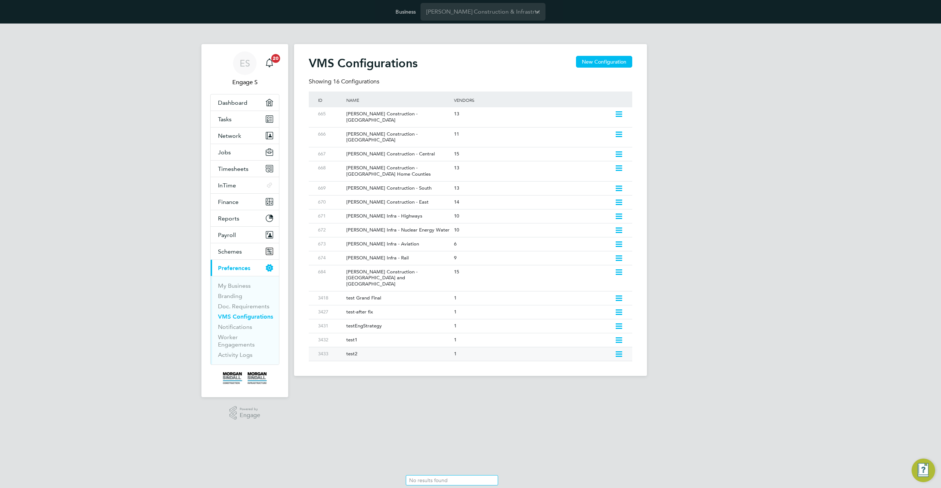
click at [616, 352] on icon at bounding box center [619, 355] width 9 height 6
click at [574, 382] on li "Delete VMS Configuration" at bounding box center [587, 383] width 71 height 10
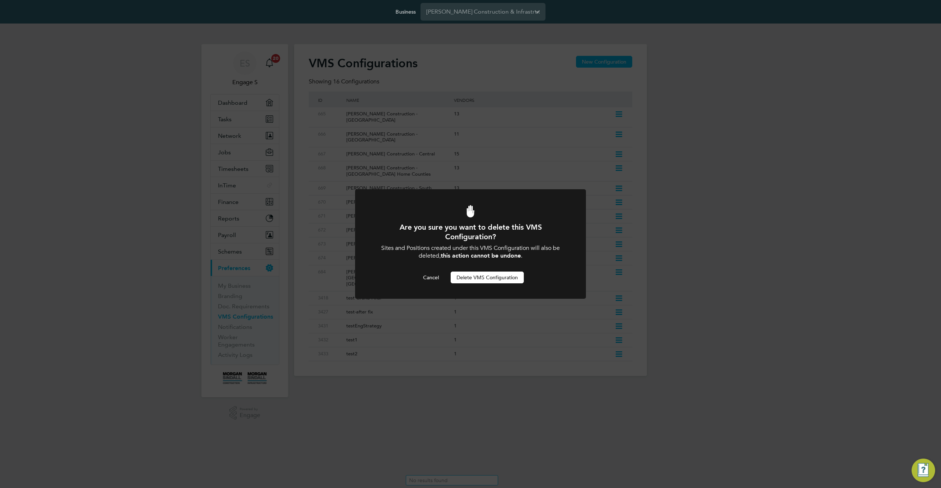
click at [500, 279] on button "Delete VMS Configuration" at bounding box center [487, 278] width 73 height 12
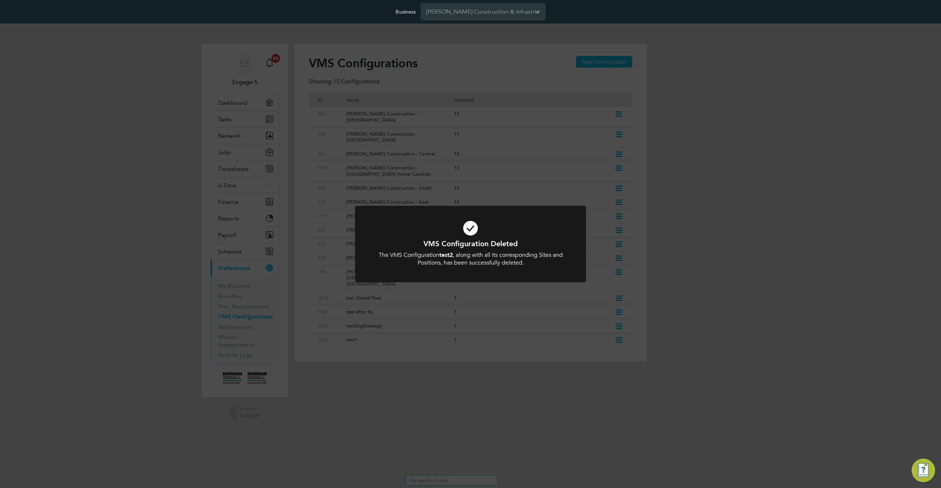
click at [687, 321] on div "VMS Configuration Deleted The VMS Configuration test2 , along with all its corr…" at bounding box center [470, 244] width 941 height 488
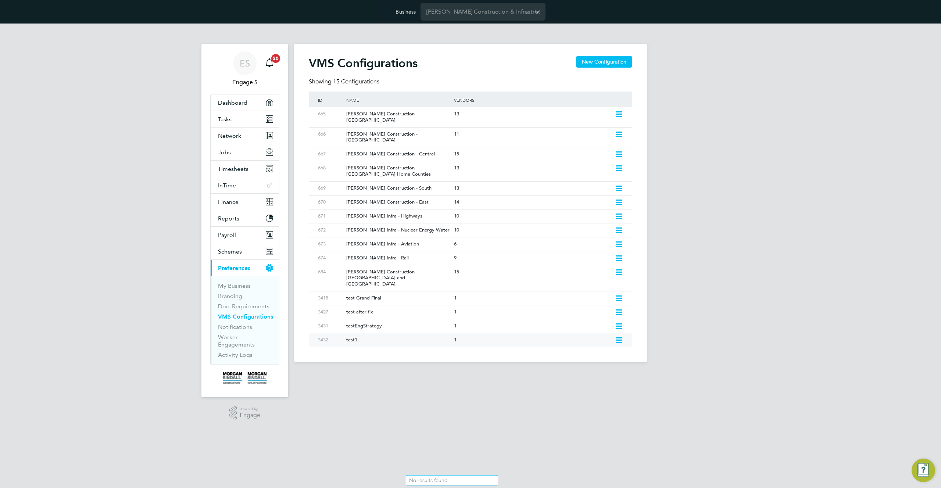
click at [617, 338] on icon at bounding box center [619, 341] width 9 height 6
click at [571, 366] on li "Delete VMS Configuration" at bounding box center [587, 369] width 71 height 10
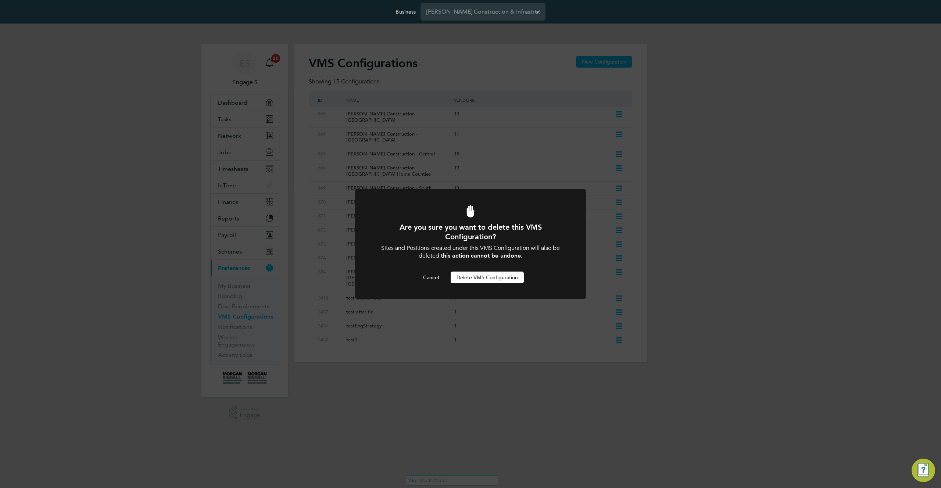
click at [494, 277] on button "Delete VMS Configuration" at bounding box center [487, 278] width 73 height 12
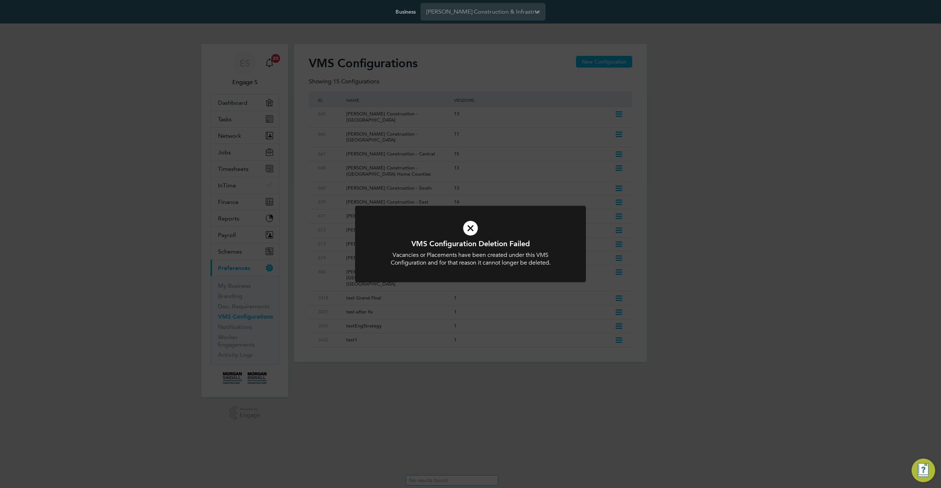
click at [682, 366] on div "VMS Configuration Deletion Failed Vacancies or Placements have been created und…" at bounding box center [470, 244] width 941 height 488
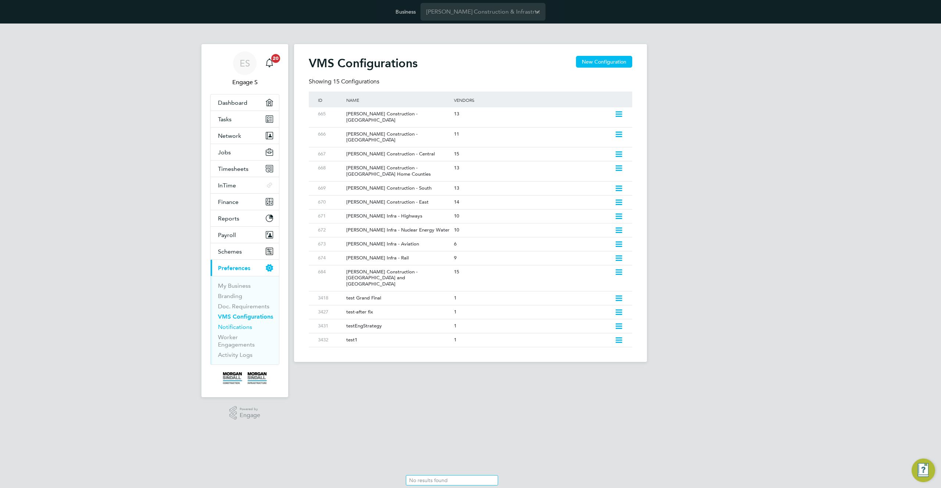
click at [246, 326] on link "Notifications" at bounding box center [235, 327] width 34 height 7
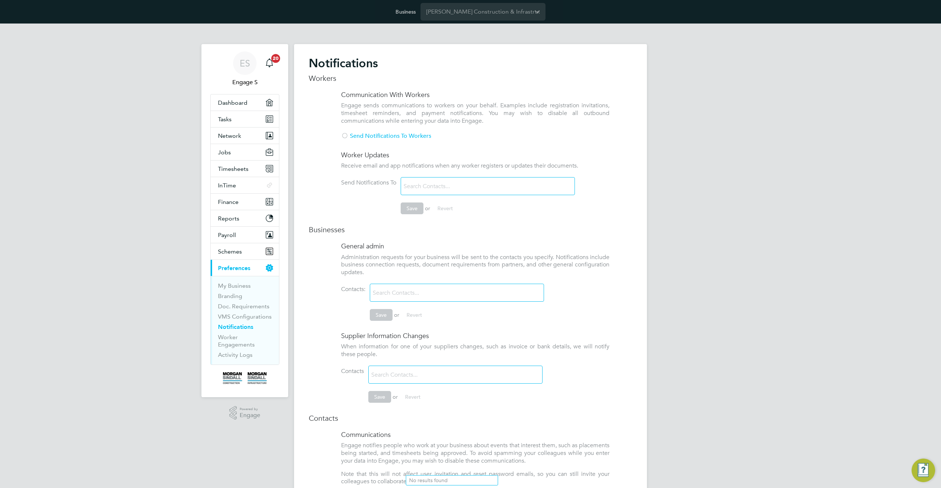
click at [234, 333] on li "Notifications" at bounding box center [245, 329] width 55 height 10
click at [231, 345] on link "Worker Engagements" at bounding box center [236, 341] width 37 height 14
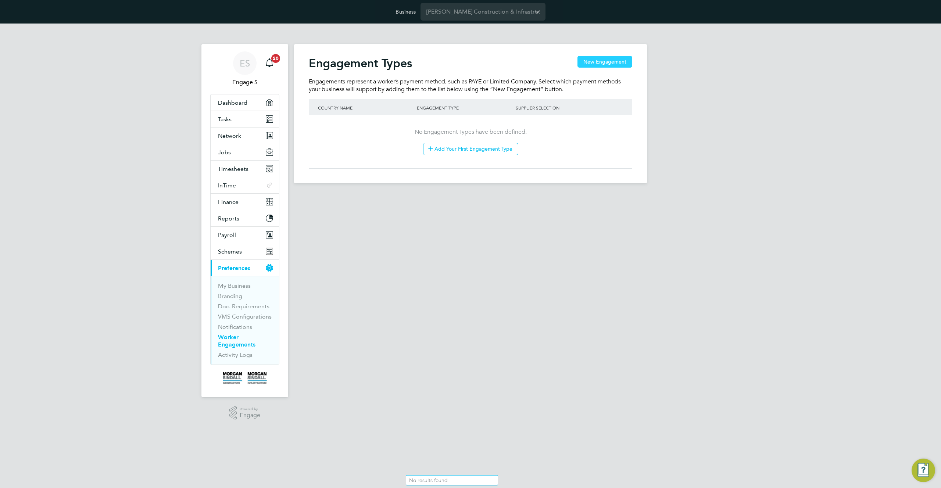
click at [607, 61] on button "New Engagement" at bounding box center [605, 62] width 55 height 12
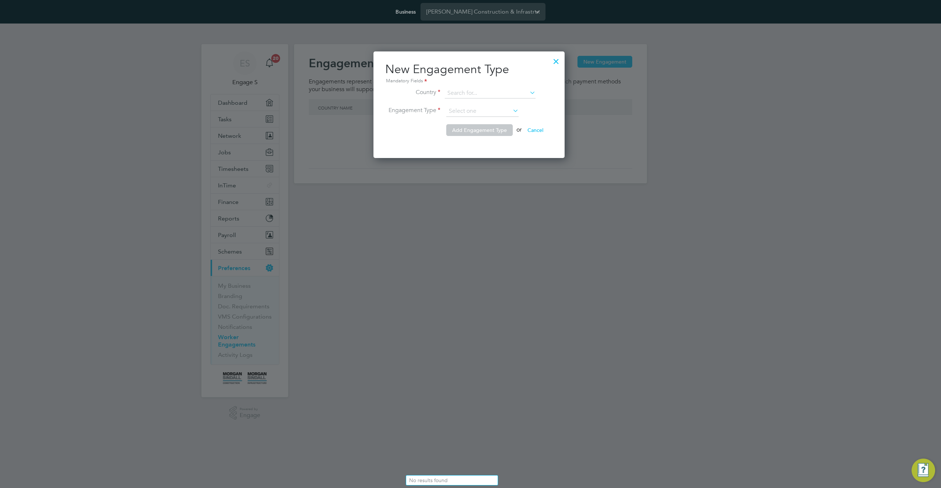
click at [496, 100] on li "Country" at bounding box center [469, 97] width 168 height 18
click at [496, 93] on input at bounding box center [490, 93] width 91 height 10
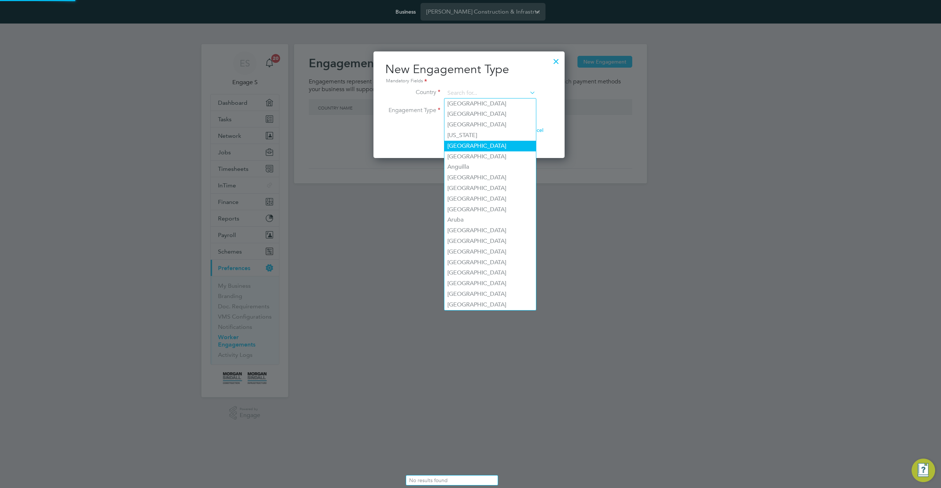
click at [488, 143] on li "Andorra" at bounding box center [491, 146] width 92 height 11
type input "Andorra"
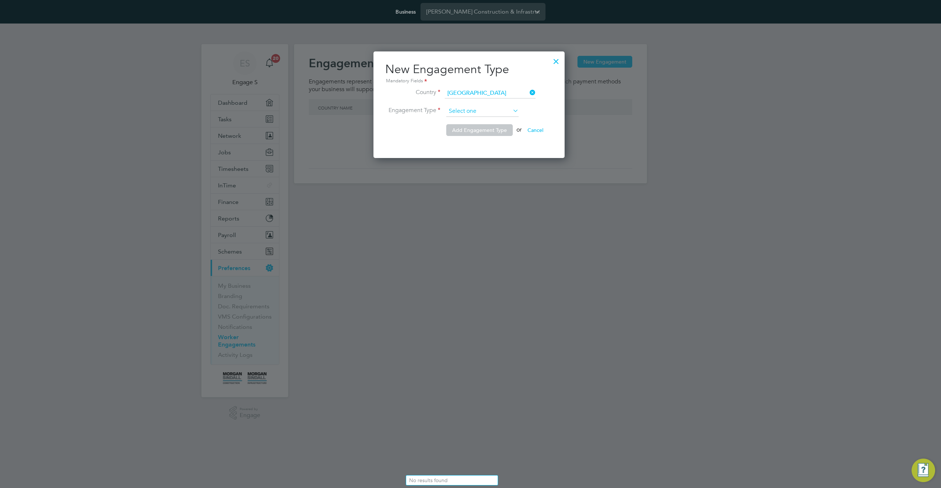
click at [488, 111] on input at bounding box center [482, 111] width 72 height 11
click at [482, 138] on li "Self-employed" at bounding box center [482, 141] width 73 height 10
type input "Self-employed"
click at [481, 114] on input at bounding box center [482, 111] width 72 height 11
click at [493, 92] on input at bounding box center [490, 93] width 91 height 10
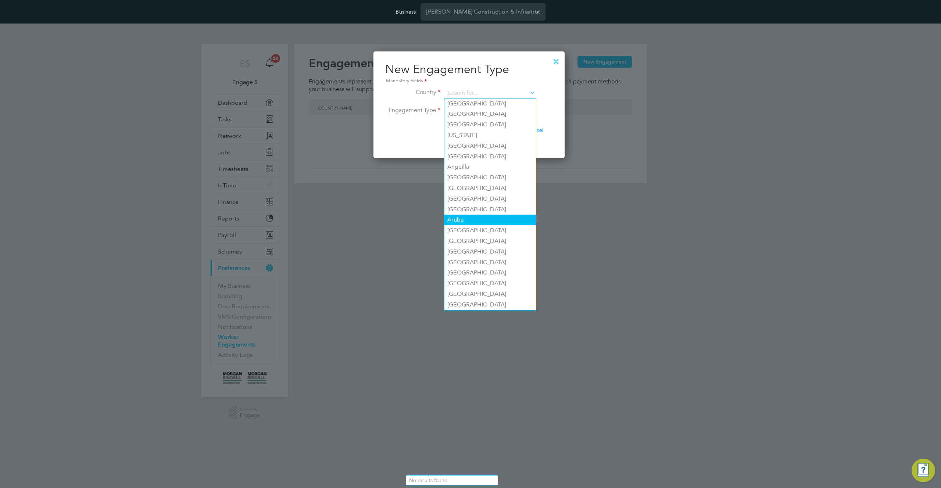
click at [485, 223] on li "Aruba" at bounding box center [491, 220] width 92 height 11
type input "Aruba"
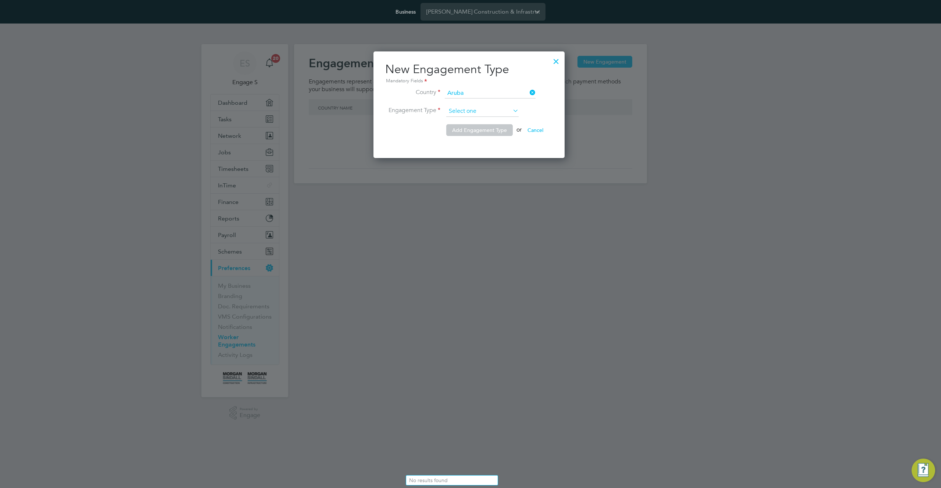
click at [492, 114] on input at bounding box center [482, 111] width 72 height 11
click at [486, 146] on li "Umbrella" at bounding box center [482, 151] width 73 height 10
type input "Umbrella"
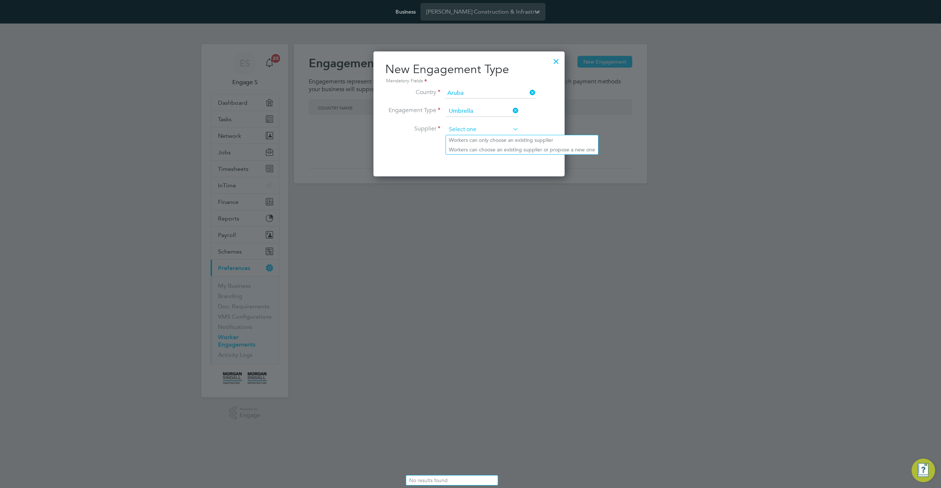
click at [497, 129] on input at bounding box center [482, 129] width 72 height 11
click at [499, 86] on div "New Engagement Type Mandatory Fields Country Aruba Engagement Type Umbrella Sup…" at bounding box center [469, 112] width 168 height 100
click at [499, 93] on input at bounding box center [490, 93] width 91 height 10
click at [553, 122] on li "Engagement Type Umbrella" at bounding box center [469, 115] width 168 height 18
click at [505, 127] on input at bounding box center [482, 129] width 72 height 11
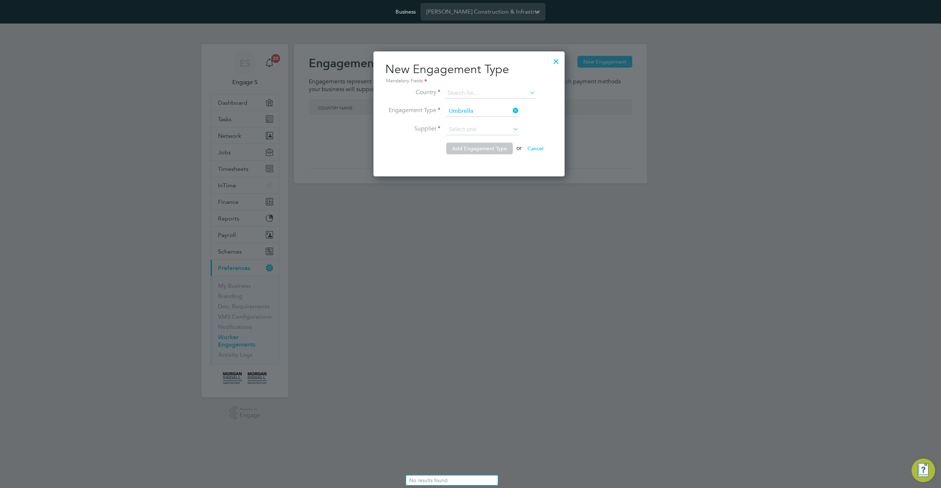
click at [501, 150] on li "Workers can choose an existing supplier or propose a new one" at bounding box center [522, 150] width 152 height 10
type input "Workers can choose an existing supplier or propose a new one"
click at [503, 128] on input at bounding box center [482, 129] width 72 height 11
click at [497, 110] on input at bounding box center [482, 111] width 72 height 11
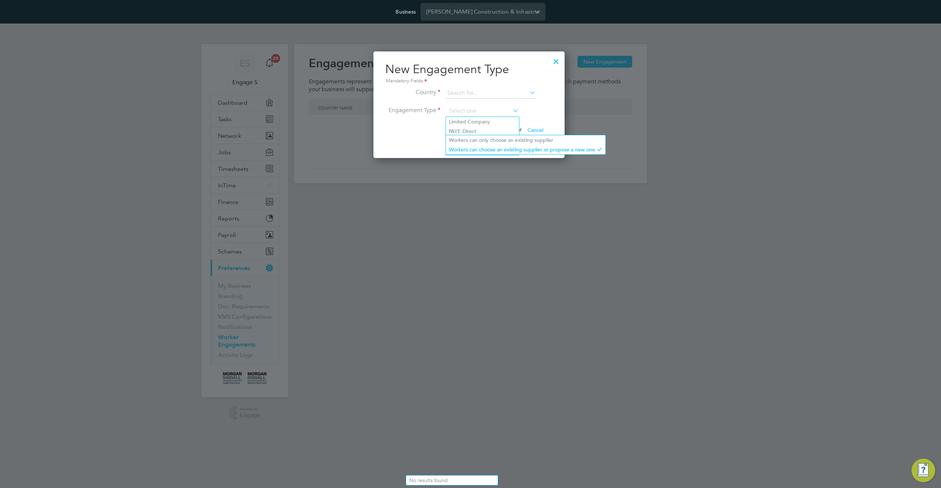
click at [416, 127] on li "Add Engagement Type or Cancel" at bounding box center [469, 133] width 168 height 19
click at [490, 111] on input at bounding box center [482, 111] width 72 height 11
click at [486, 122] on li "Limited Company" at bounding box center [482, 122] width 73 height 10
type input "Limited Company"
click at [461, 72] on h2 "New Engagement Type Mandatory Fields" at bounding box center [469, 74] width 168 height 24
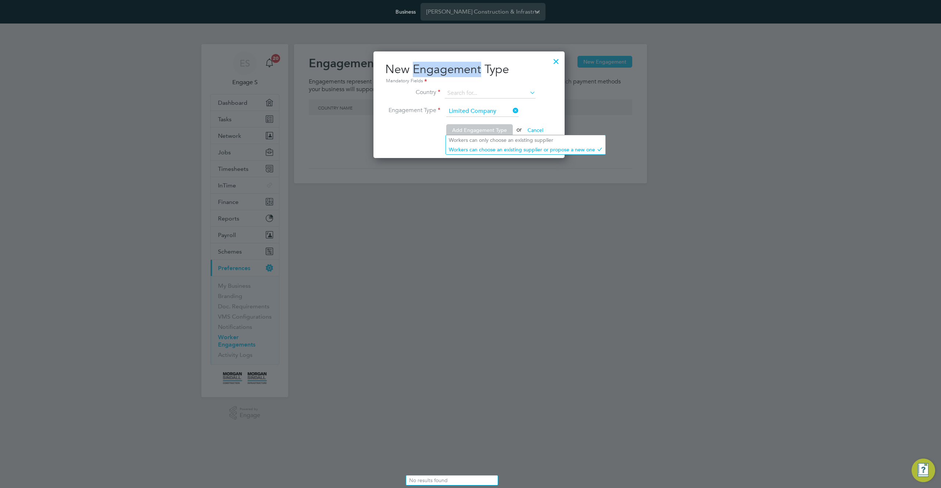
click at [461, 72] on h2 "New Engagement Type Mandatory Fields" at bounding box center [469, 74] width 168 height 24
copy h2 "New Engagement Type"
click at [559, 58] on div at bounding box center [556, 59] width 13 height 13
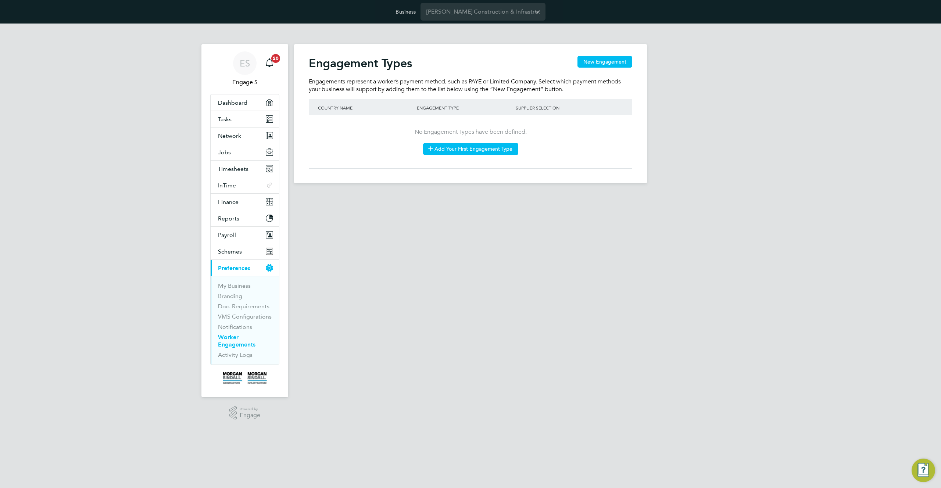
click at [480, 148] on button "Add Your First Engagement Type" at bounding box center [470, 149] width 95 height 12
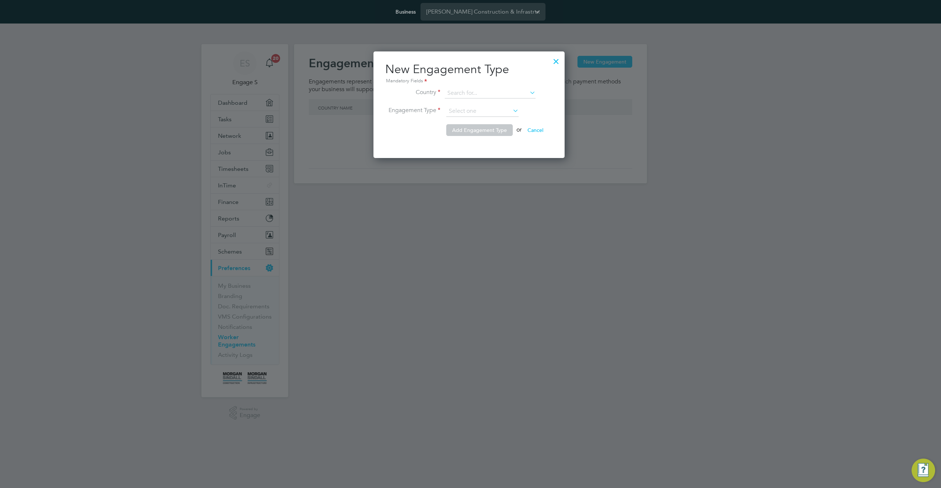
scroll to position [107, 194]
click at [481, 93] on input at bounding box center [490, 93] width 91 height 10
click at [475, 126] on li "[GEOGRAPHIC_DATA]" at bounding box center [491, 125] width 92 height 11
type input "[GEOGRAPHIC_DATA]"
click at [480, 113] on input at bounding box center [482, 111] width 72 height 11
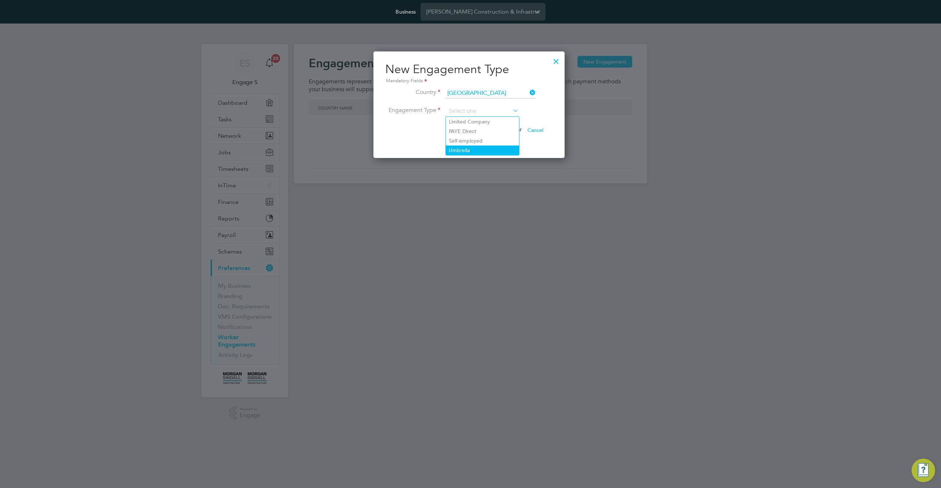
click at [471, 150] on li "Umbrella" at bounding box center [482, 151] width 73 height 10
type input "Umbrella"
click at [491, 113] on input at bounding box center [482, 111] width 72 height 11
click at [485, 125] on li "Limited Company" at bounding box center [482, 122] width 73 height 10
type input "Limited Company"
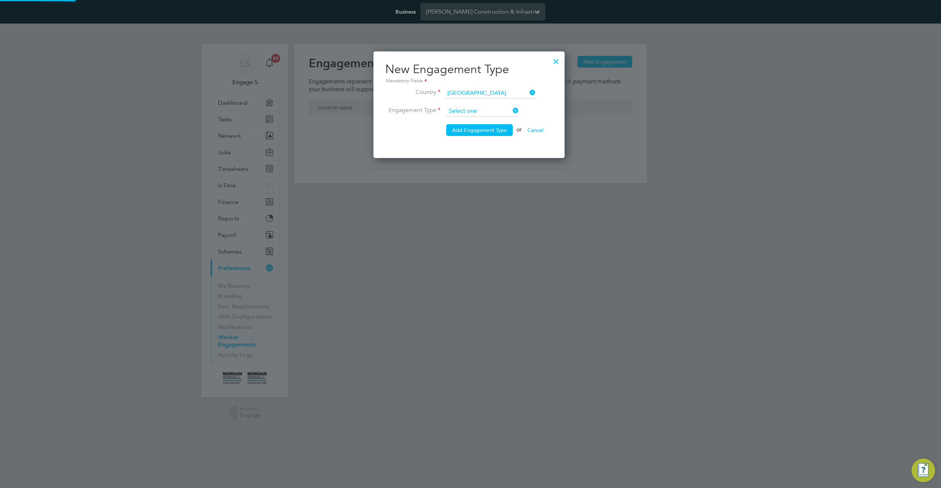
click at [489, 110] on input at bounding box center [482, 111] width 72 height 11
click at [476, 131] on li "PAYE Direct" at bounding box center [482, 132] width 73 height 10
type input "PAYE Direct"
click at [488, 113] on input at bounding box center [482, 111] width 72 height 11
click at [478, 139] on li "Self-employed" at bounding box center [482, 141] width 73 height 10
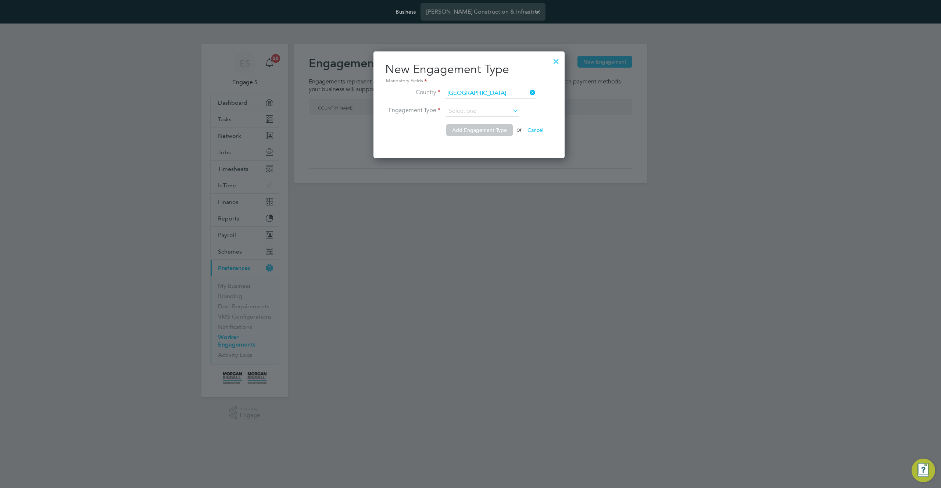
type input "Self-employed"
click at [488, 113] on input at bounding box center [482, 111] width 72 height 11
click at [473, 148] on li "Umbrella" at bounding box center [482, 151] width 73 height 10
type input "Umbrella"
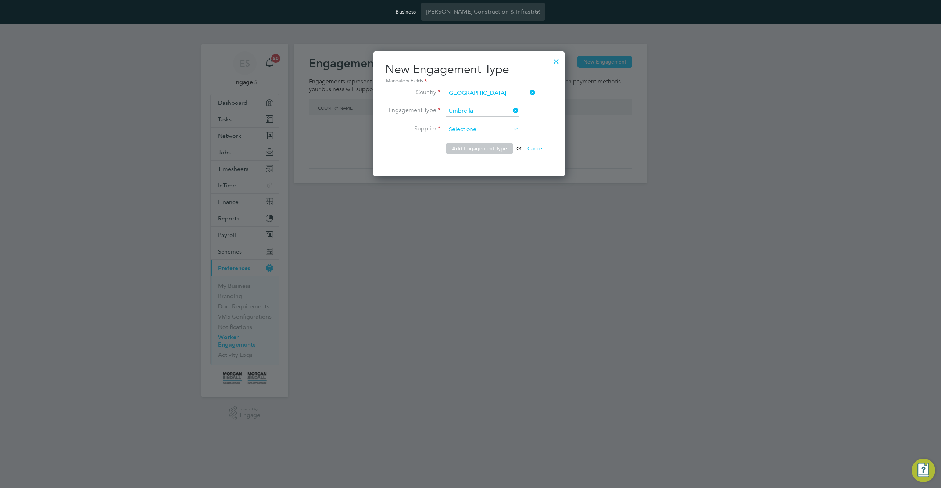
click at [491, 132] on input at bounding box center [482, 129] width 72 height 11
click at [487, 148] on li "Workers can choose an existing supplier or propose a new one" at bounding box center [522, 150] width 152 height 10
type input "Workers can choose an existing supplier or propose a new one"
click at [487, 129] on input at bounding box center [482, 129] width 72 height 11
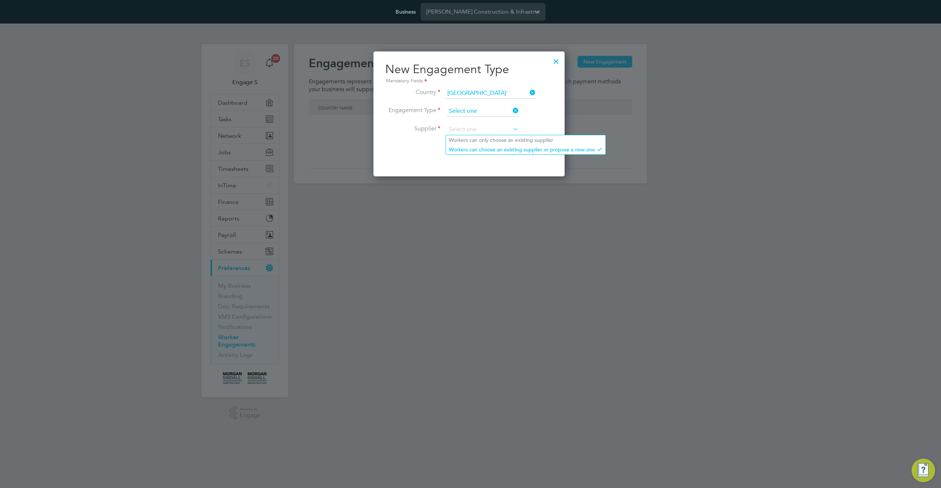
click at [486, 111] on input at bounding box center [482, 111] width 72 height 11
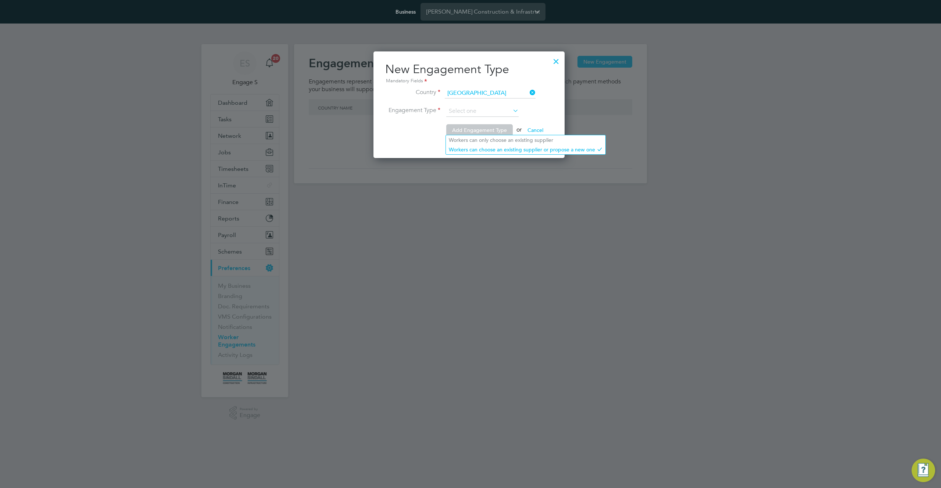
click at [552, 65] on div at bounding box center [556, 59] width 13 height 13
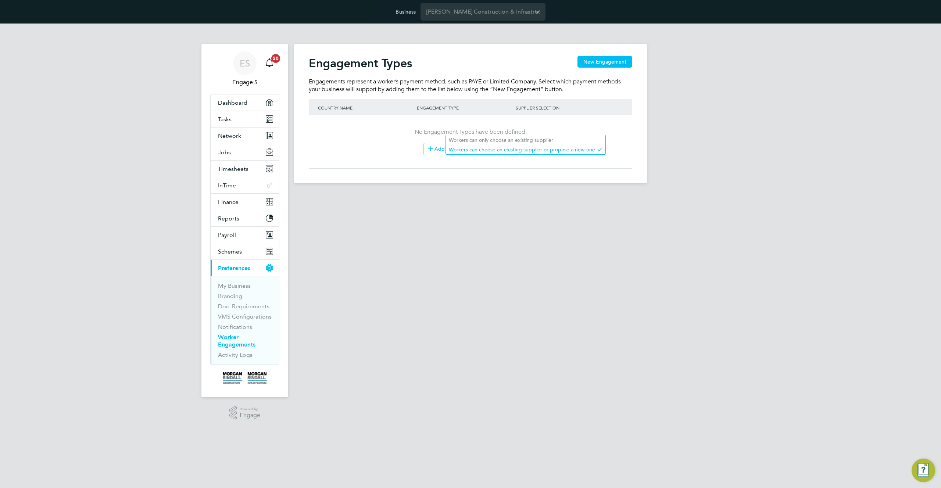
click at [565, 59] on div "Engagement Types New Engagement" at bounding box center [471, 67] width 324 height 22
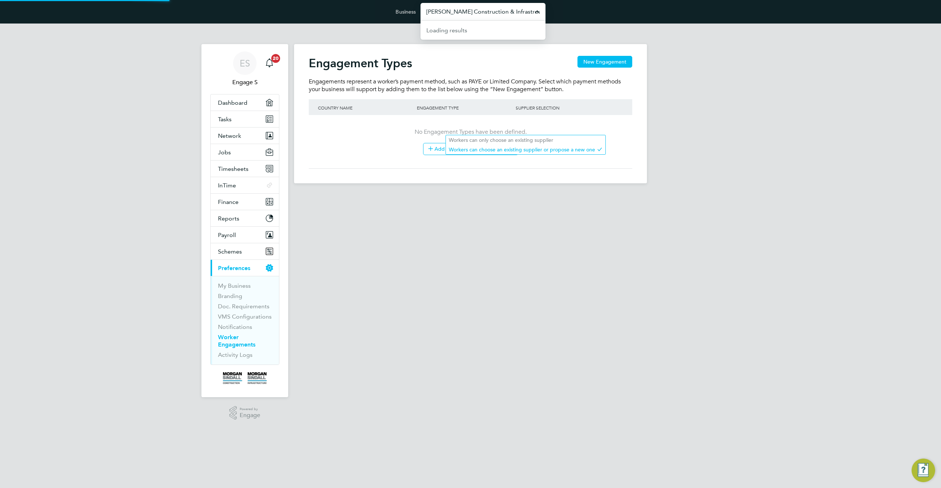
click at [482, 13] on input "[PERSON_NAME] Construction & Infrastructure Ltd" at bounding box center [483, 11] width 125 height 17
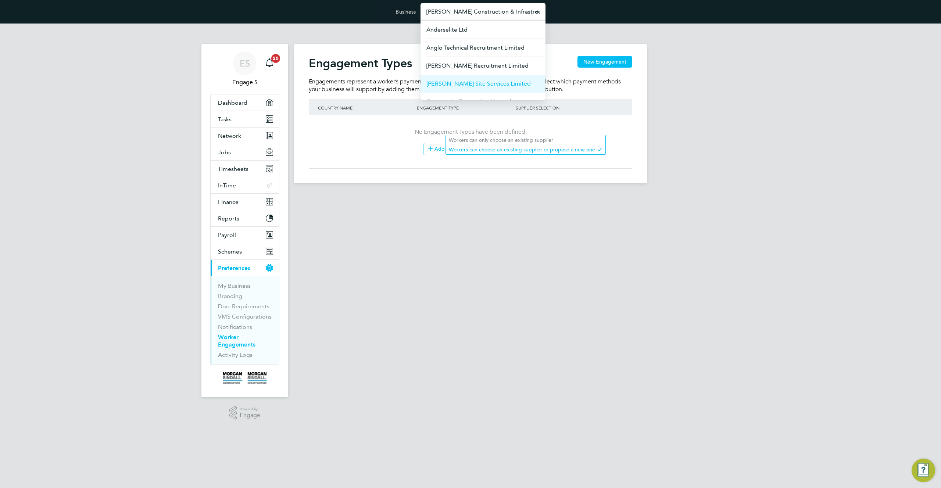
click at [472, 82] on span "[PERSON_NAME] Site Services Limited" at bounding box center [479, 83] width 104 height 9
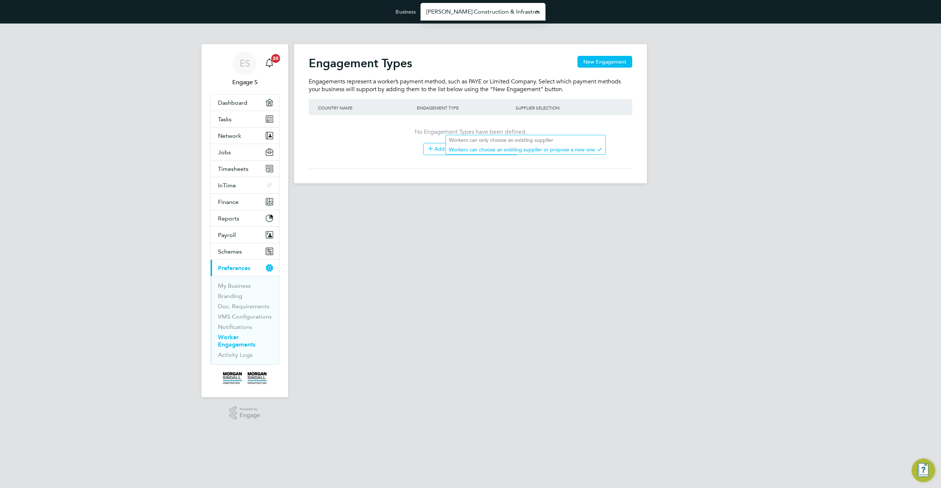
type input "[PERSON_NAME] Site Services Limited"
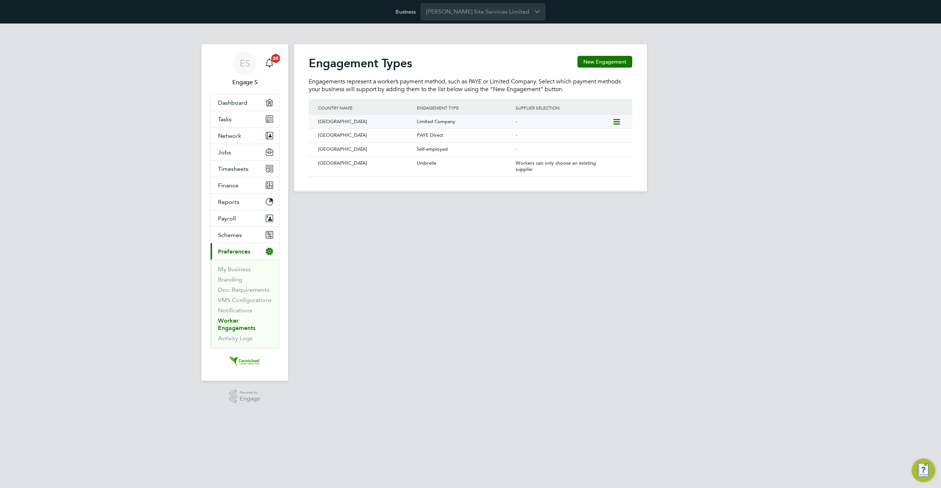
click at [614, 118] on icon at bounding box center [616, 122] width 7 height 9
click at [603, 136] on li "Edit" at bounding box center [607, 139] width 26 height 10
type input "United Kingdom"
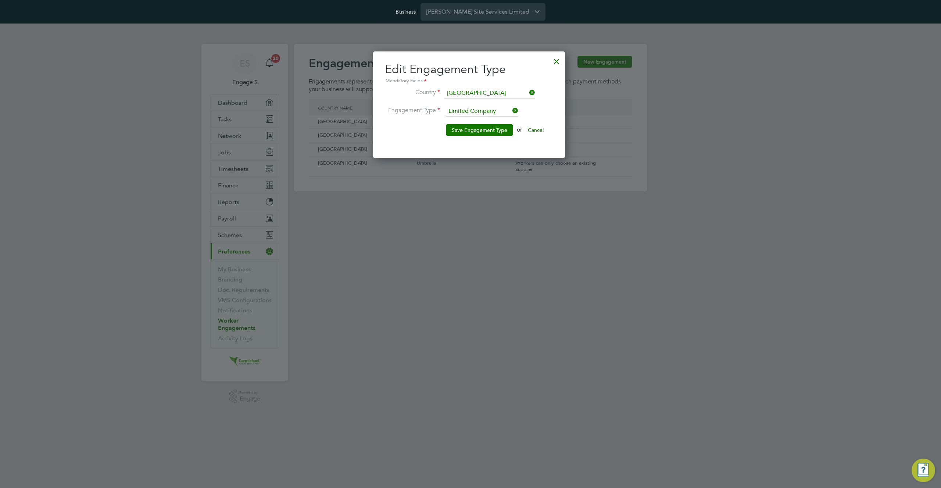
scroll to position [107, 195]
click at [485, 118] on li "Engagement Type Limited Company" at bounding box center [469, 115] width 168 height 18
click at [485, 107] on input at bounding box center [482, 111] width 72 height 11
click at [483, 149] on li "Umbrella" at bounding box center [482, 151] width 73 height 10
type input "Umbrella"
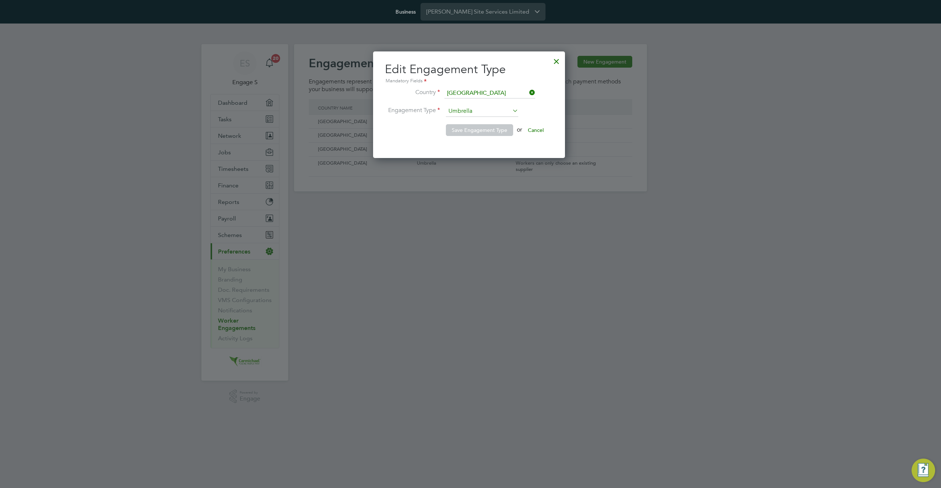
scroll to position [125, 195]
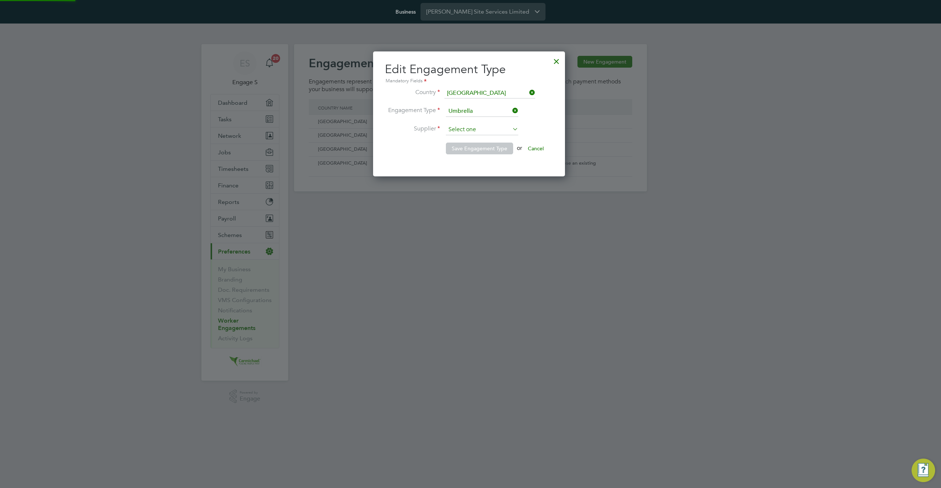
click at [489, 126] on input at bounding box center [482, 129] width 72 height 11
click at [488, 112] on input at bounding box center [482, 111] width 72 height 11
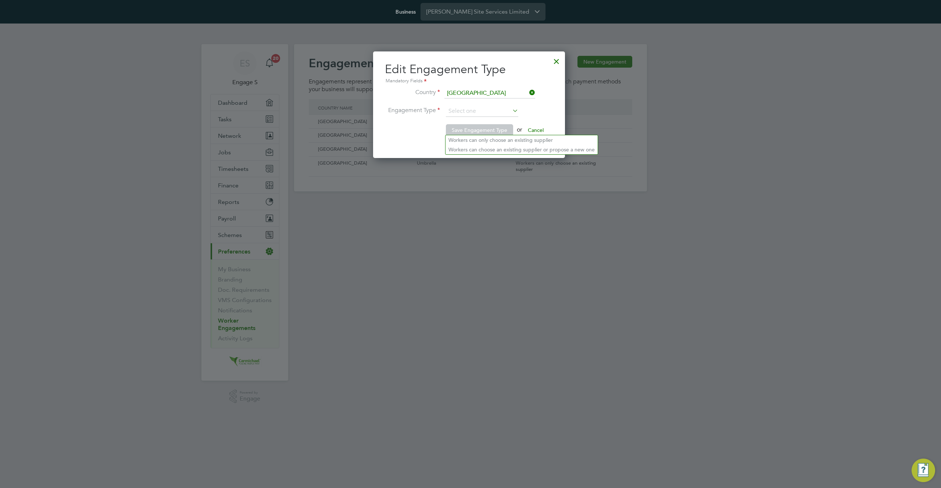
click at [563, 60] on div at bounding box center [556, 59] width 13 height 13
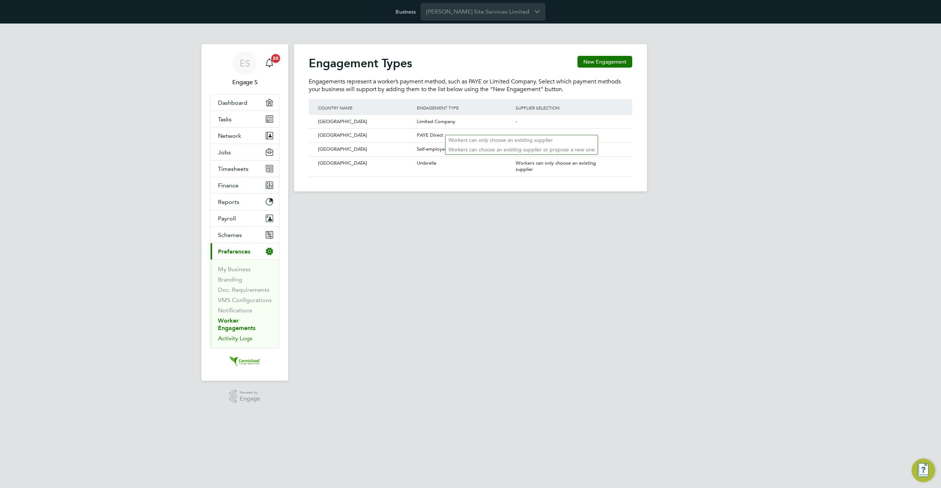
click at [233, 338] on link "Activity Logs" at bounding box center [235, 338] width 35 height 7
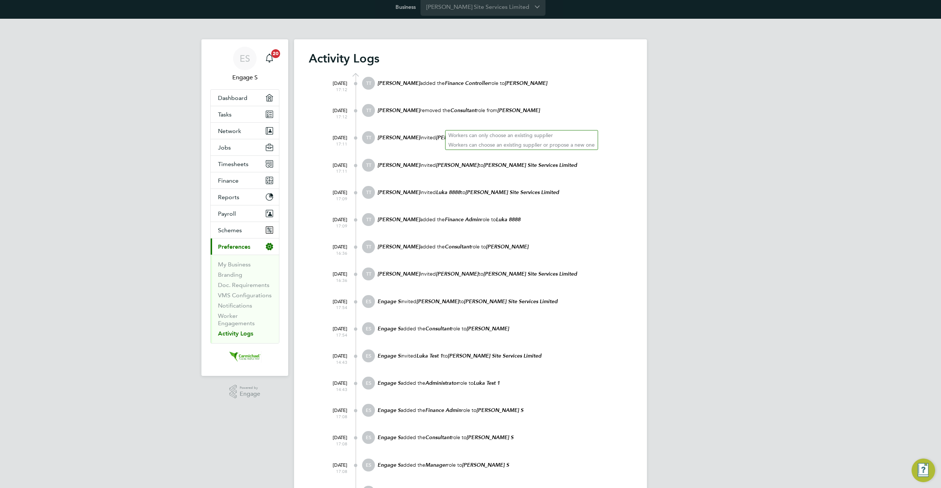
scroll to position [11, 0]
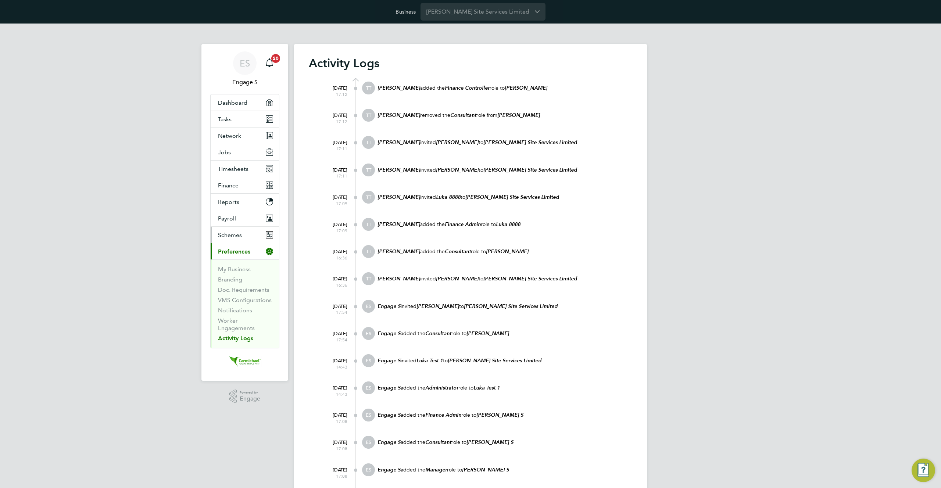
click at [237, 235] on span "Schemes" at bounding box center [230, 235] width 24 height 7
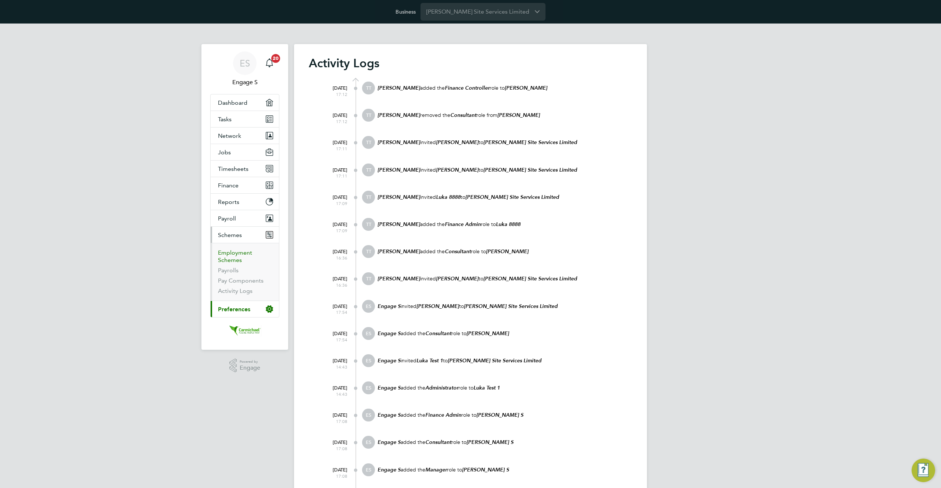
click at [229, 255] on link "Employment Schemes" at bounding box center [235, 256] width 34 height 14
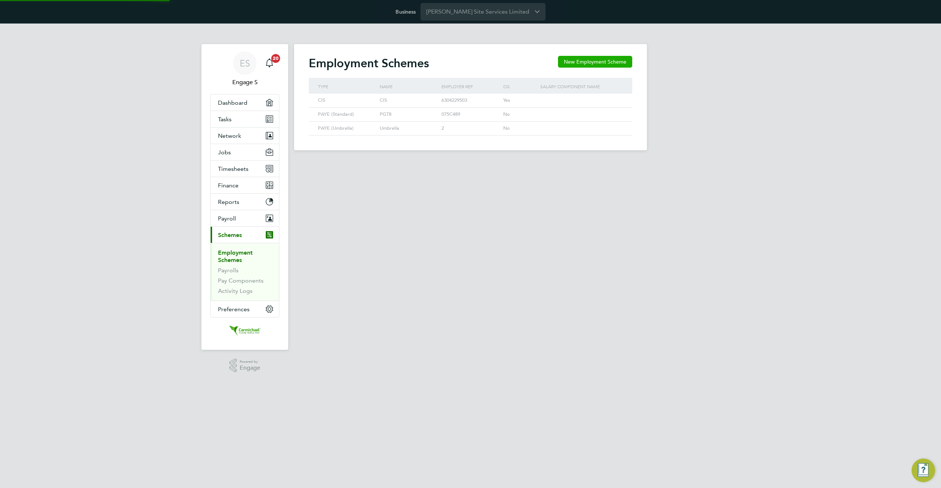
scroll to position [14, 62]
click at [613, 58] on button "New Employment Scheme" at bounding box center [595, 62] width 74 height 12
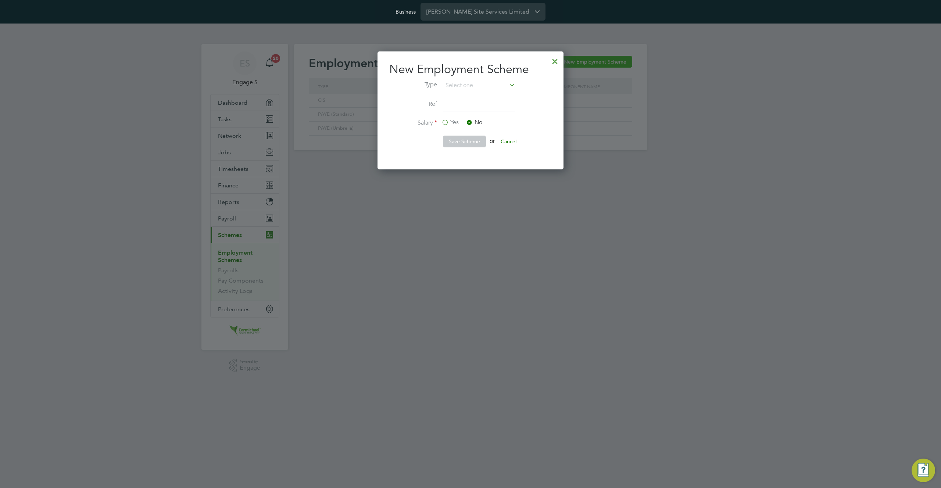
scroll to position [118, 186]
click at [497, 86] on input at bounding box center [479, 85] width 72 height 11
click at [554, 59] on div at bounding box center [555, 59] width 13 height 13
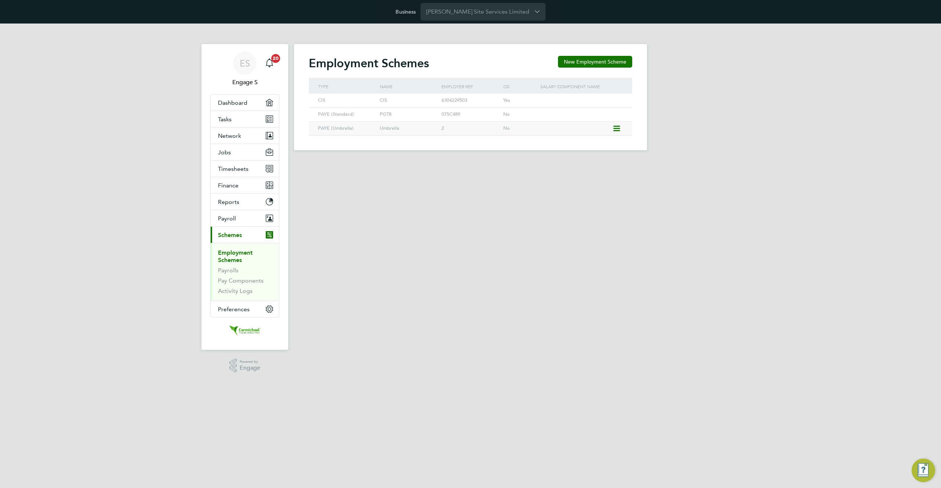
click at [619, 128] on icon at bounding box center [616, 128] width 7 height 9
click at [603, 147] on li "Edit" at bounding box center [607, 145] width 26 height 10
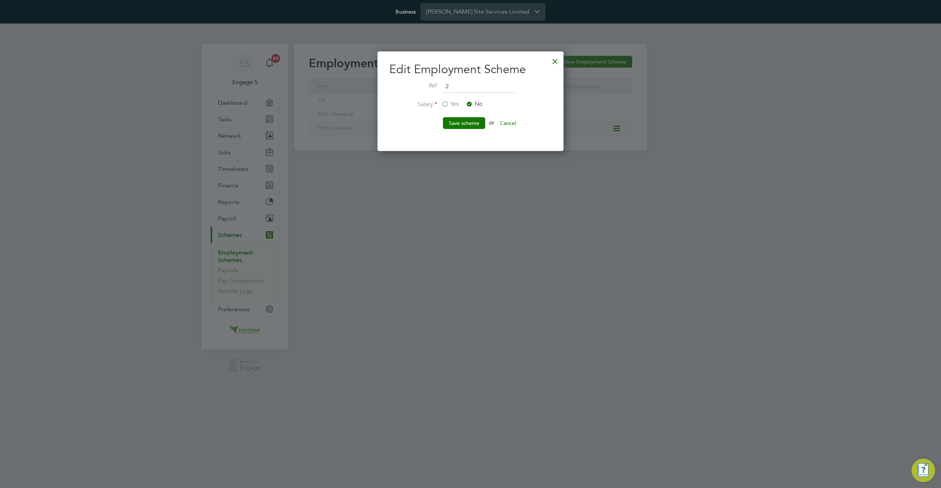
scroll to position [100, 186]
click at [487, 89] on input "2" at bounding box center [479, 86] width 72 height 13
click at [512, 124] on button "Cancel" at bounding box center [508, 123] width 28 height 12
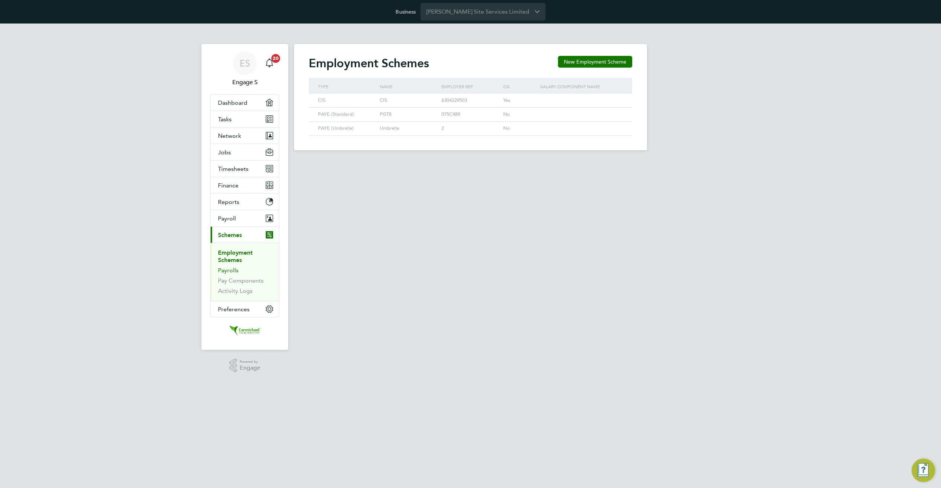
click at [231, 271] on link "Payrolls" at bounding box center [228, 270] width 21 height 7
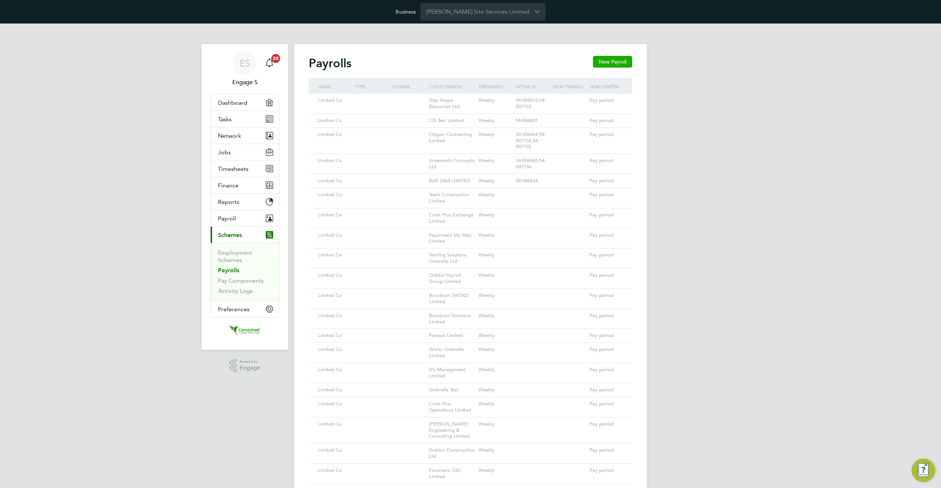
scroll to position [9, 8]
click at [615, 63] on button "New Payroll" at bounding box center [612, 62] width 39 height 12
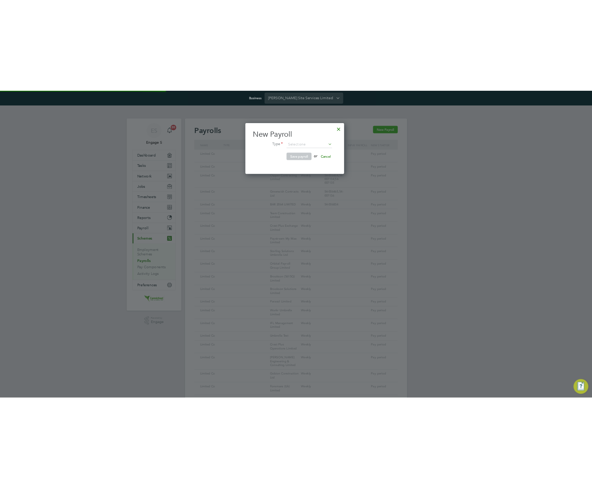
scroll to position [81, 161]
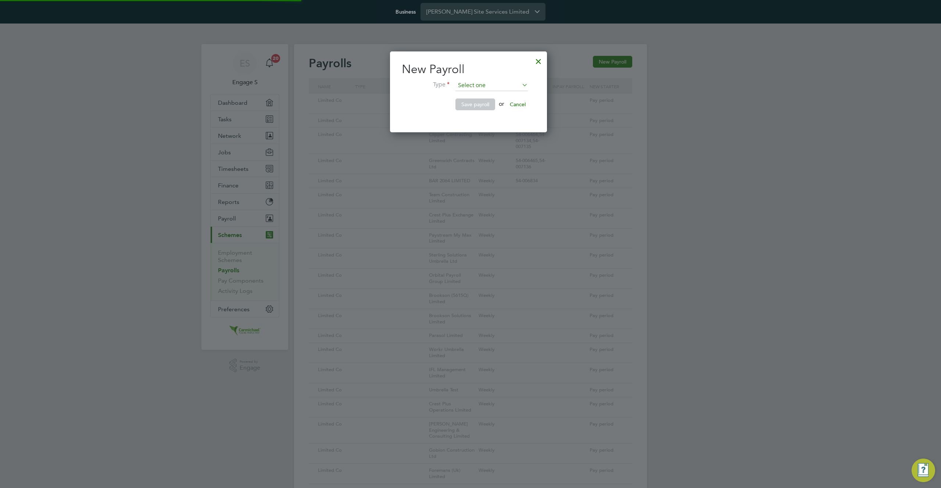
click at [503, 85] on input at bounding box center [492, 85] width 72 height 11
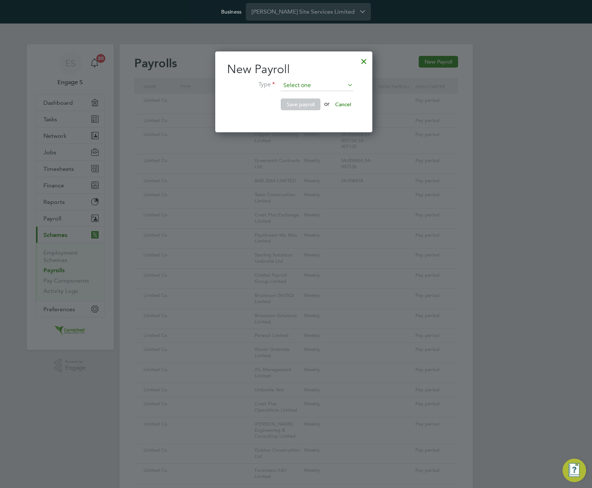
click at [331, 83] on input at bounding box center [317, 85] width 72 height 11
click at [323, 106] on li "PAYE (Umbrella)" at bounding box center [316, 106] width 73 height 10
type input "PAYE (Umbrella)"
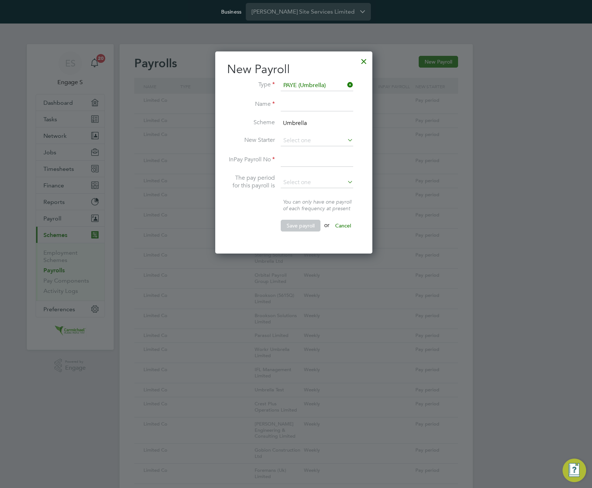
scroll to position [202, 161]
click at [334, 142] on input at bounding box center [317, 140] width 72 height 11
click at [325, 84] on input at bounding box center [317, 85] width 72 height 11
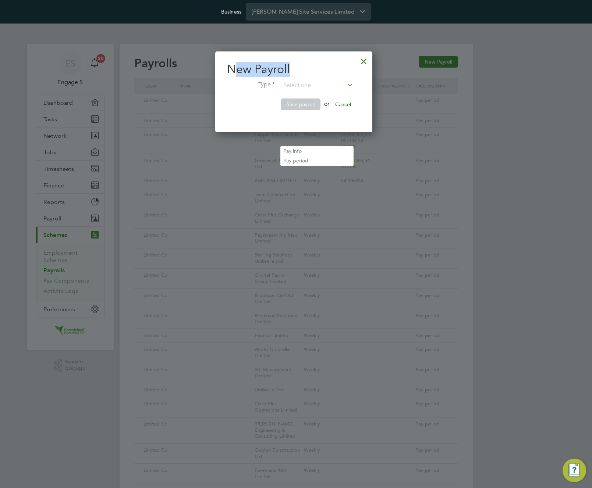
drag, startPoint x: 303, startPoint y: 71, endPoint x: 233, endPoint y: 70, distance: 70.2
click at [233, 70] on h2 "New Payroll" at bounding box center [293, 69] width 133 height 15
click at [237, 99] on li "Save payroll or Cancel" at bounding box center [293, 108] width 133 height 19
click at [318, 87] on input at bounding box center [317, 85] width 72 height 11
click at [314, 105] on li "PAYE (Umbrella)" at bounding box center [316, 106] width 73 height 10
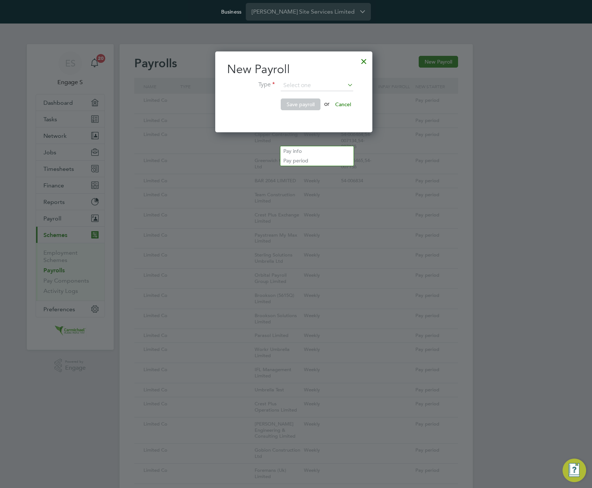
type input "PAYE (Umbrella)"
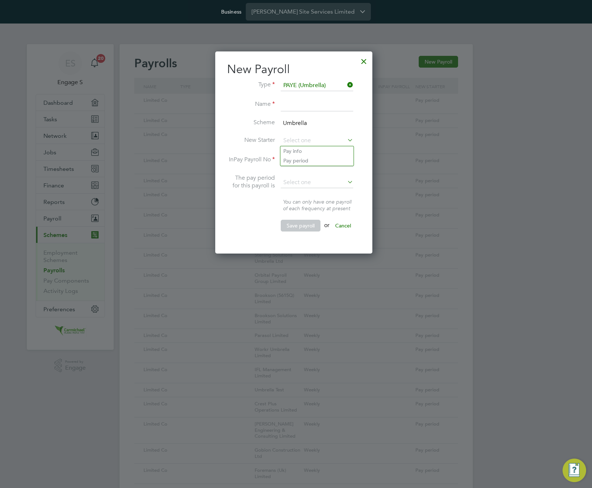
click at [363, 58] on div at bounding box center [363, 59] width 13 height 13
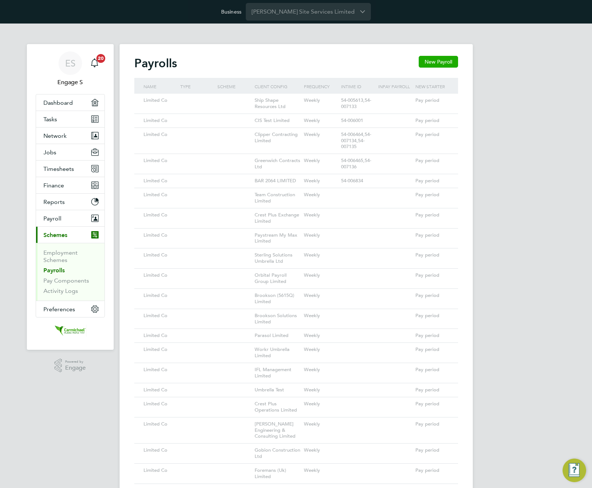
click at [434, 63] on button "New Payroll" at bounding box center [438, 62] width 39 height 12
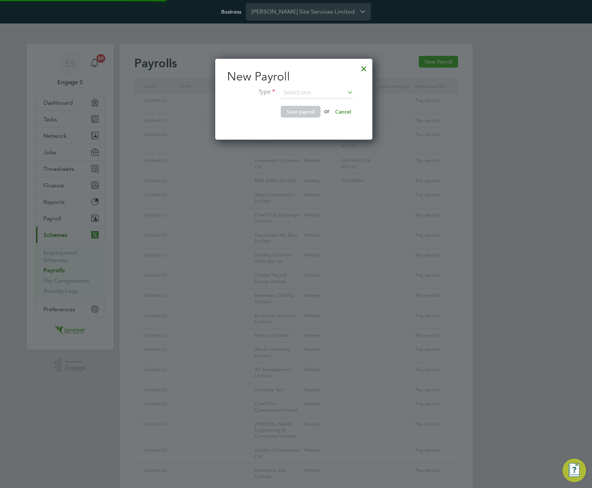
scroll to position [81, 161]
click at [335, 93] on input at bounding box center [317, 93] width 72 height 11
click at [330, 95] on input at bounding box center [317, 93] width 72 height 11
click at [335, 92] on input at bounding box center [317, 93] width 72 height 11
click at [324, 111] on li "PAYE (Umbrella)" at bounding box center [316, 113] width 73 height 10
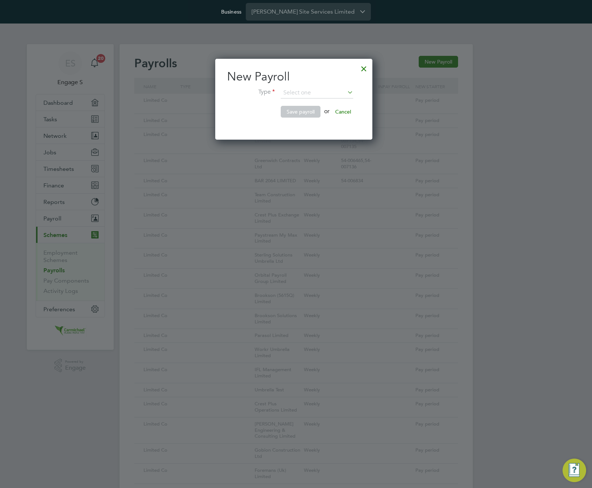
type input "PAYE (Umbrella)"
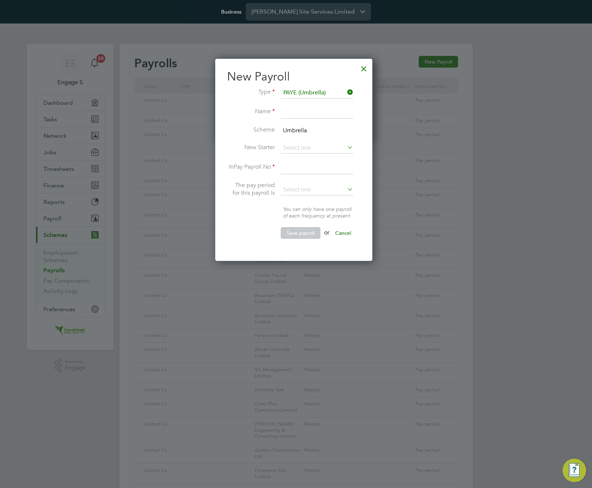
scroll to position [202, 161]
click at [319, 147] on input at bounding box center [317, 148] width 72 height 11
click at [310, 95] on input at bounding box center [317, 93] width 72 height 11
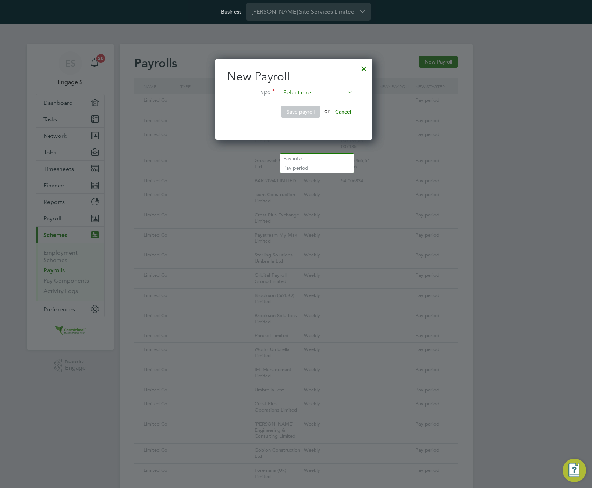
scroll to position [81, 161]
click at [269, 74] on h2 "New Payroll" at bounding box center [293, 76] width 133 height 15
copy div "New Payroll Type"
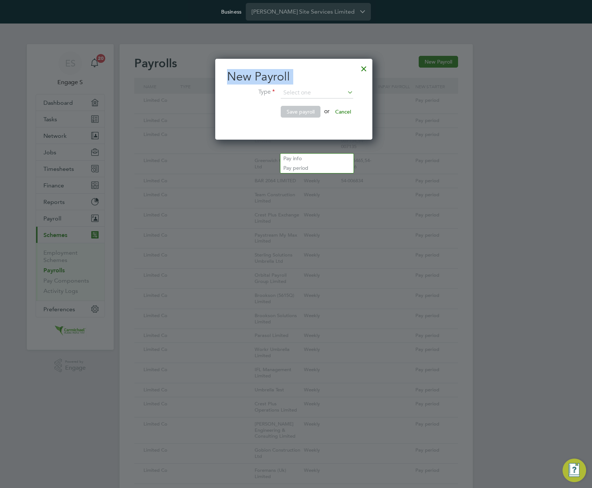
click at [367, 69] on div at bounding box center [363, 66] width 13 height 13
click at [367, 67] on div at bounding box center [363, 66] width 13 height 13
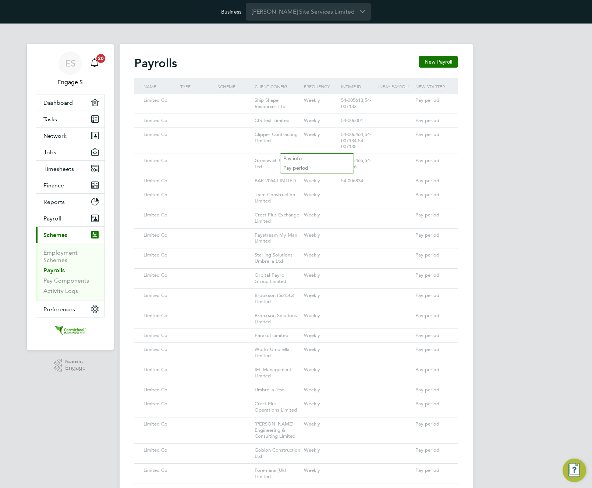
click at [349, 67] on div "Payrolls New Payroll" at bounding box center [296, 67] width 324 height 22
click at [384, 68] on div "Payrolls New Payroll" at bounding box center [296, 67] width 324 height 22
click at [440, 60] on button "New Payroll" at bounding box center [438, 62] width 39 height 12
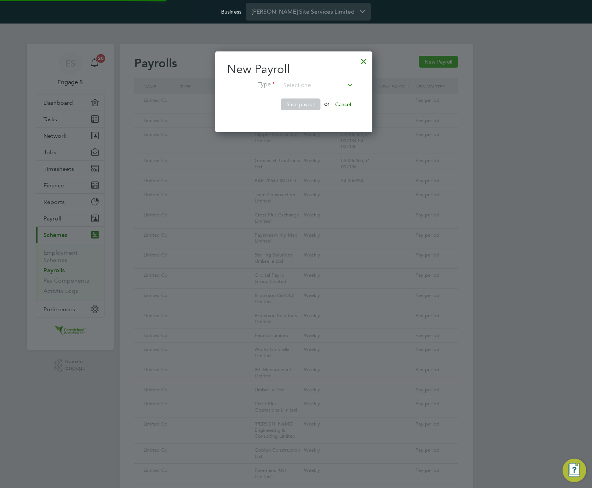
scroll to position [81, 161]
click at [341, 85] on input at bounding box center [317, 85] width 72 height 11
click at [327, 86] on input at bounding box center [317, 85] width 72 height 11
click at [337, 82] on input at bounding box center [317, 85] width 72 height 11
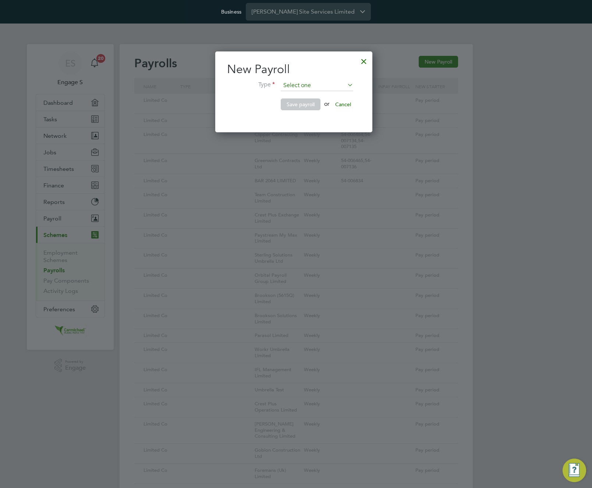
click at [324, 88] on input at bounding box center [317, 85] width 72 height 11
click at [336, 86] on input at bounding box center [317, 85] width 72 height 11
click at [346, 86] on icon at bounding box center [346, 85] width 0 height 10
click at [331, 89] on input at bounding box center [317, 85] width 72 height 11
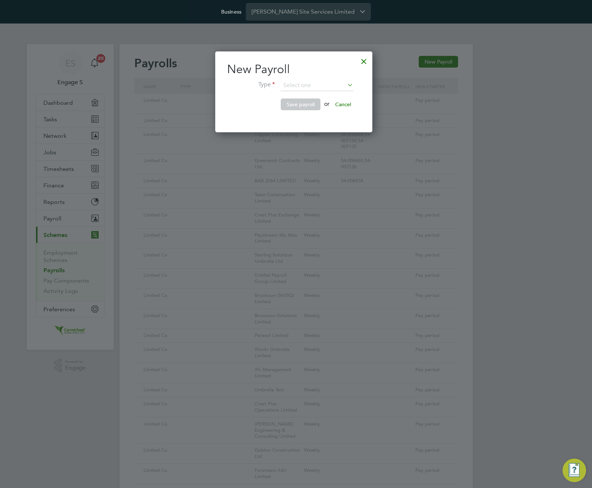
click at [303, 112] on li "Sole Trader" at bounding box center [316, 115] width 73 height 10
type input "Sole Trader"
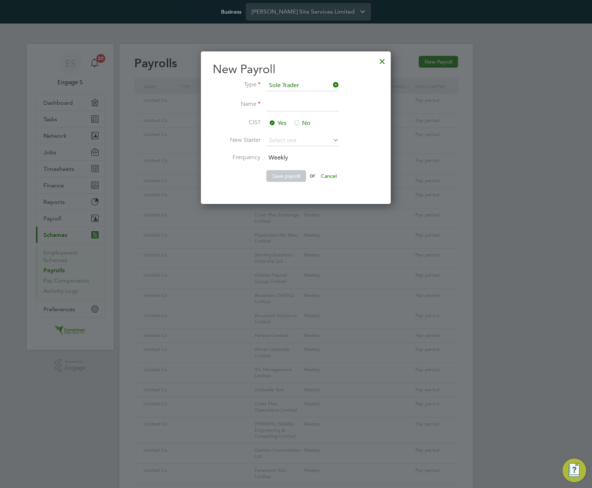
scroll to position [153, 191]
click at [308, 135] on input at bounding box center [302, 140] width 72 height 11
click at [310, 84] on input at bounding box center [302, 85] width 72 height 11
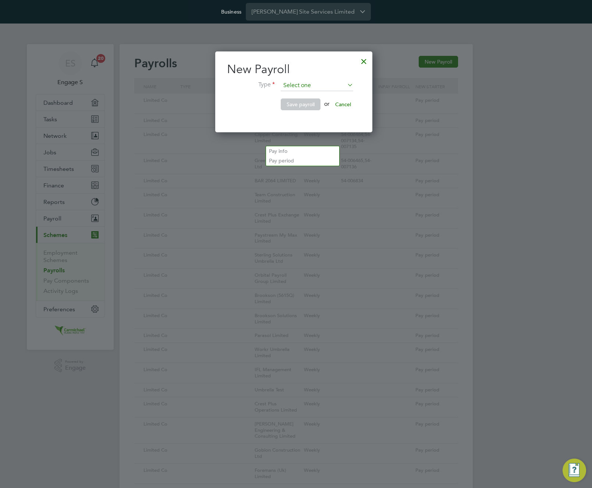
click at [318, 86] on input at bounding box center [317, 85] width 72 height 11
click at [317, 88] on input at bounding box center [317, 85] width 72 height 11
click at [346, 88] on icon at bounding box center [346, 85] width 0 height 10
click at [316, 90] on input at bounding box center [317, 85] width 72 height 11
click at [313, 117] on li "Sole Trader" at bounding box center [316, 115] width 73 height 10
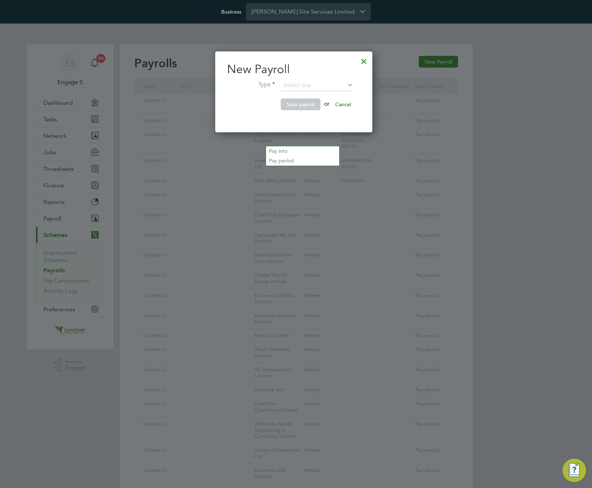
type input "Sole Trader"
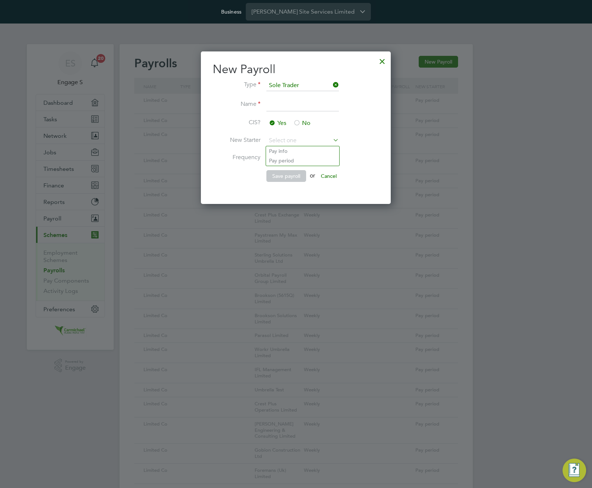
scroll to position [153, 191]
click at [283, 161] on li "Pay period" at bounding box center [302, 161] width 73 height 10
click at [289, 146] on li "Pay info" at bounding box center [302, 151] width 73 height 10
click at [335, 177] on button "Cancel" at bounding box center [329, 176] width 28 height 12
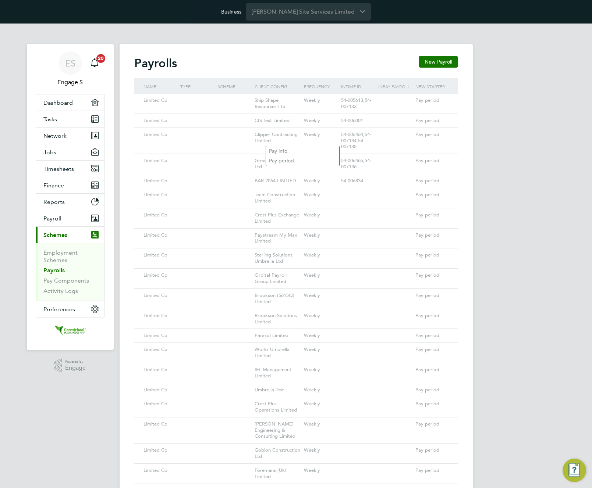
click at [61, 220] on span "Payroll" at bounding box center [52, 218] width 18 height 7
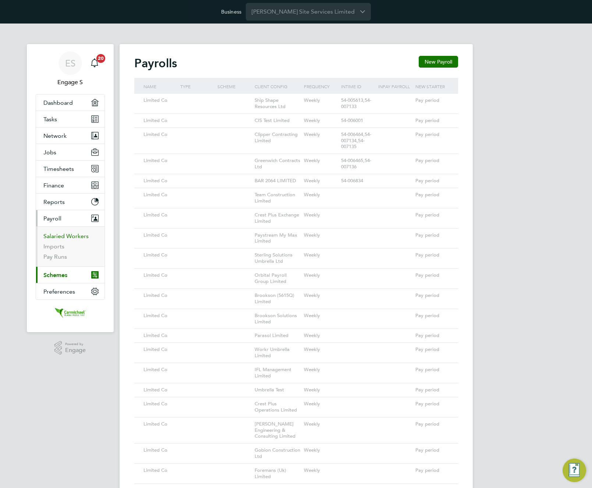
click at [68, 238] on link "Salaried Workers" at bounding box center [65, 236] width 45 height 7
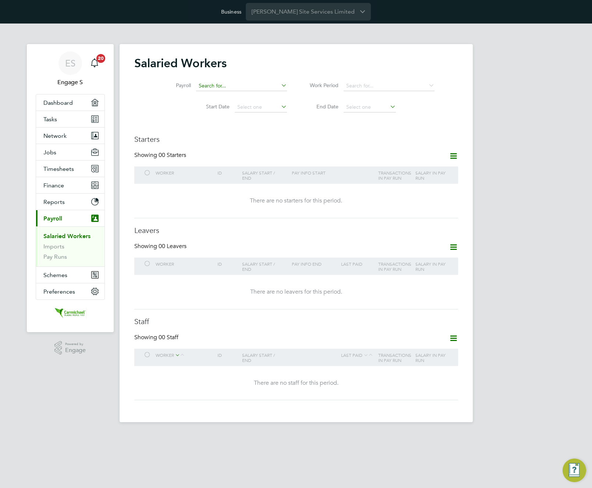
click at [235, 88] on input at bounding box center [241, 86] width 91 height 10
click at [240, 156] on div "Showing 00 Starters" at bounding box center [296, 159] width 324 height 15
click at [452, 158] on icon at bounding box center [453, 156] width 9 height 9
click at [435, 176] on li "Add To Pay Run" at bounding box center [433, 173] width 46 height 10
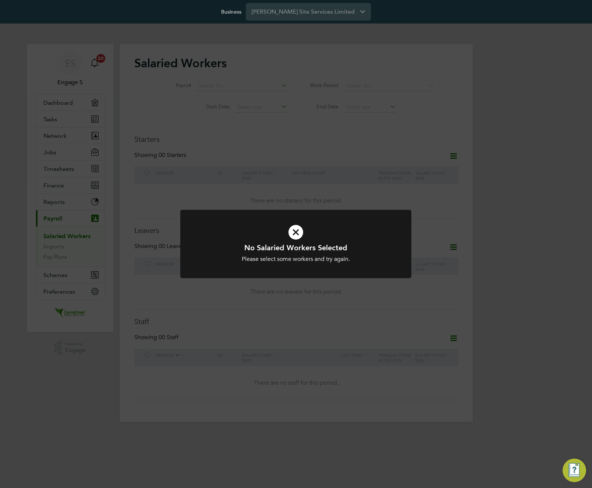
click at [370, 140] on div "No Salaried Workers Selected Please select some workers and try again. Cancel O…" at bounding box center [296, 244] width 592 height 488
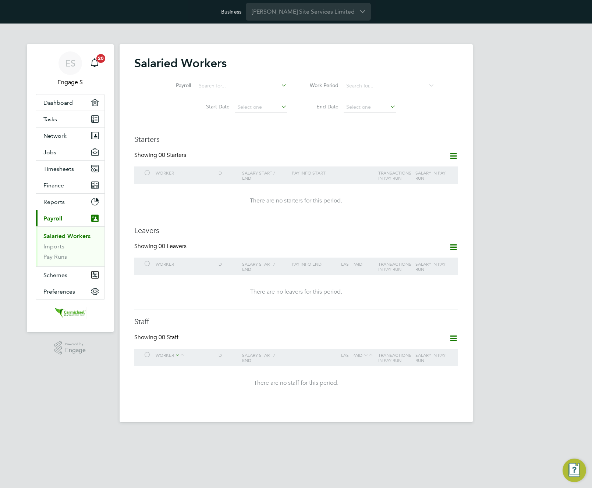
click at [454, 247] on icon at bounding box center [453, 247] width 9 height 9
click at [431, 266] on li "Add To Pay Run" at bounding box center [433, 265] width 46 height 10
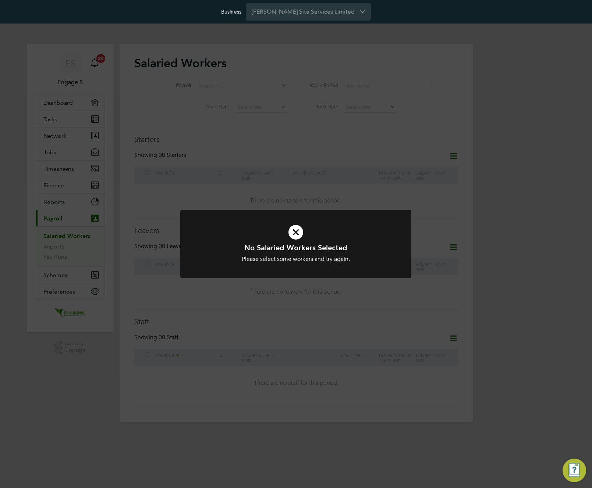
click at [370, 288] on div "No Salaried Workers Selected Please select some workers and try again. Cancel O…" at bounding box center [296, 244] width 592 height 488
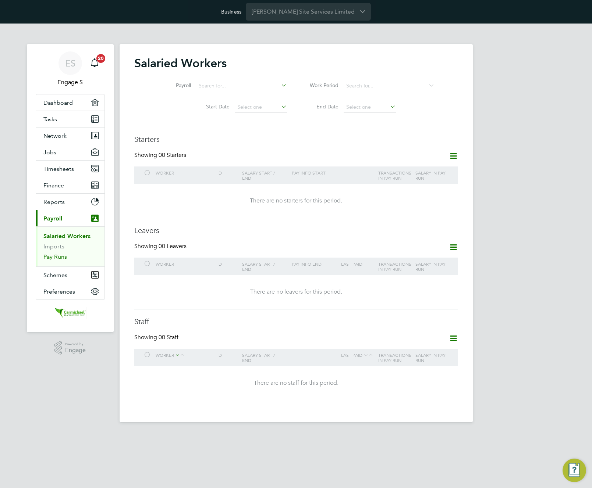
click at [60, 254] on link "Pay Runs" at bounding box center [55, 256] width 24 height 7
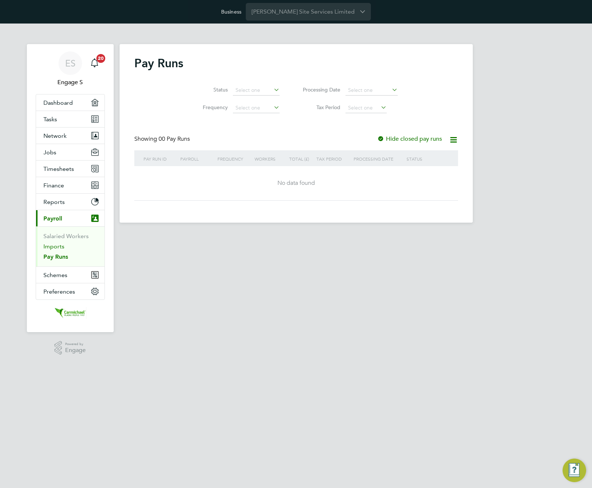
click at [52, 245] on link "Imports" at bounding box center [53, 246] width 21 height 7
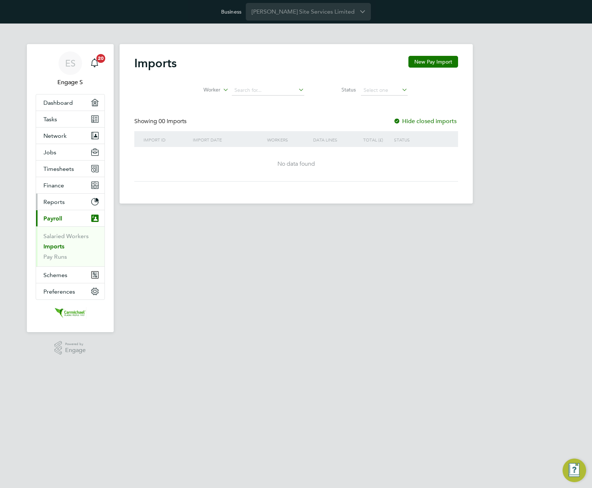
click at [59, 201] on span "Reports" at bounding box center [53, 202] width 21 height 7
click at [59, 220] on link "PO Consumption" at bounding box center [66, 219] width 46 height 7
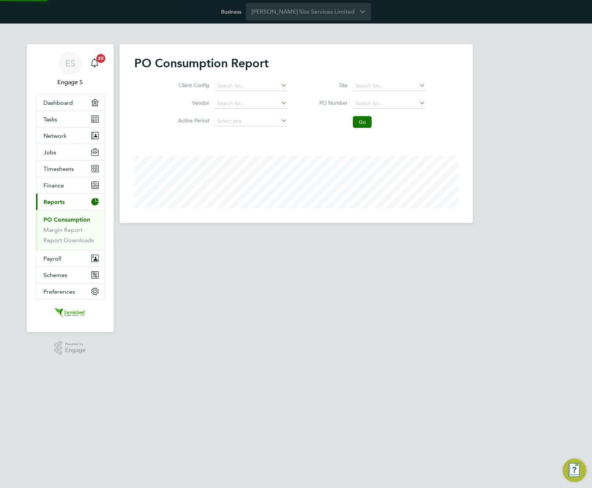
scroll to position [179, 353]
click at [78, 187] on button "Finance" at bounding box center [70, 185] width 68 height 16
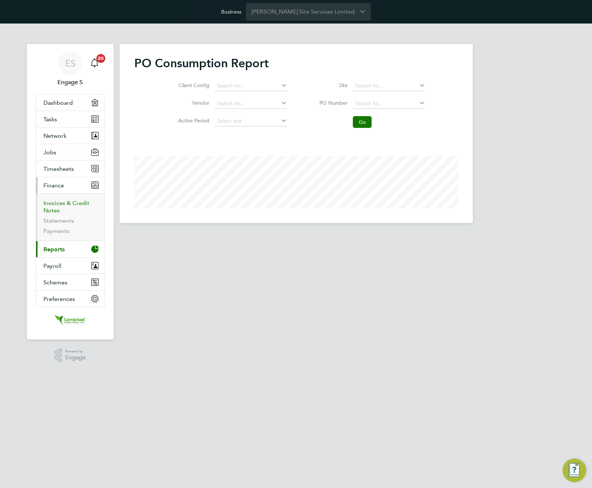
click at [69, 205] on link "Invoices & Credit Notes" at bounding box center [66, 207] width 46 height 14
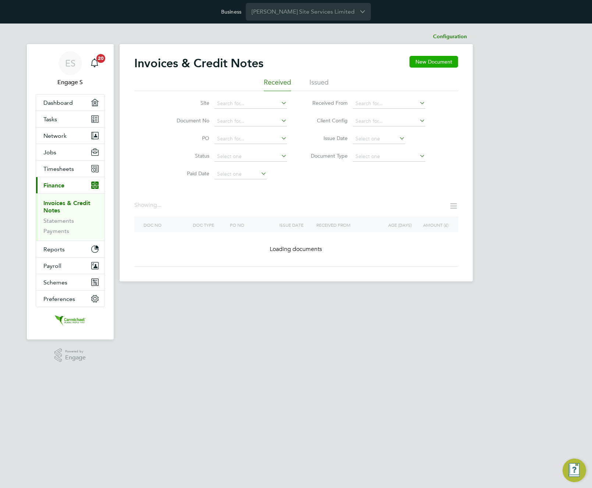
click at [424, 65] on button "New Document" at bounding box center [433, 62] width 49 height 12
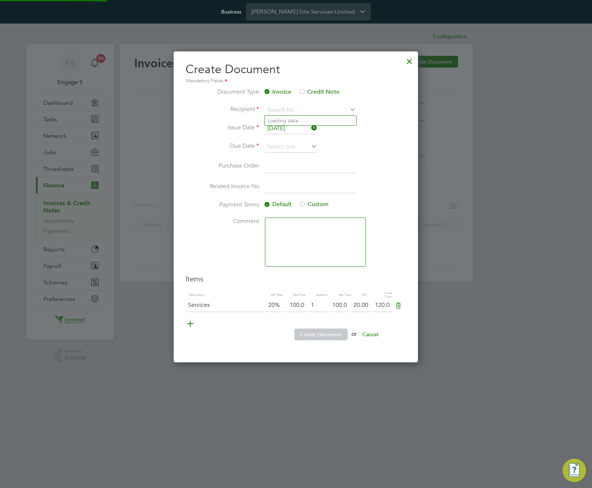
scroll to position [311, 245]
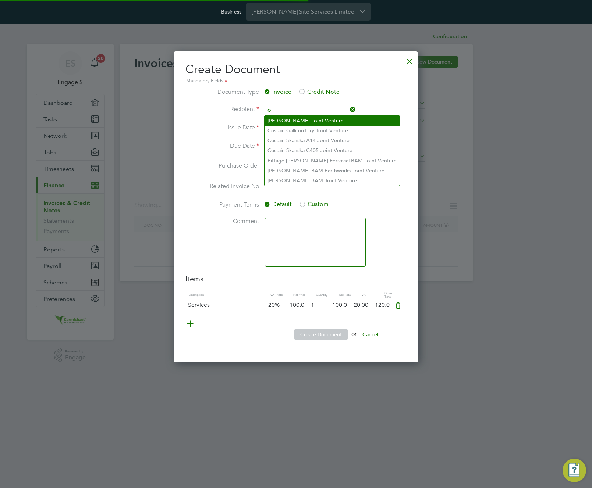
click at [330, 123] on li "[PERSON_NAME] J oi nt Venture" at bounding box center [331, 121] width 135 height 10
type input "[PERSON_NAME] Joint Venture"
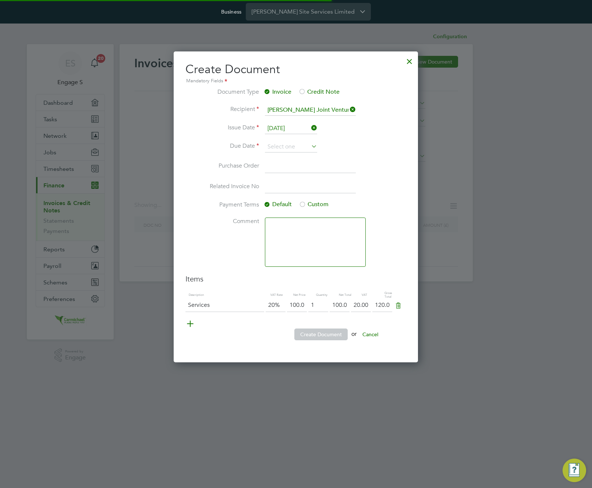
click at [306, 91] on label "Credit Note" at bounding box center [318, 92] width 41 height 8
click at [273, 93] on label "Invoice" at bounding box center [277, 92] width 28 height 8
click at [292, 146] on input at bounding box center [291, 147] width 52 height 11
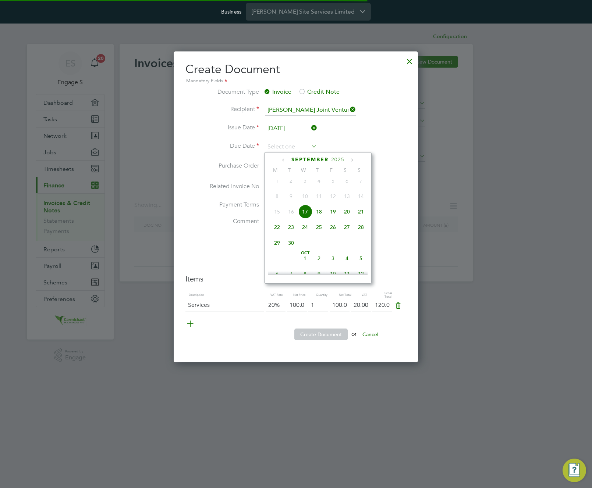
click at [303, 213] on span "17" at bounding box center [305, 212] width 14 height 14
type input "[DATE]"
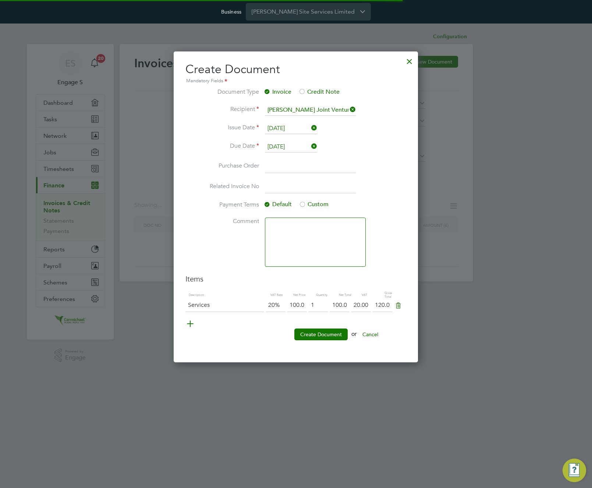
click at [304, 203] on div at bounding box center [302, 205] width 7 height 7
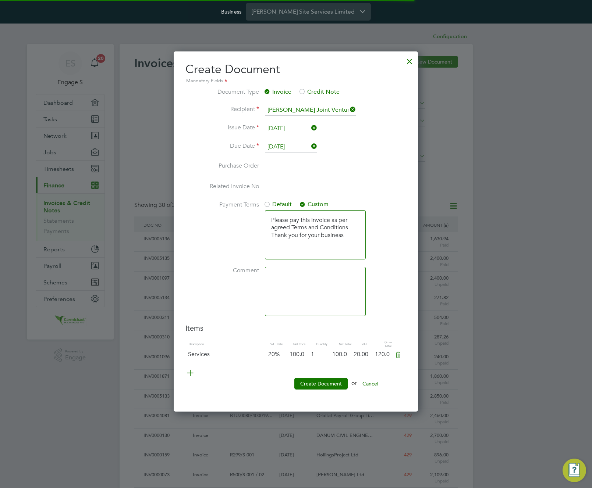
click at [376, 384] on button "Cancel" at bounding box center [370, 384] width 28 height 12
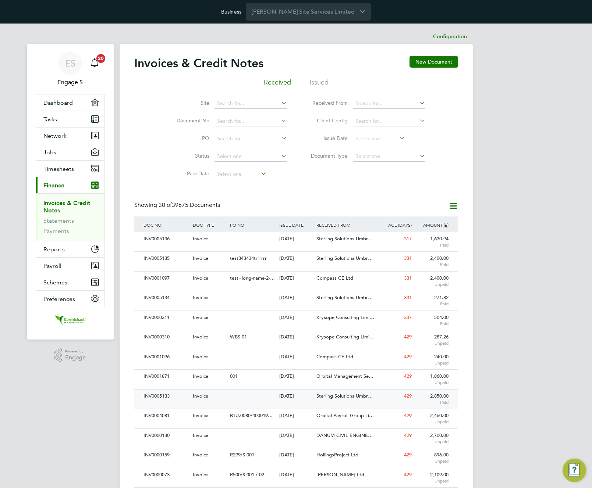
scroll to position [0, 0]
click at [52, 221] on link "Statements" at bounding box center [58, 220] width 31 height 7
